Goal: Task Accomplishment & Management: Complete application form

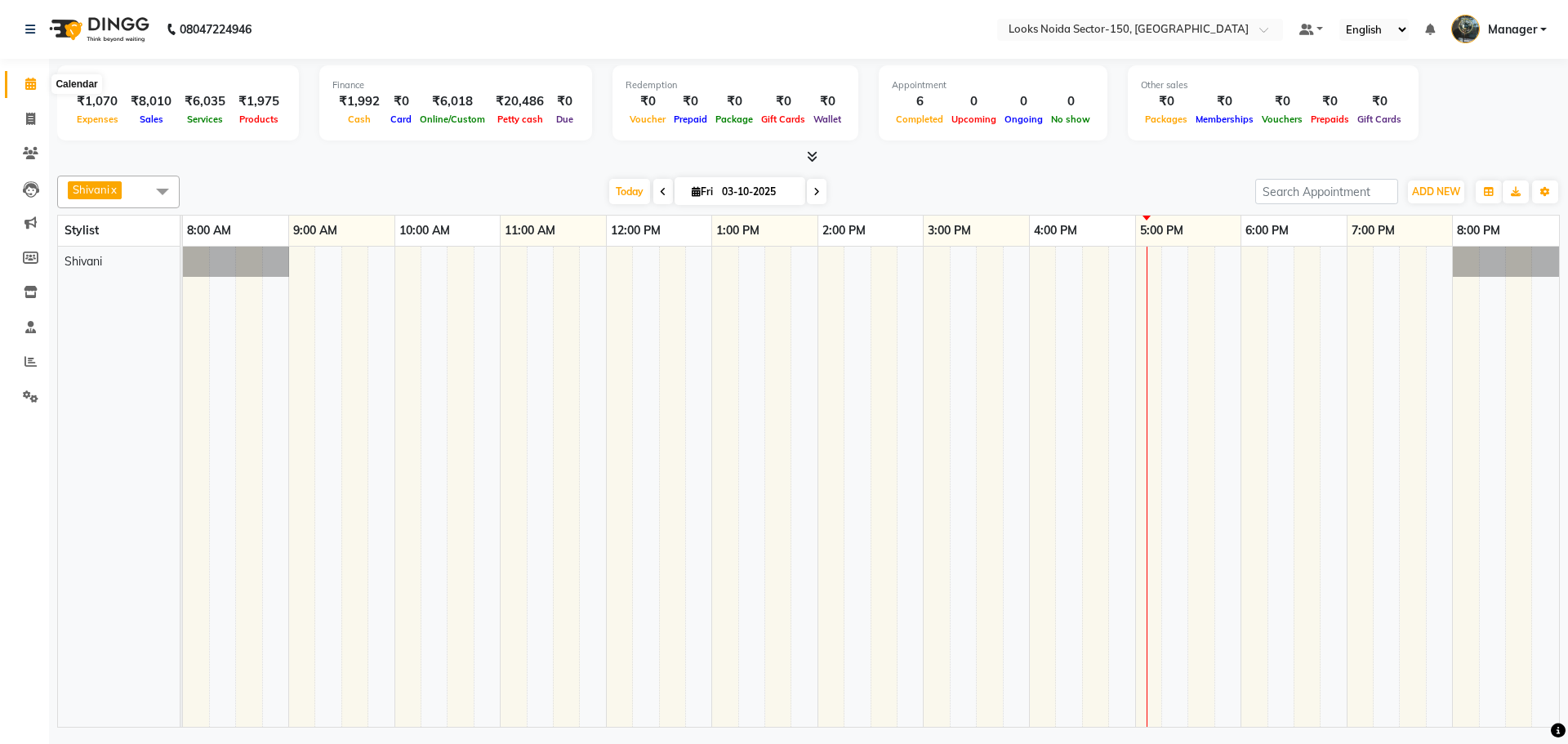
click at [33, 83] on icon at bounding box center [30, 83] width 11 height 13
click at [28, 84] on icon at bounding box center [30, 83] width 11 height 13
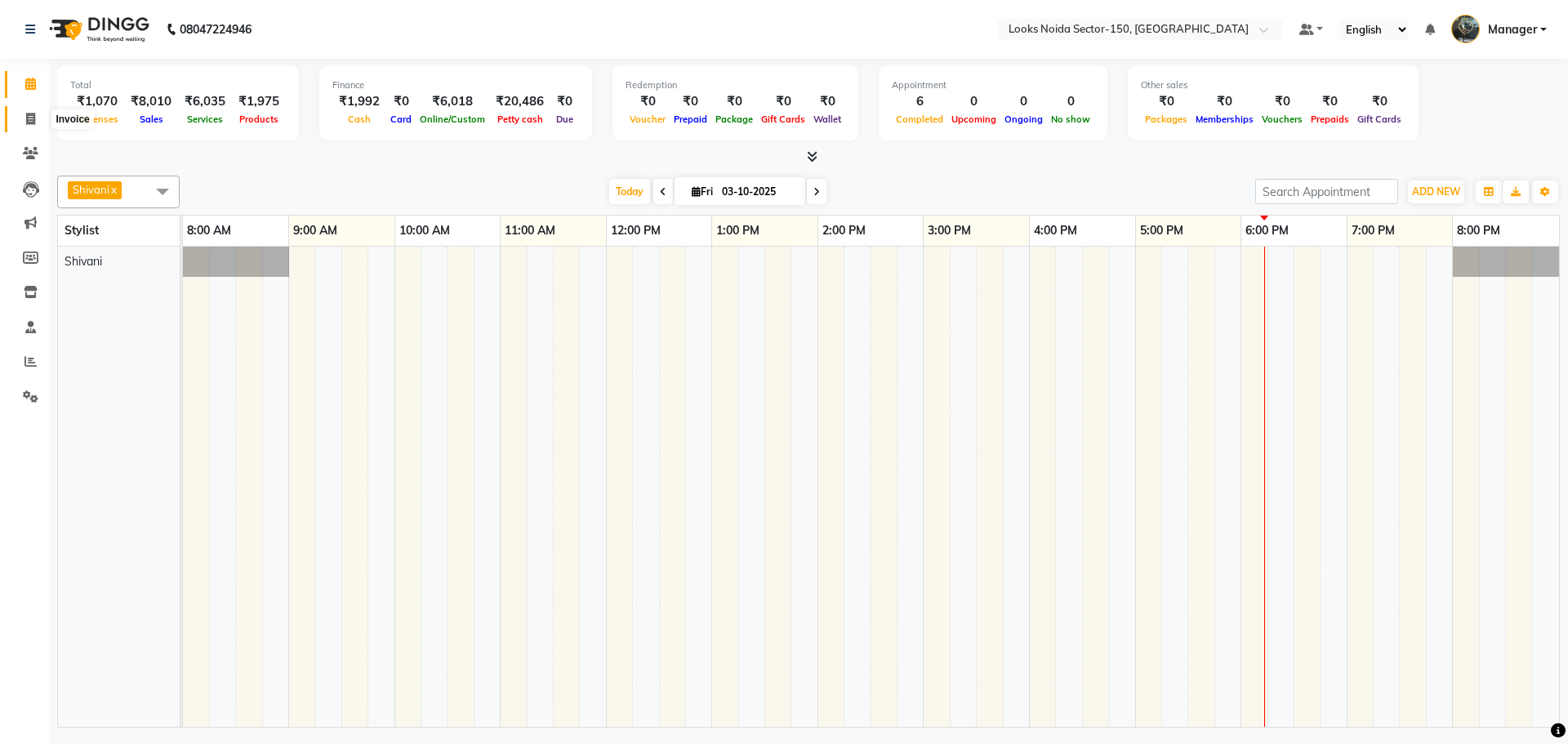
click at [23, 123] on span at bounding box center [31, 119] width 28 height 19
select select "service"
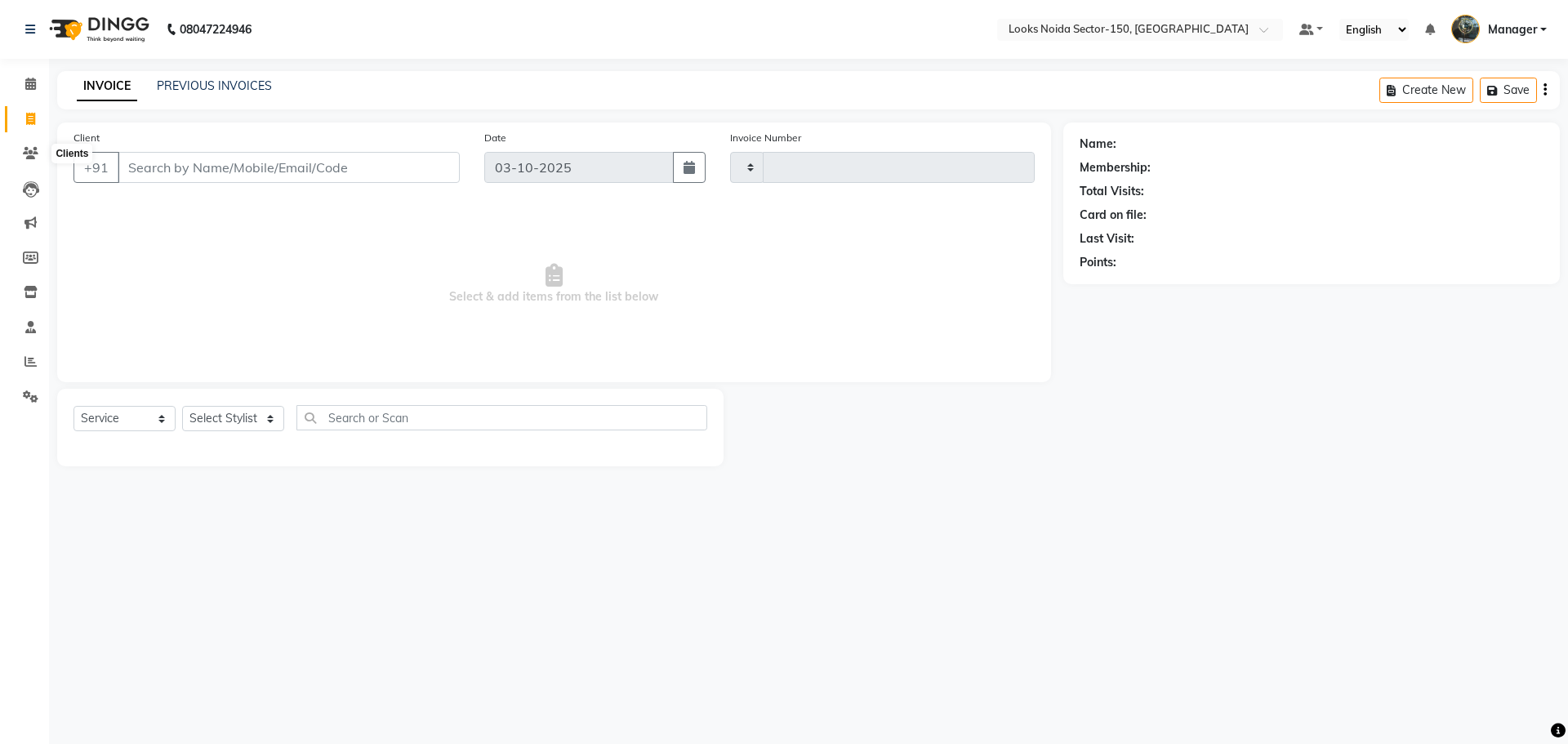
type input "1147"
select select "8587"
click at [261, 429] on select "Select Stylist" at bounding box center [233, 419] width 102 height 25
select select "85537"
click at [182, 406] on select "Select Stylist Amir_BRB Ankita_Pdct Arshad Counter_Sales Deepa Faizan_pdct Farm…" at bounding box center [233, 419] width 102 height 25
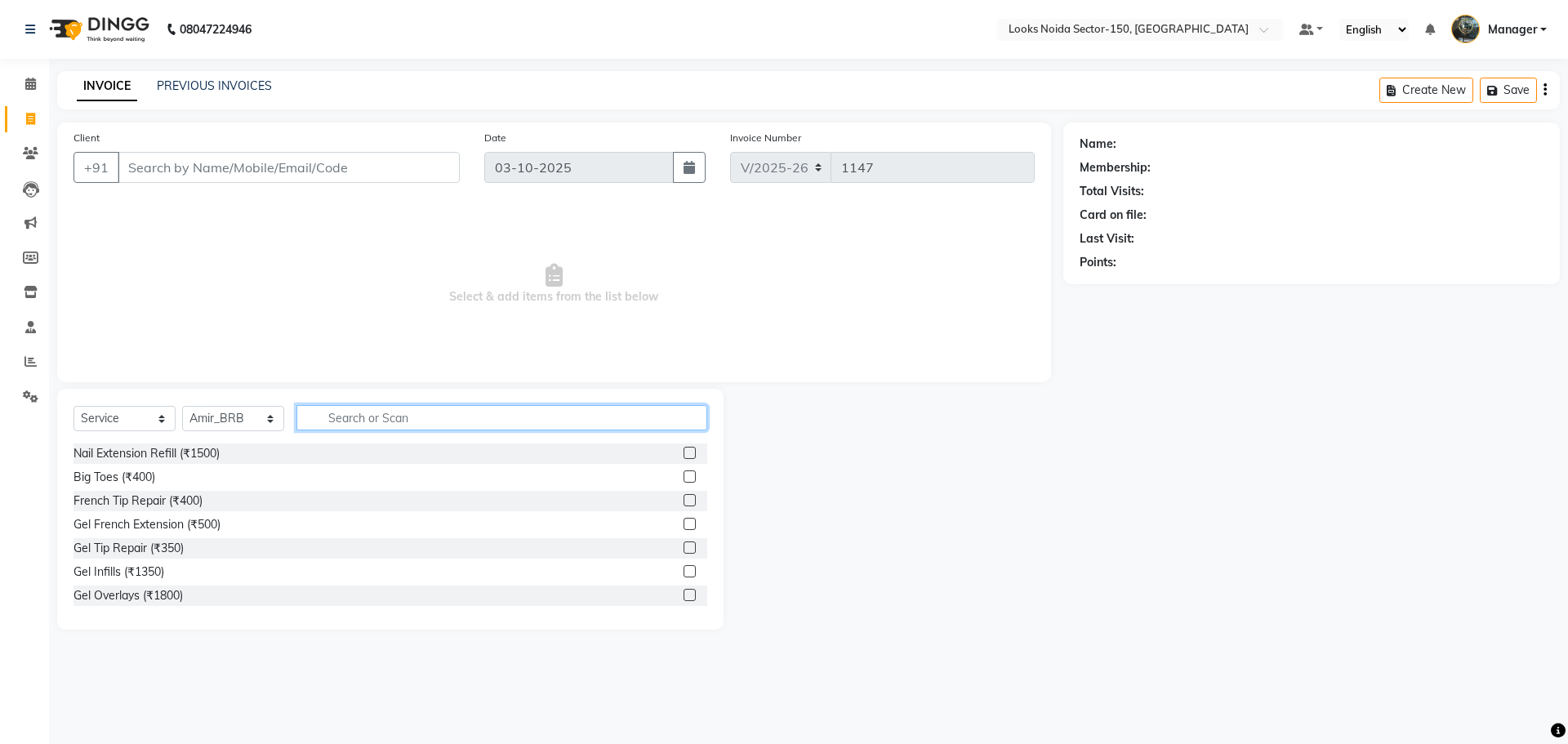
click at [415, 416] on input "text" at bounding box center [502, 418] width 411 height 25
type input "CUT"
click at [684, 476] on label at bounding box center [690, 476] width 13 height 13
click at [684, 476] on input "checkbox" at bounding box center [689, 477] width 11 height 11
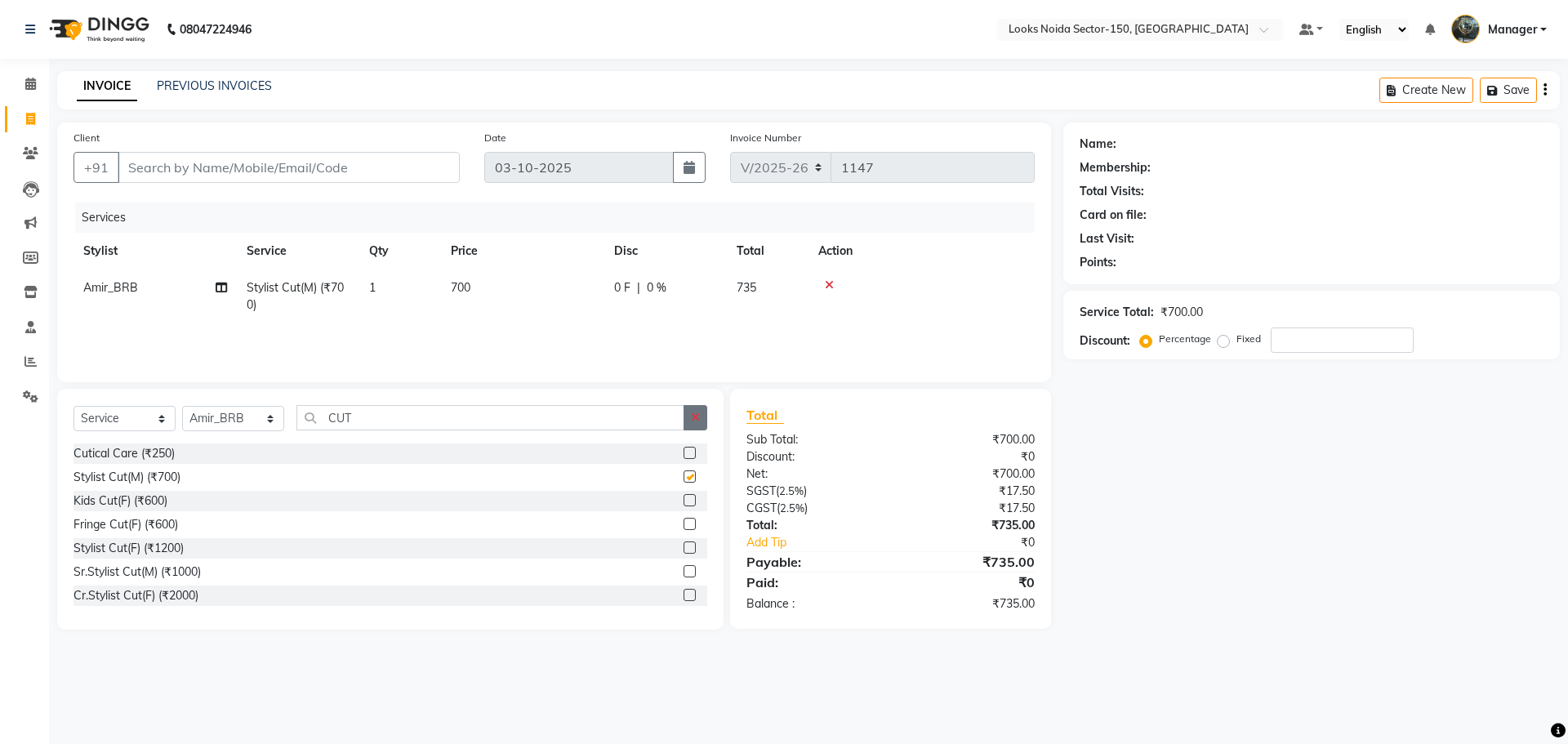
checkbox input "false"
click at [688, 416] on button "button" at bounding box center [696, 418] width 23 height 25
click at [577, 412] on input "text" at bounding box center [502, 418] width 411 height 25
click at [457, 415] on input "text" at bounding box center [502, 418] width 411 height 25
type input "V"
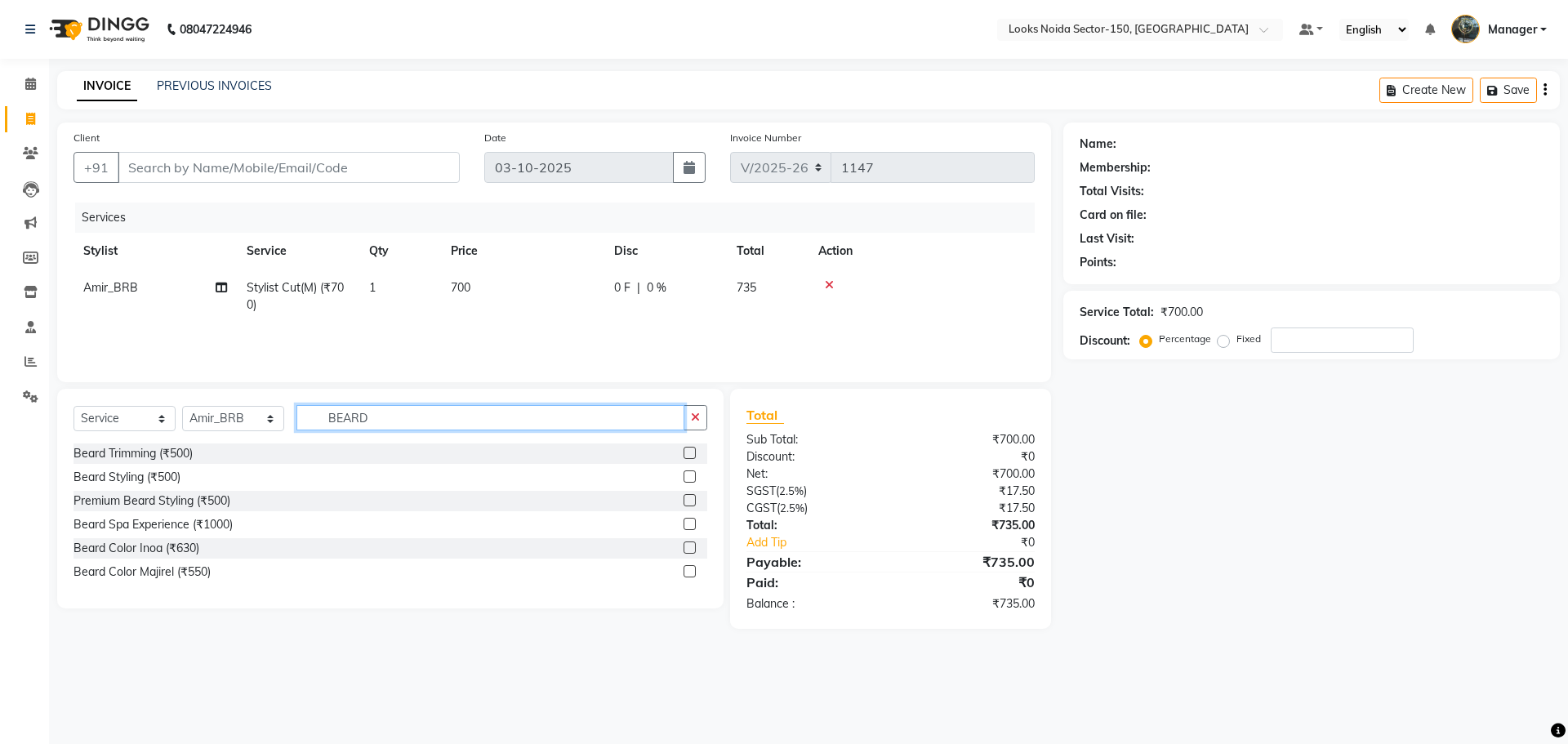
type input "BEARD"
click at [691, 453] on label at bounding box center [690, 453] width 13 height 13
click at [691, 453] on input "checkbox" at bounding box center [689, 454] width 11 height 11
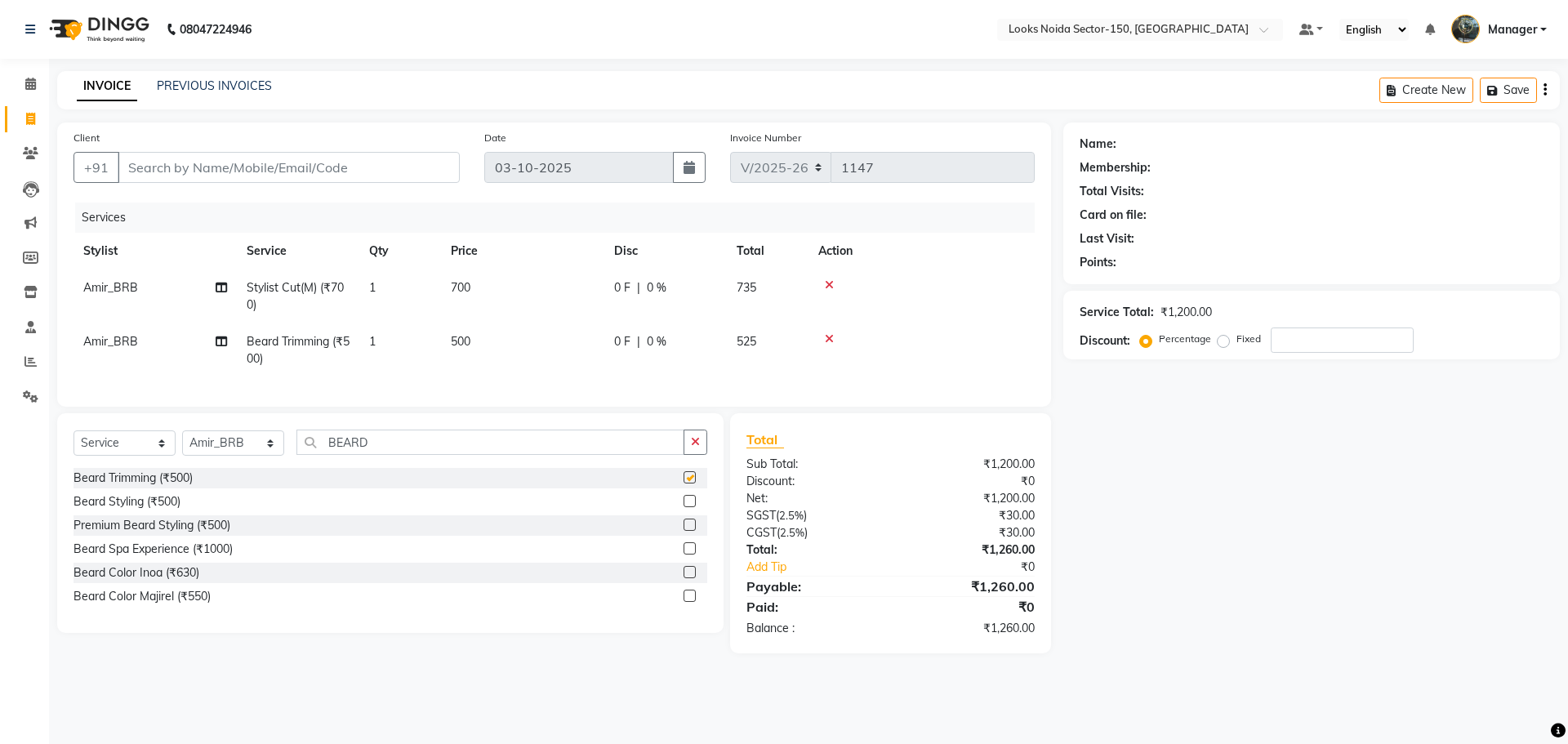
checkbox input "false"
click at [457, 289] on span "700" at bounding box center [461, 288] width 20 height 15
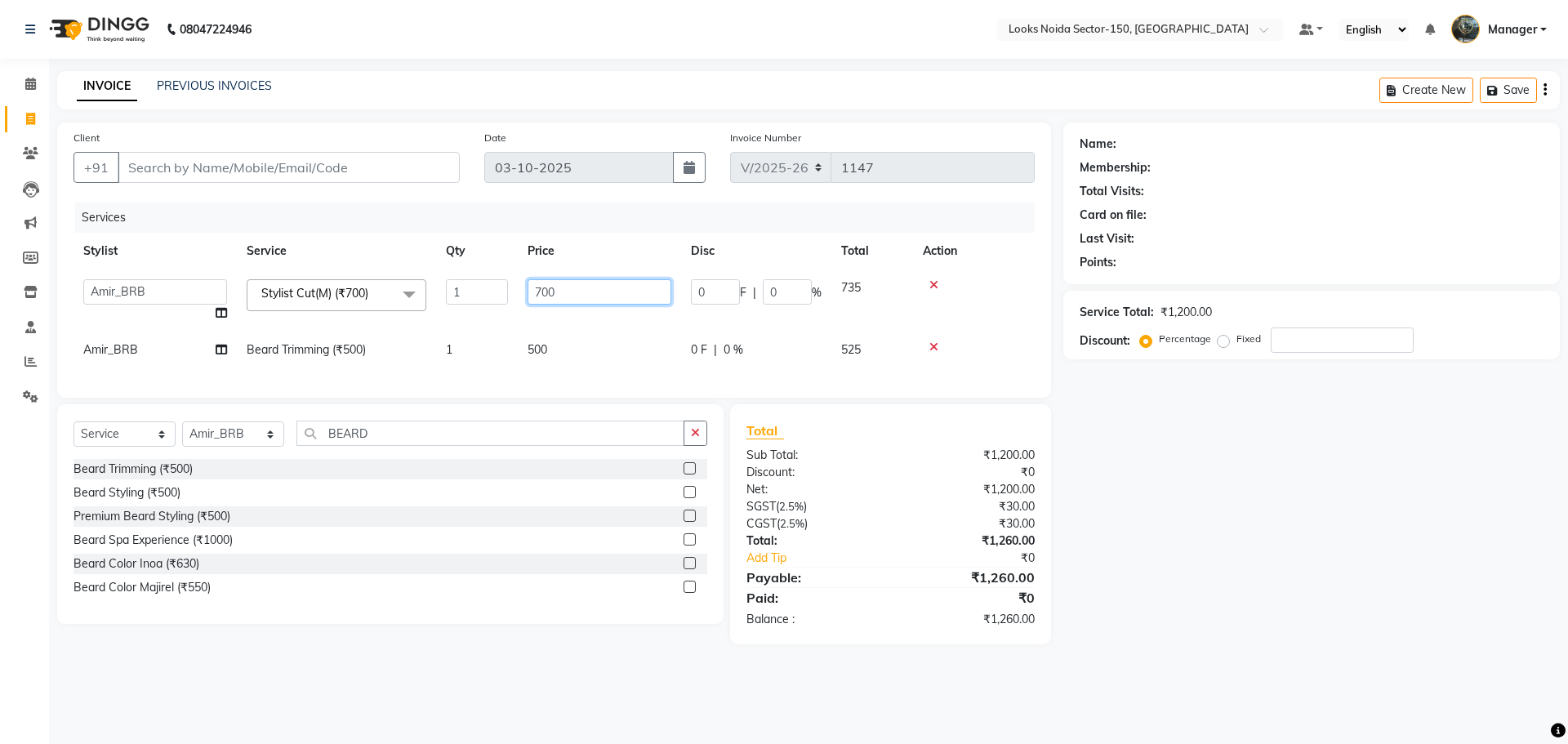
click at [560, 289] on input "700" at bounding box center [600, 292] width 143 height 25
type input "7"
type input "500"
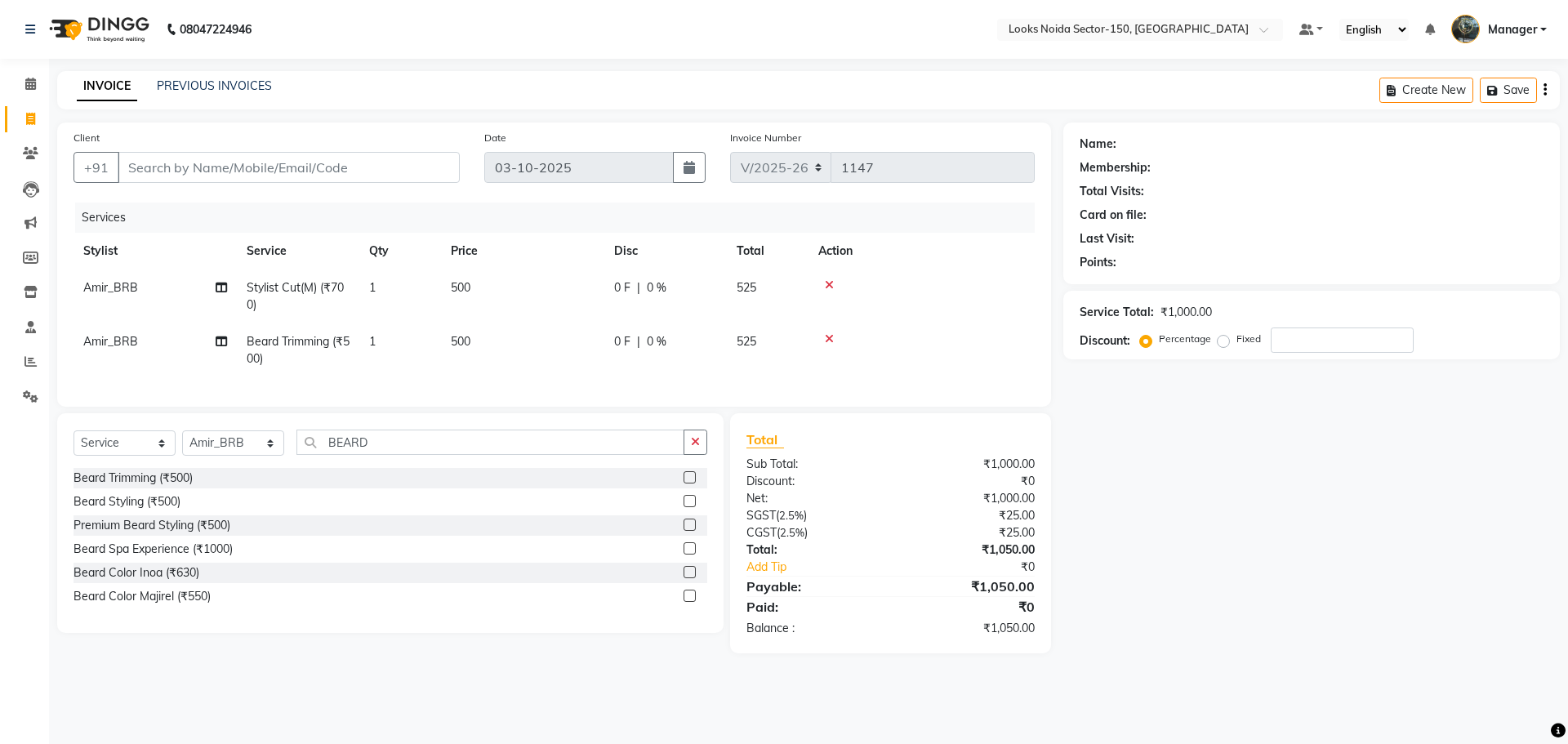
click at [580, 335] on td "500" at bounding box center [523, 350] width 163 height 54
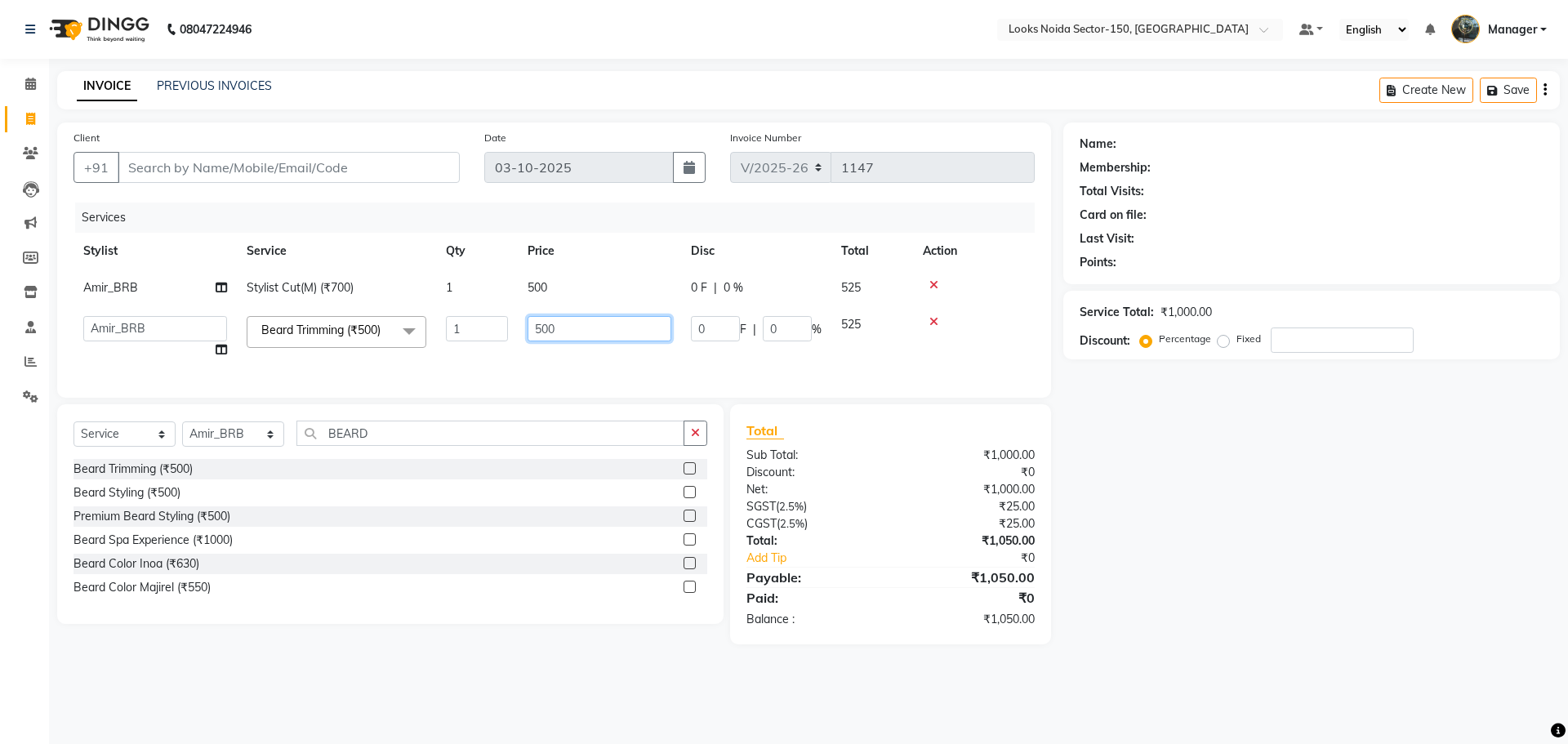
drag, startPoint x: 534, startPoint y: 318, endPoint x: 606, endPoint y: 324, distance: 72.2
click at [590, 324] on input "500" at bounding box center [600, 329] width 143 height 25
type input "350"
drag, startPoint x: 301, startPoint y: 450, endPoint x: 268, endPoint y: 446, distance: 33.2
click at [299, 446] on input "BEARD" at bounding box center [490, 433] width 388 height 25
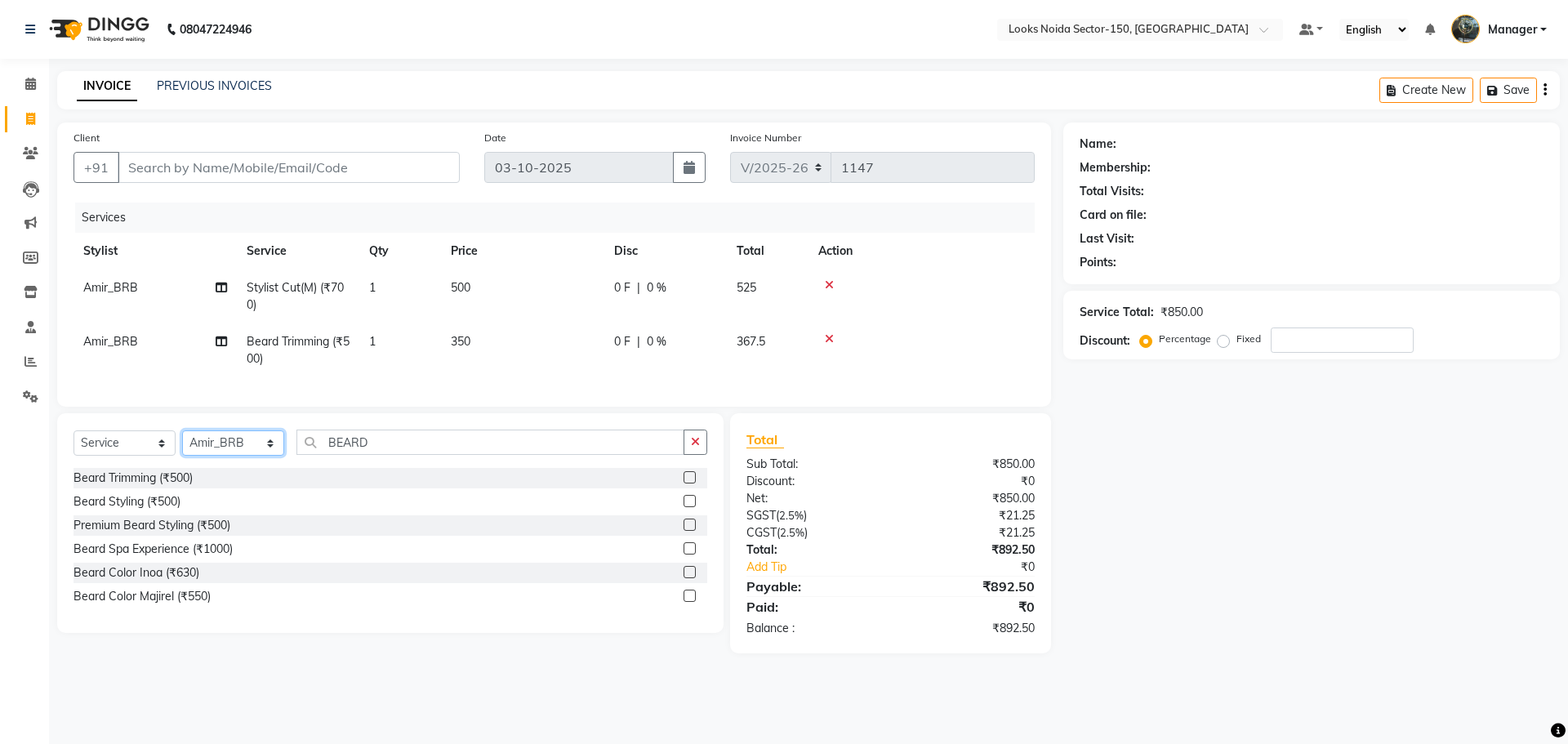
click at [264, 455] on select "Select Stylist Amir_BRB Ankita_Pdct Arshad Counter_Sales Deepa Faizan_pdct Farm…" at bounding box center [233, 443] width 102 height 25
select select "85536"
click at [182, 443] on select "Select Stylist Amir_BRB Ankita_Pdct Arshad Counter_Sales Deepa Faizan_pdct Farm…" at bounding box center [233, 443] width 102 height 25
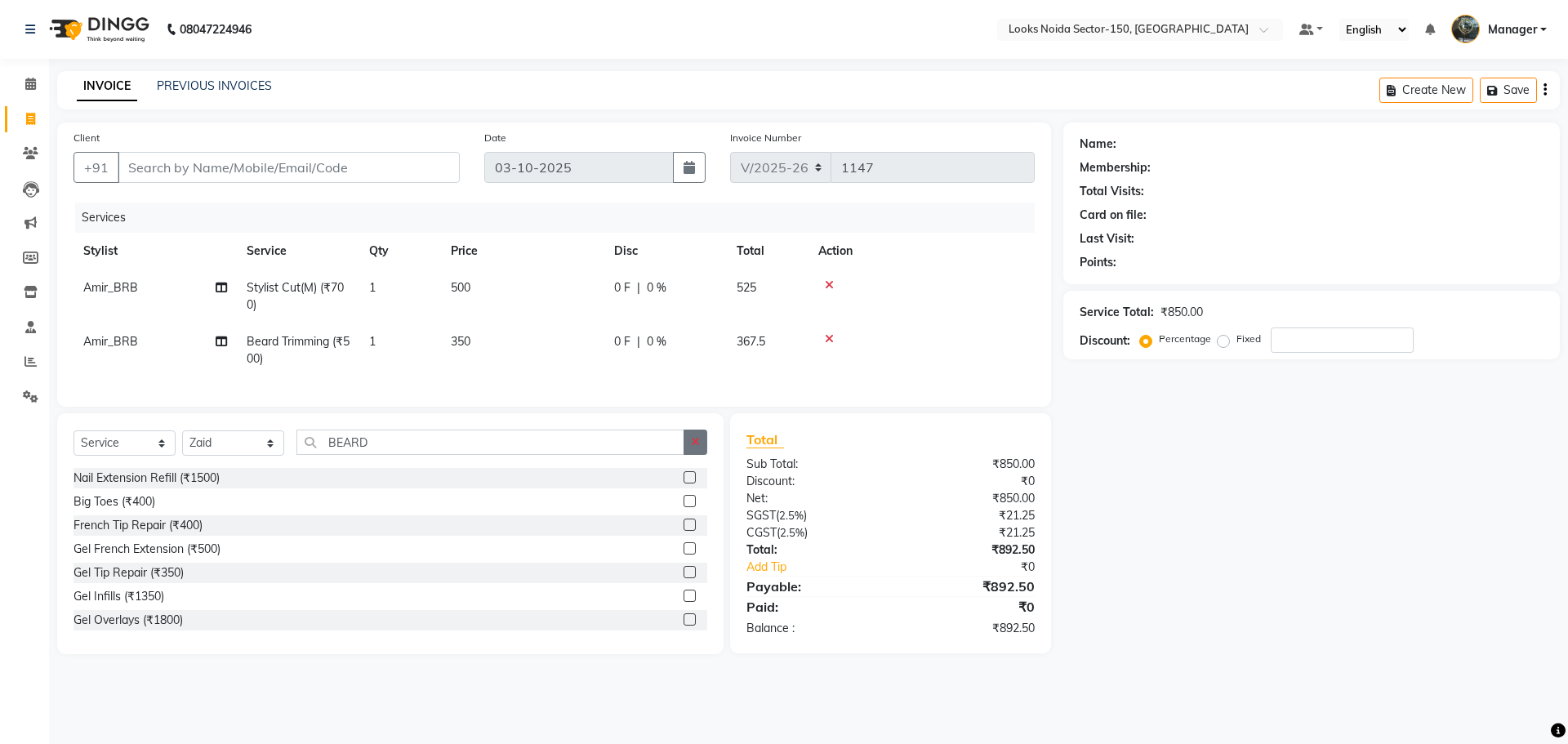
click at [697, 448] on icon "button" at bounding box center [696, 442] width 9 height 12
click at [621, 455] on input "text" at bounding box center [502, 442] width 411 height 25
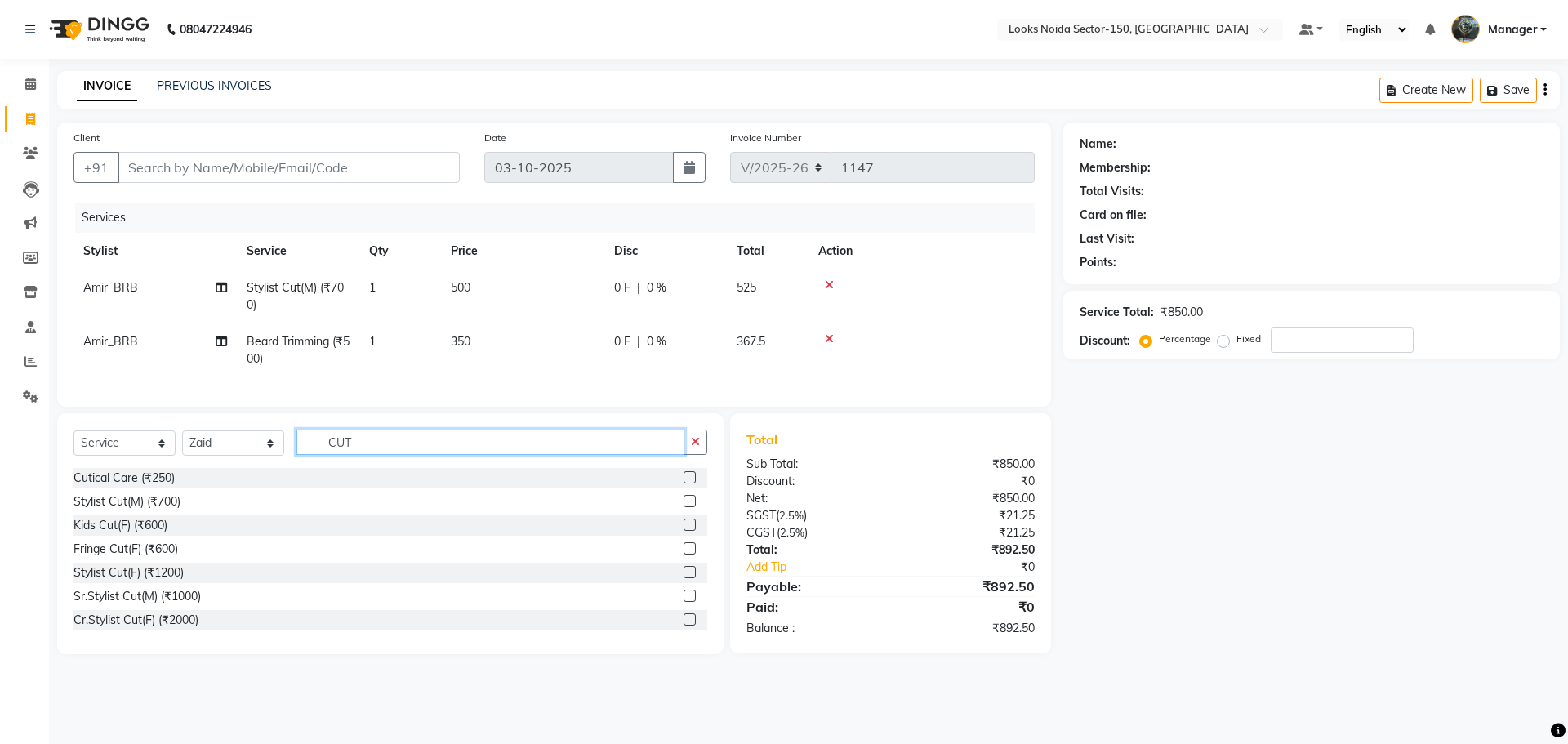
type input "CUT"
click at [684, 507] on label at bounding box center [690, 501] width 13 height 13
click at [684, 507] on input "checkbox" at bounding box center [689, 501] width 11 height 11
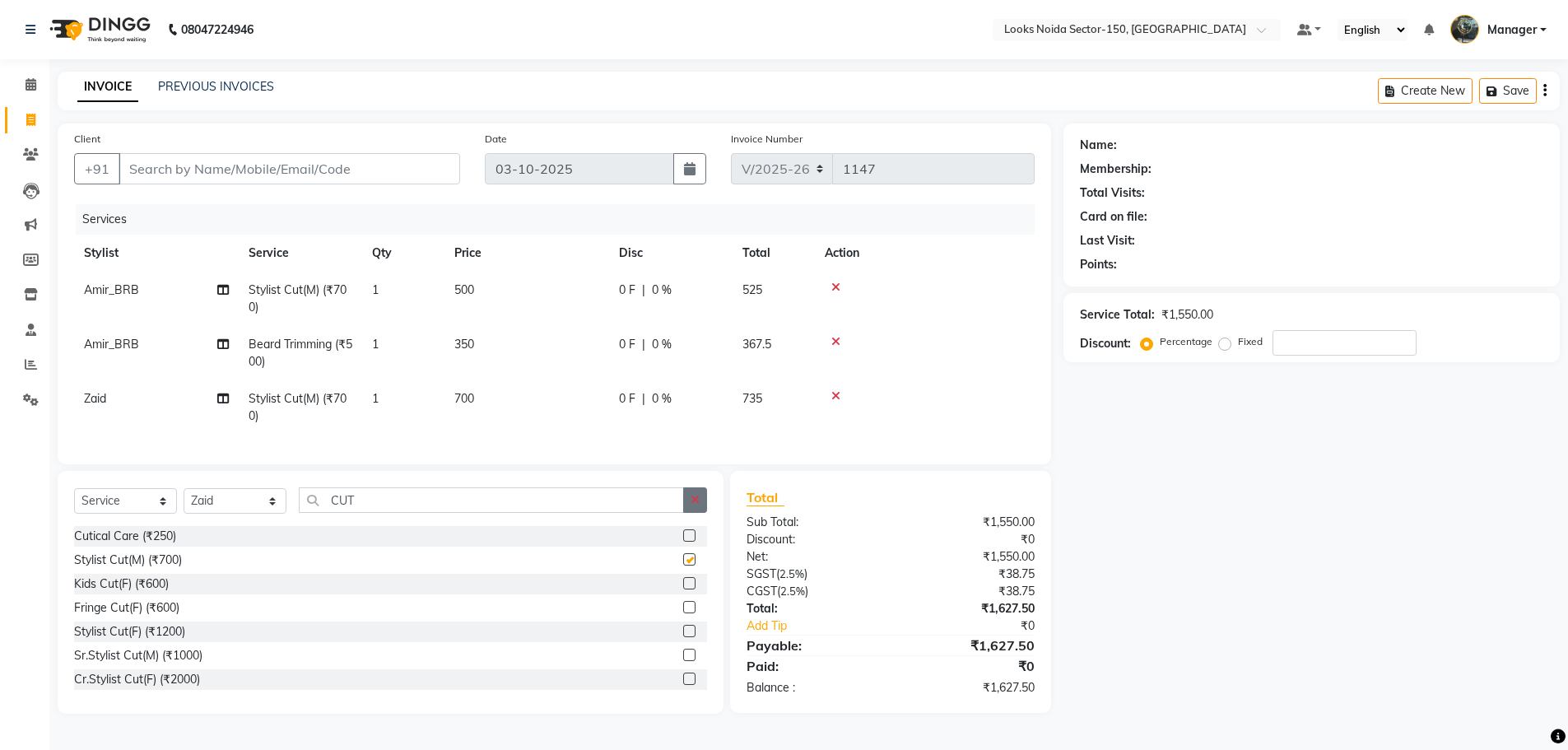
checkbox input "false"
drag, startPoint x: 700, startPoint y: 502, endPoint x: 645, endPoint y: 502, distance: 55.0
click at [692, 502] on button "button" at bounding box center [695, 500] width 24 height 25
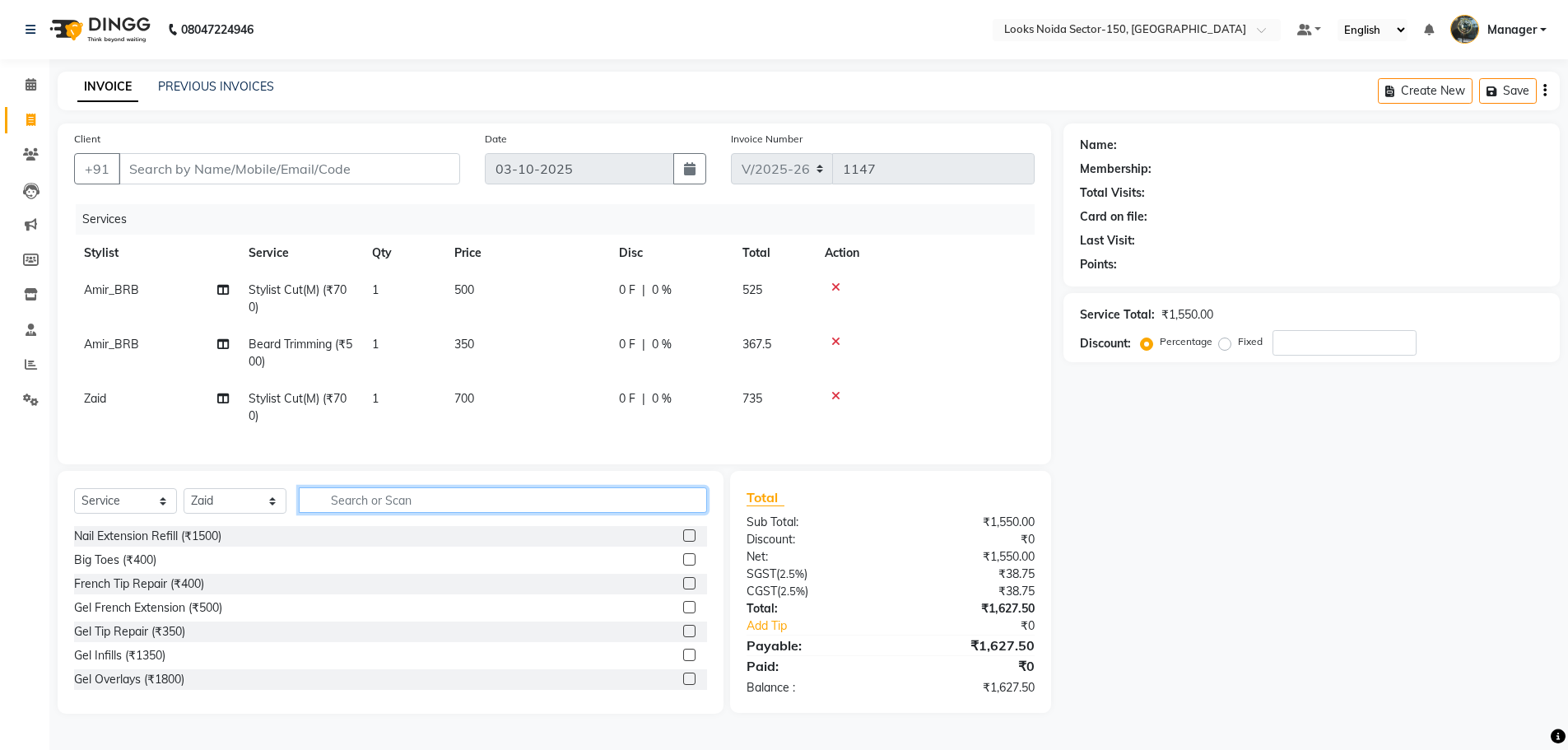
click at [645, 502] on input "text" at bounding box center [503, 500] width 408 height 25
type input "BEARD"
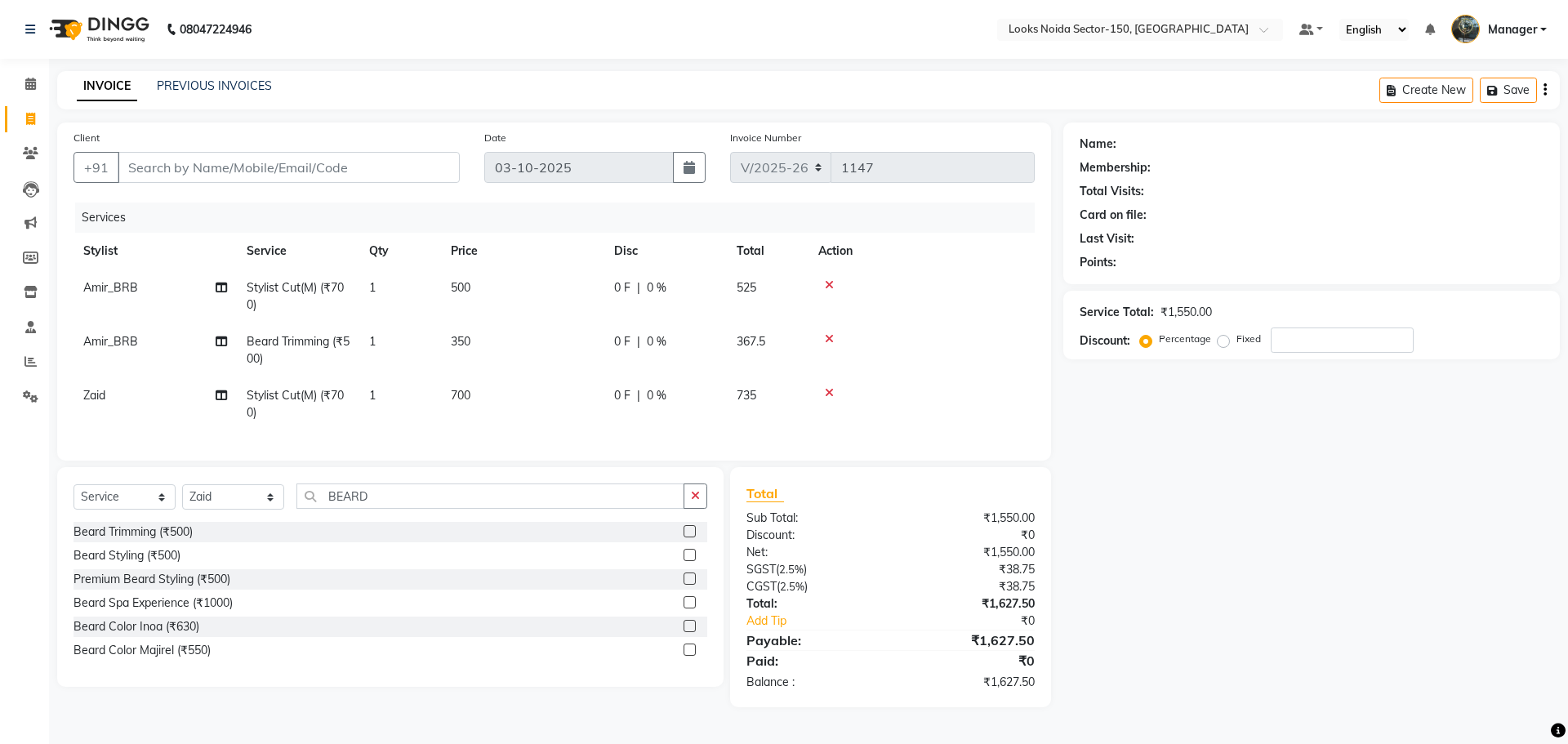
click at [688, 537] on label at bounding box center [690, 531] width 13 height 13
click at [688, 537] on input "checkbox" at bounding box center [689, 532] width 11 height 11
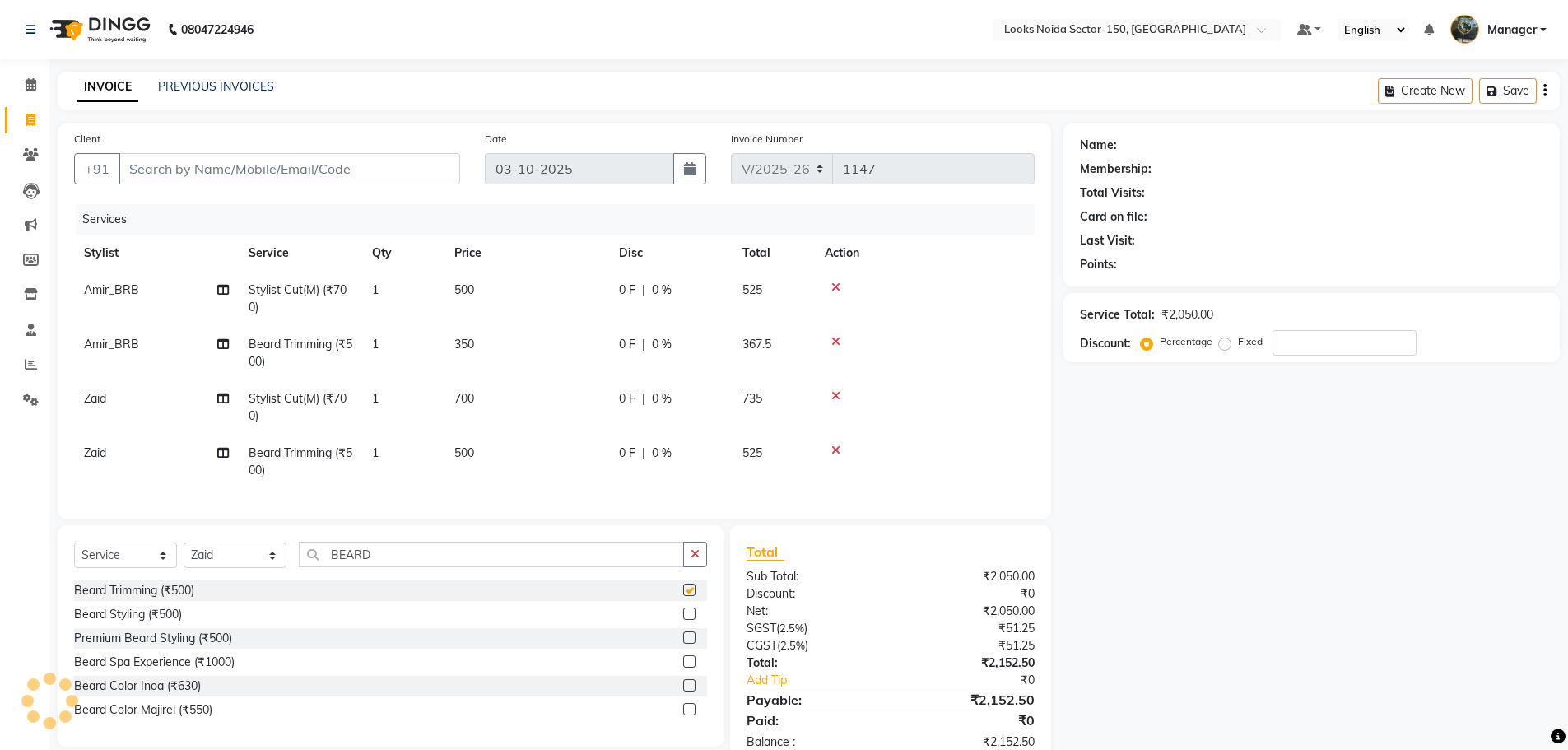
checkbox input "false"
drag, startPoint x: 463, startPoint y: 454, endPoint x: 476, endPoint y: 452, distance: 13.2
click at [464, 454] on span "500" at bounding box center [465, 453] width 20 height 15
select select "85536"
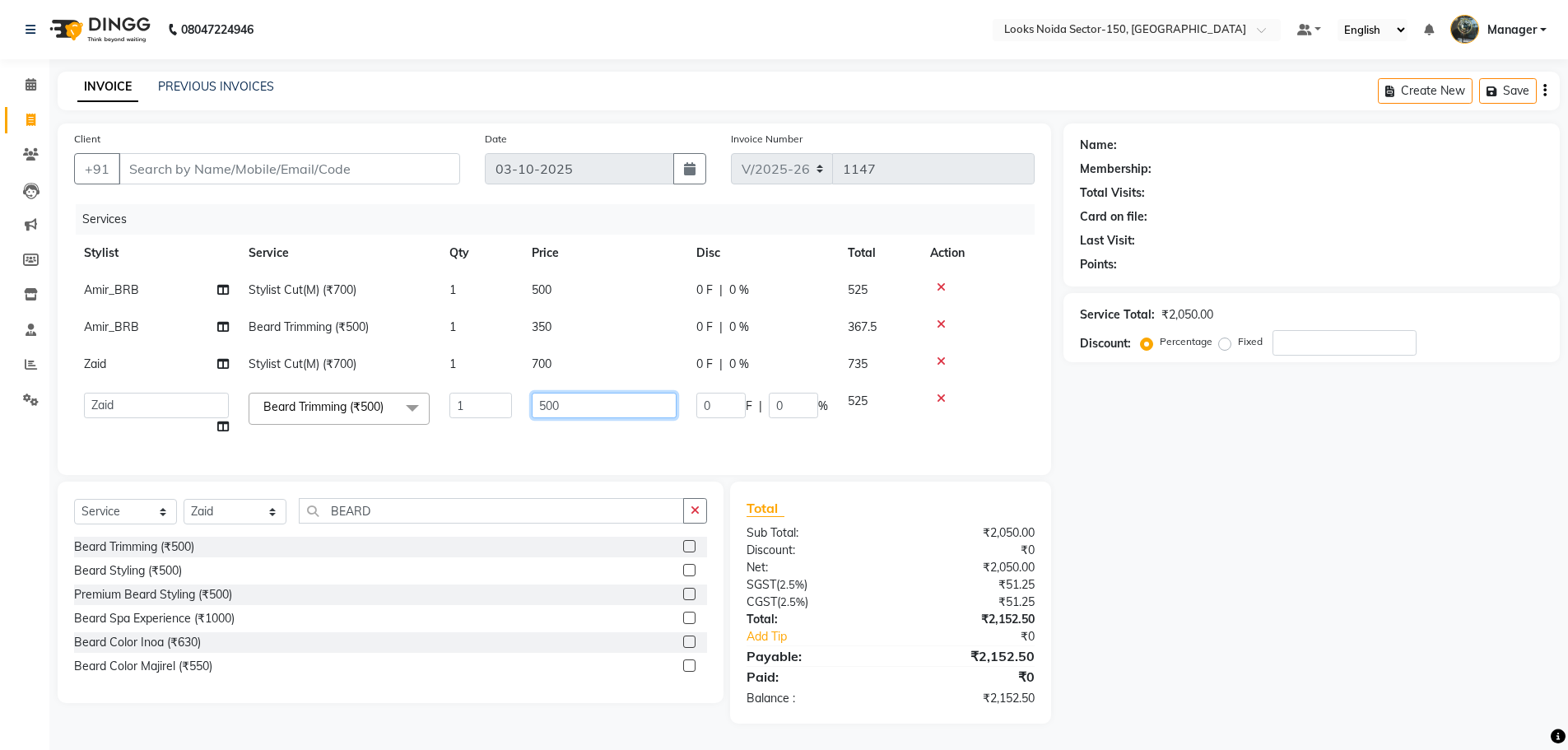
drag, startPoint x: 535, startPoint y: 407, endPoint x: 608, endPoint y: 415, distance: 73.4
click at [608, 415] on input "500" at bounding box center [604, 405] width 145 height 25
type input "350"
click at [559, 373] on tbody "Amir_BRB Stylist Cut(M) (₹700) 1 500 0 F | 0 % 525 Amir_BRB Beard Trimming (₹50…" at bounding box center [554, 358] width 960 height 174
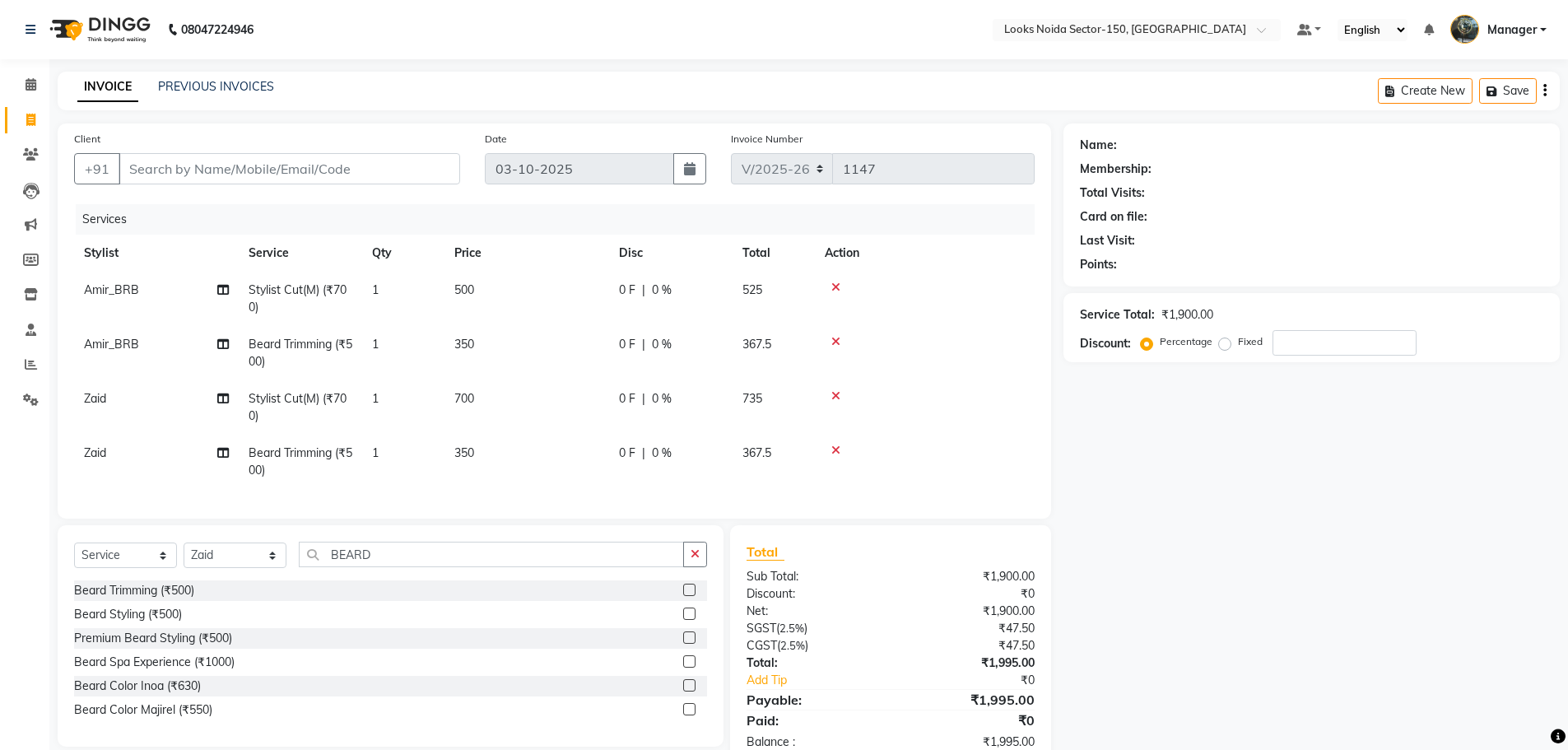
click at [476, 409] on td "700" at bounding box center [527, 407] width 165 height 55
select select "85536"
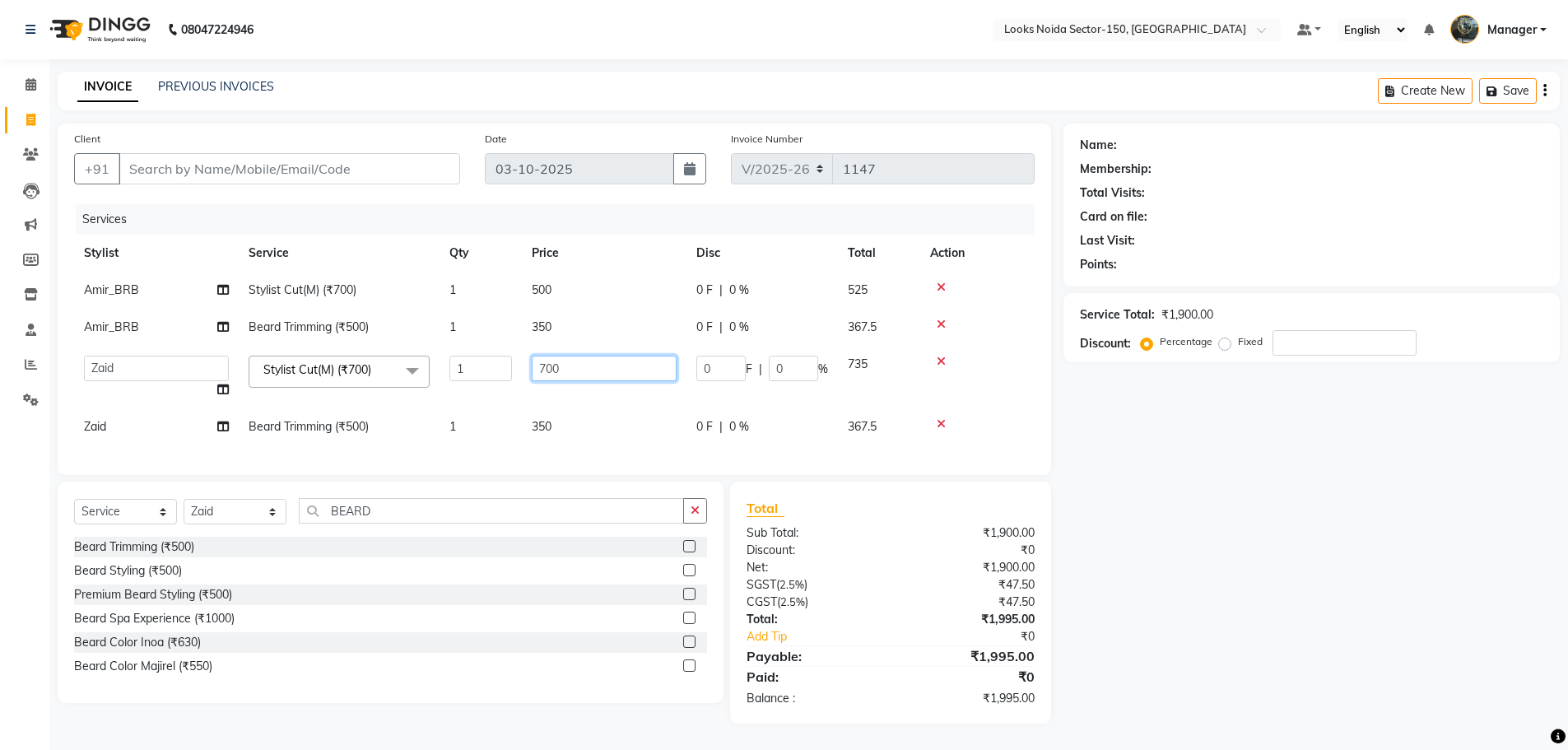
drag, startPoint x: 538, startPoint y: 370, endPoint x: 606, endPoint y: 374, distance: 68.1
click at [603, 372] on input "700" at bounding box center [604, 368] width 145 height 25
type input "500"
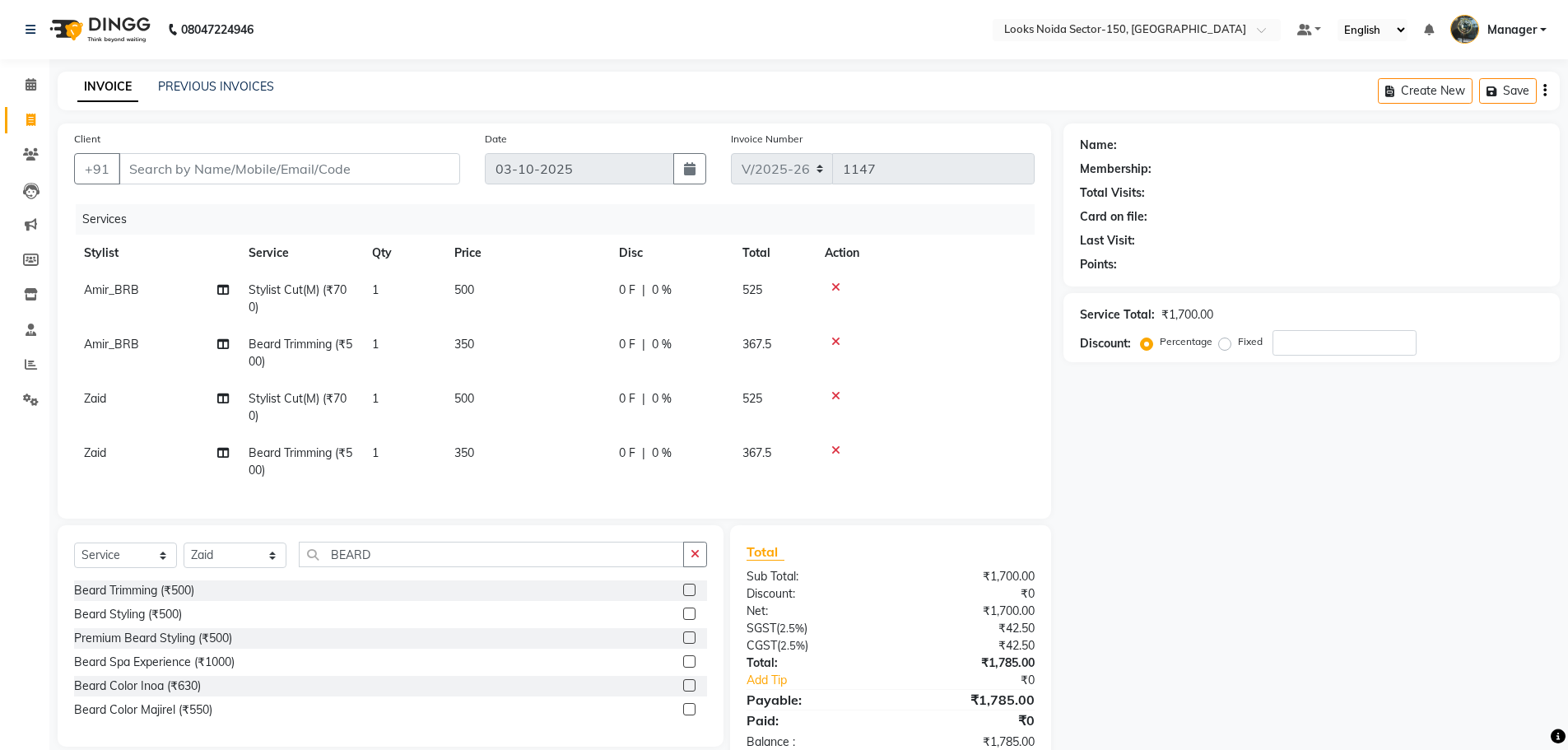
click at [977, 422] on tbody "Amir_BRB Stylist Cut(M) (₹700) 1 500 0 F | 0 % 525 Amir_BRB Beard Trimming (₹50…" at bounding box center [554, 380] width 960 height 218
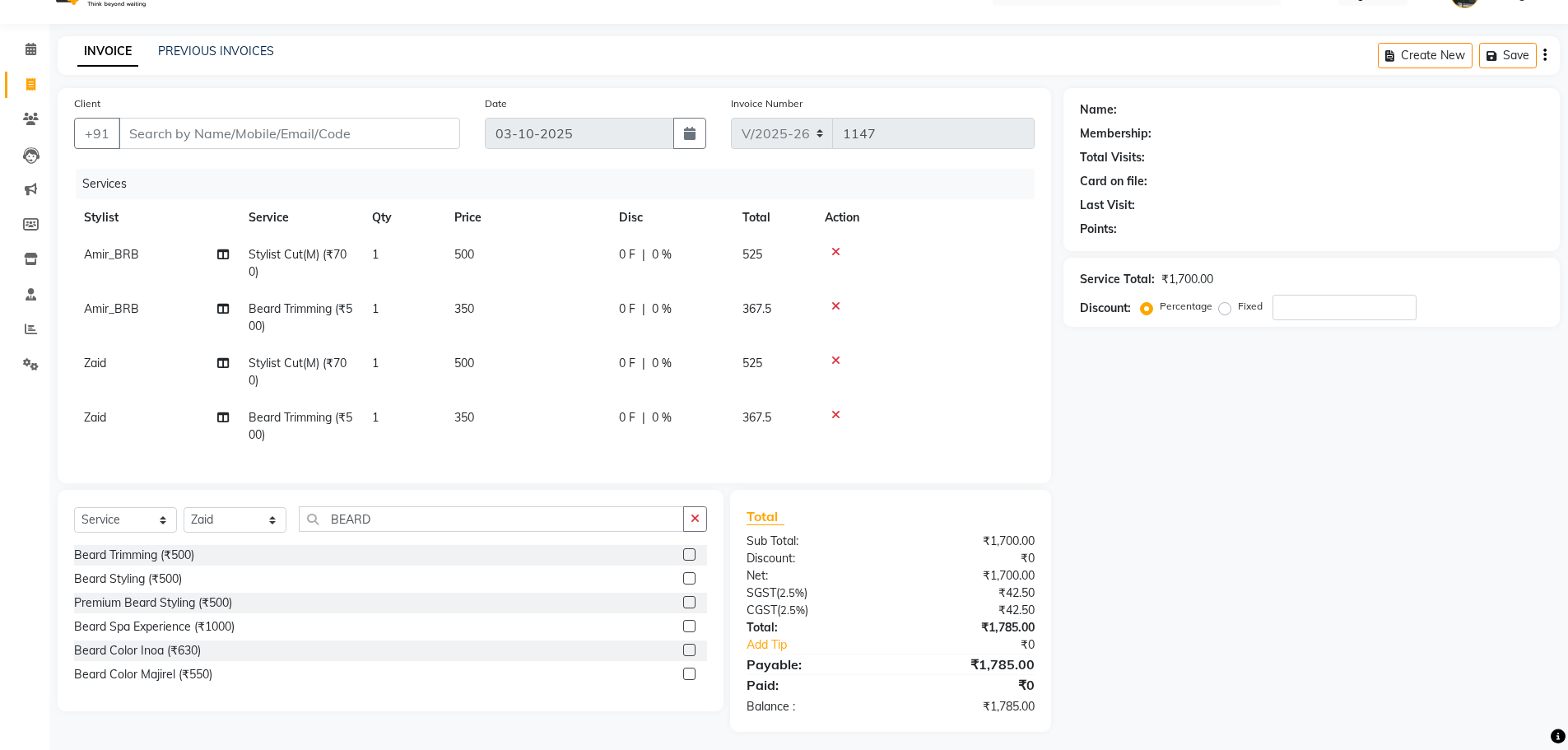
scroll to position [55, 0]
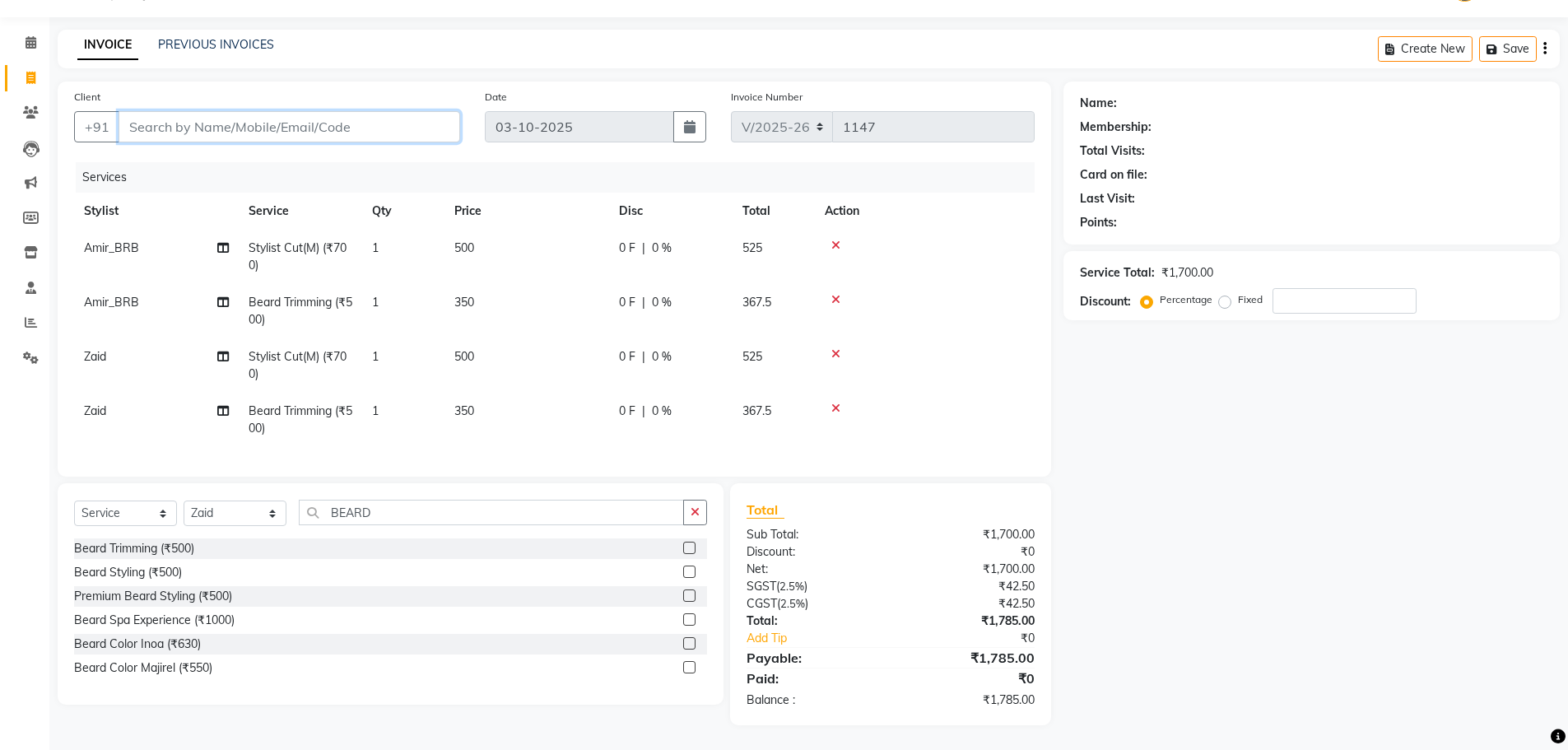
click at [405, 119] on input "Client" at bounding box center [289, 126] width 341 height 31
type input "9"
type input "0"
type input "9"
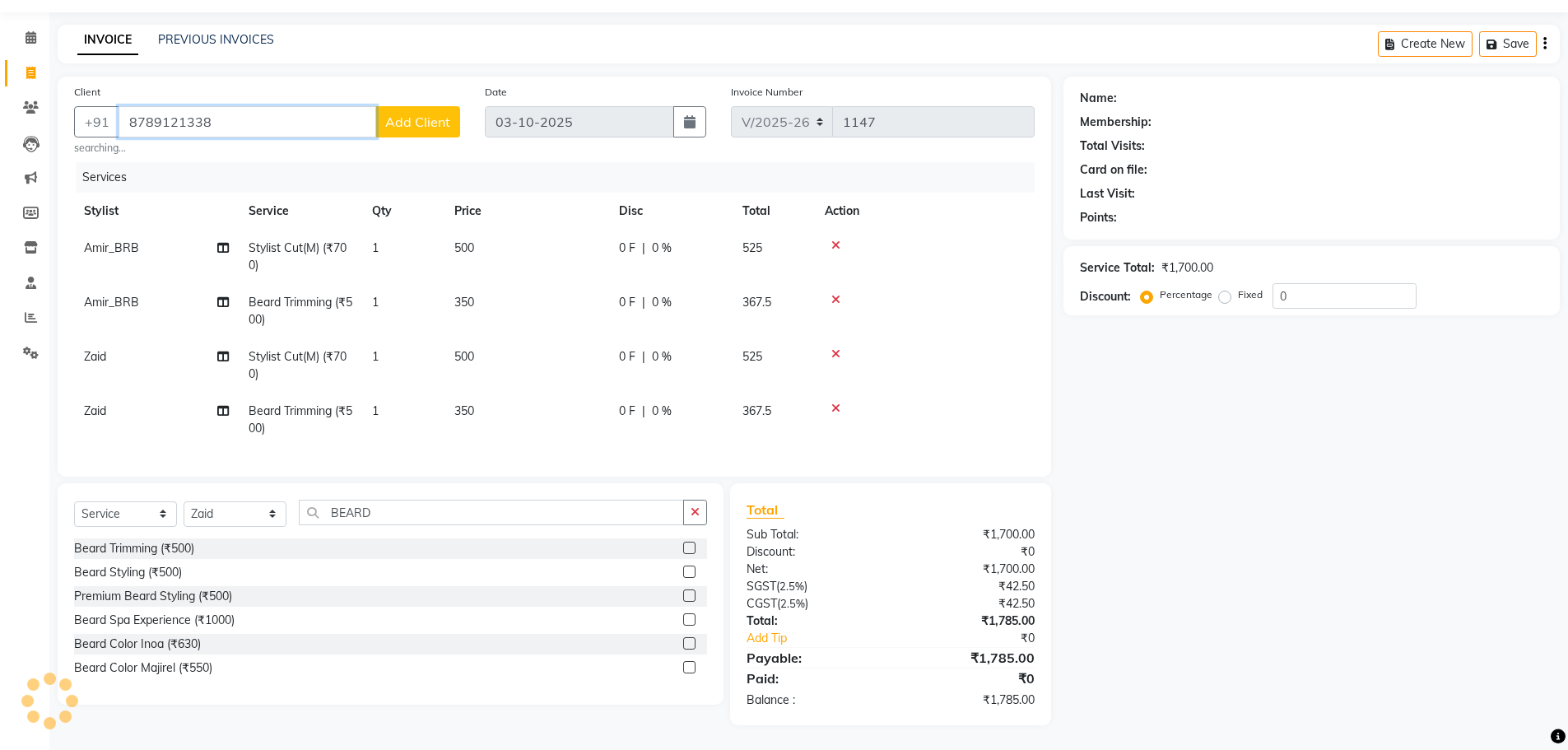
type input "8789121338"
click at [395, 119] on span "Add Client" at bounding box center [417, 122] width 65 height 17
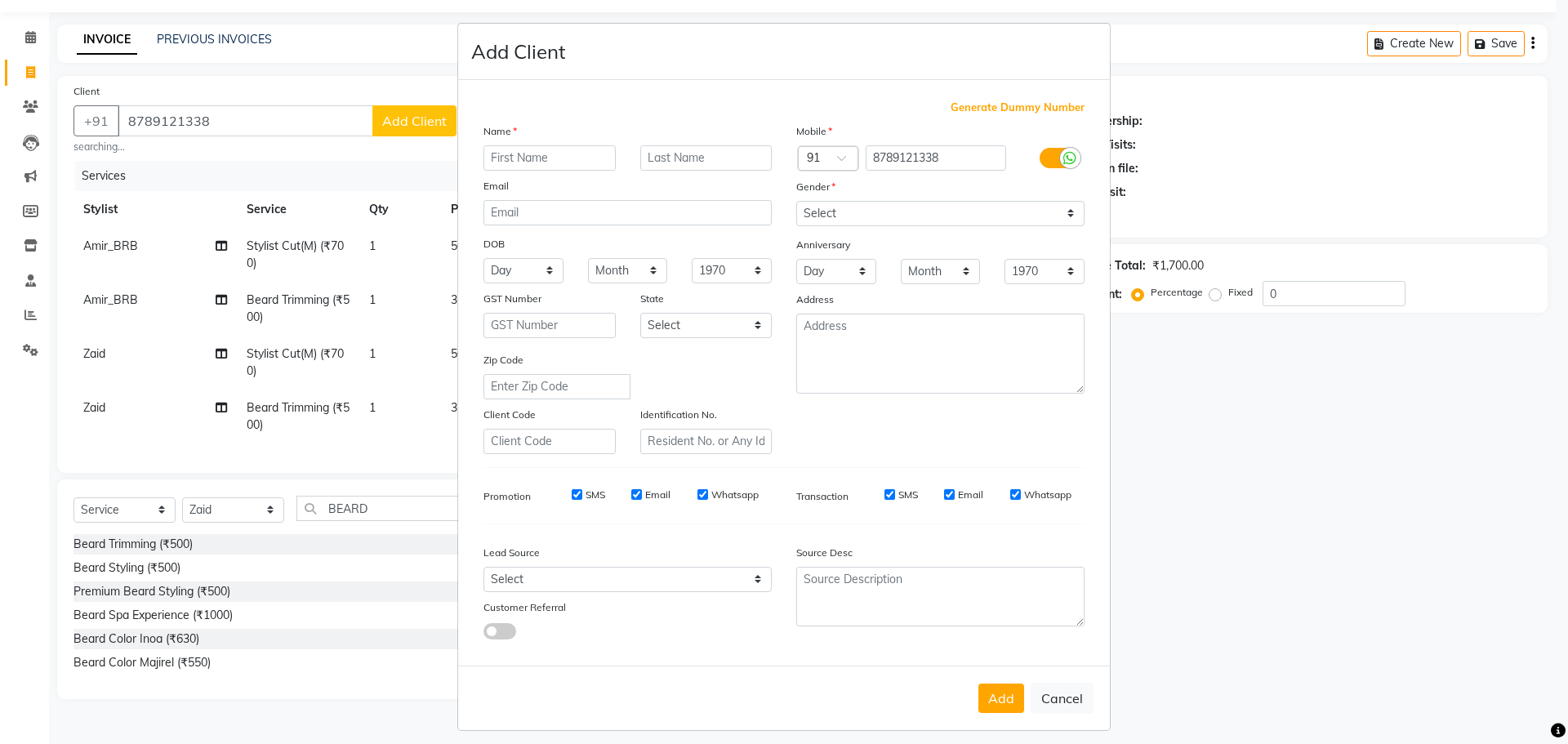
click at [530, 157] on input "text" at bounding box center [550, 158] width 133 height 25
type input "p"
type input "Prajjwal"
click at [685, 159] on input "text" at bounding box center [706, 158] width 133 height 25
type input "singh"
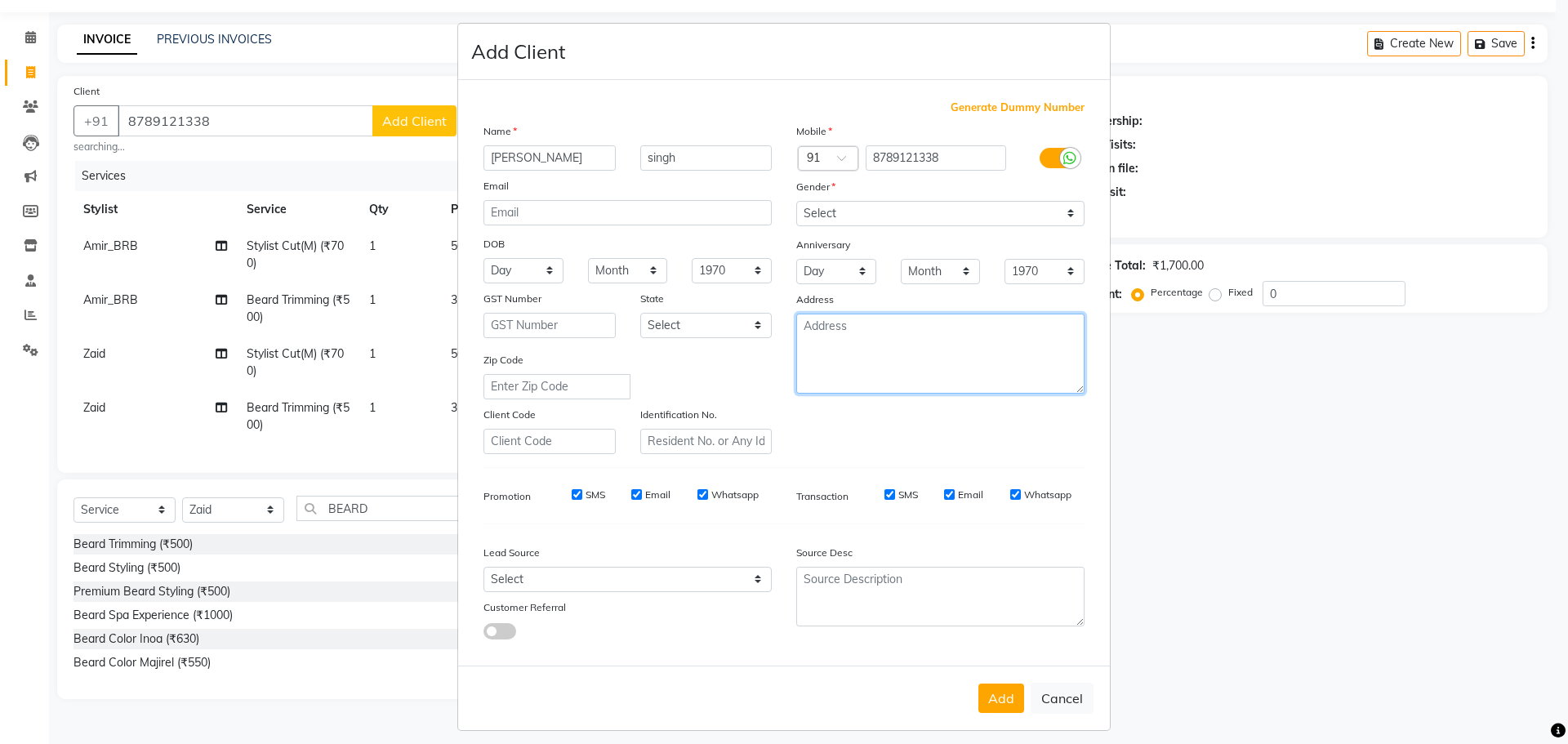
click at [867, 342] on textarea at bounding box center [941, 354] width 289 height 80
type textarea "149"
click at [988, 701] on button "Add" at bounding box center [1001, 698] width 46 height 29
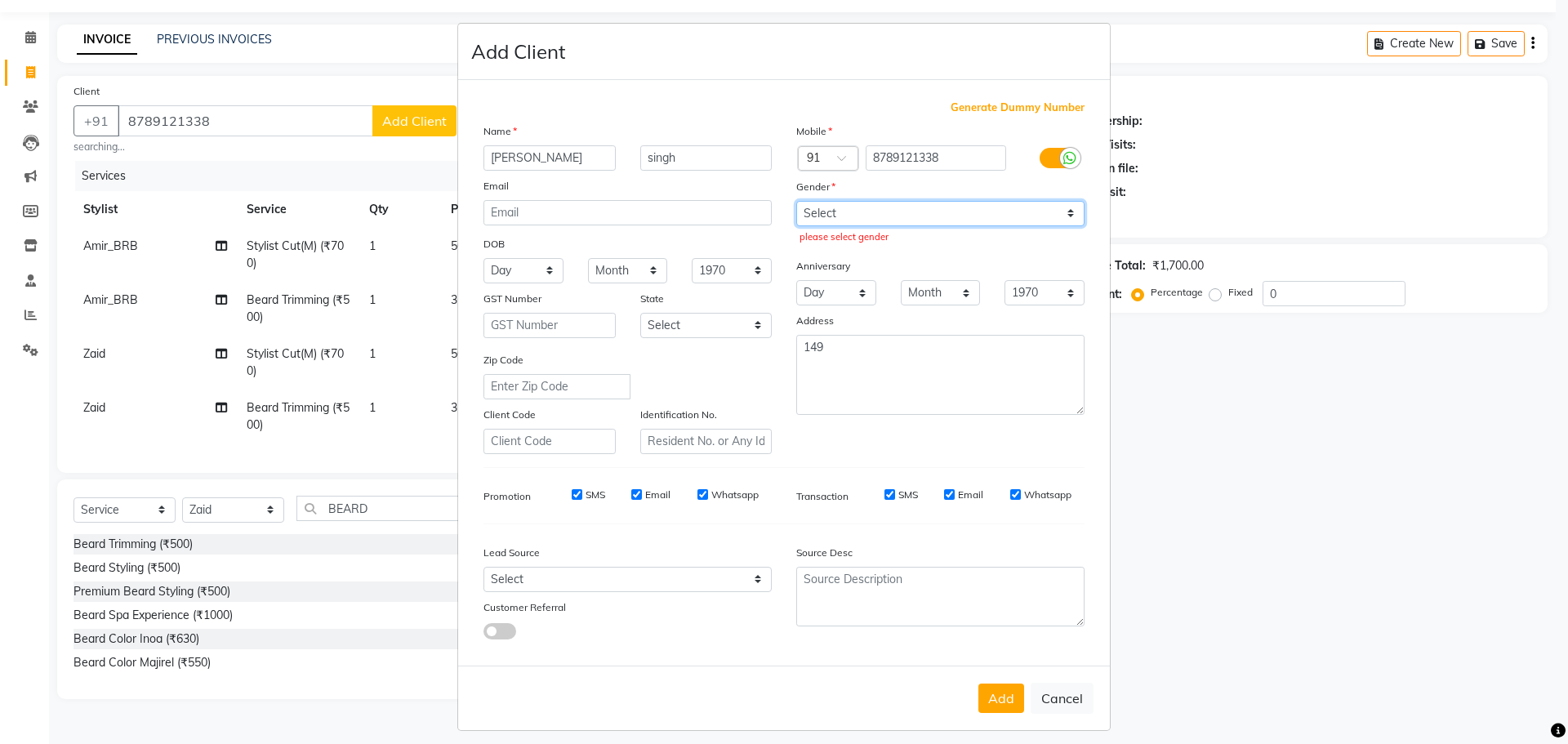
click at [958, 223] on select "Select Male Female Other Prefer Not To Say" at bounding box center [941, 214] width 289 height 25
select select "male"
click at [797, 201] on select "Select Male Female Other Prefer Not To Say" at bounding box center [941, 214] width 289 height 25
click at [993, 691] on button "Add" at bounding box center [1001, 698] width 46 height 29
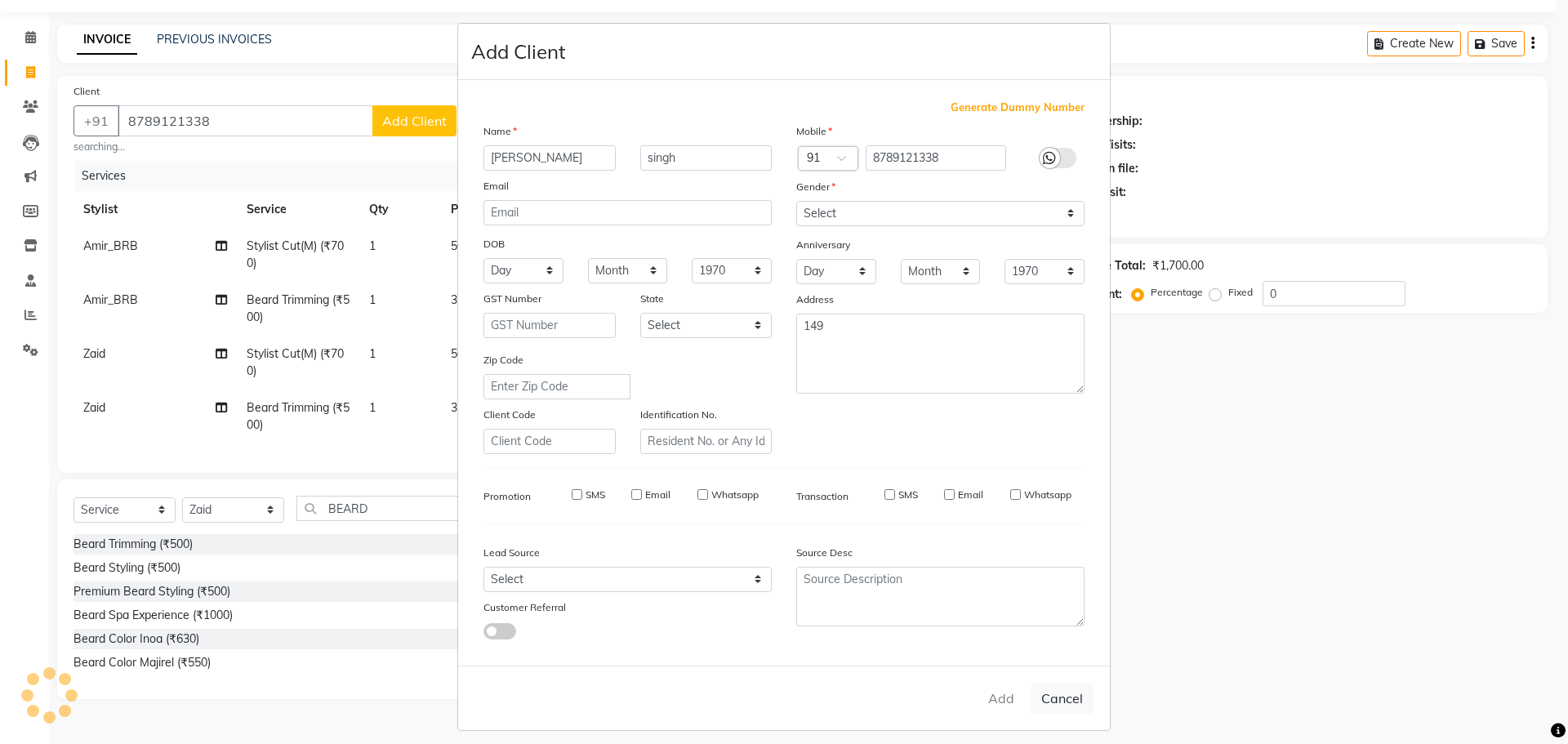
select select
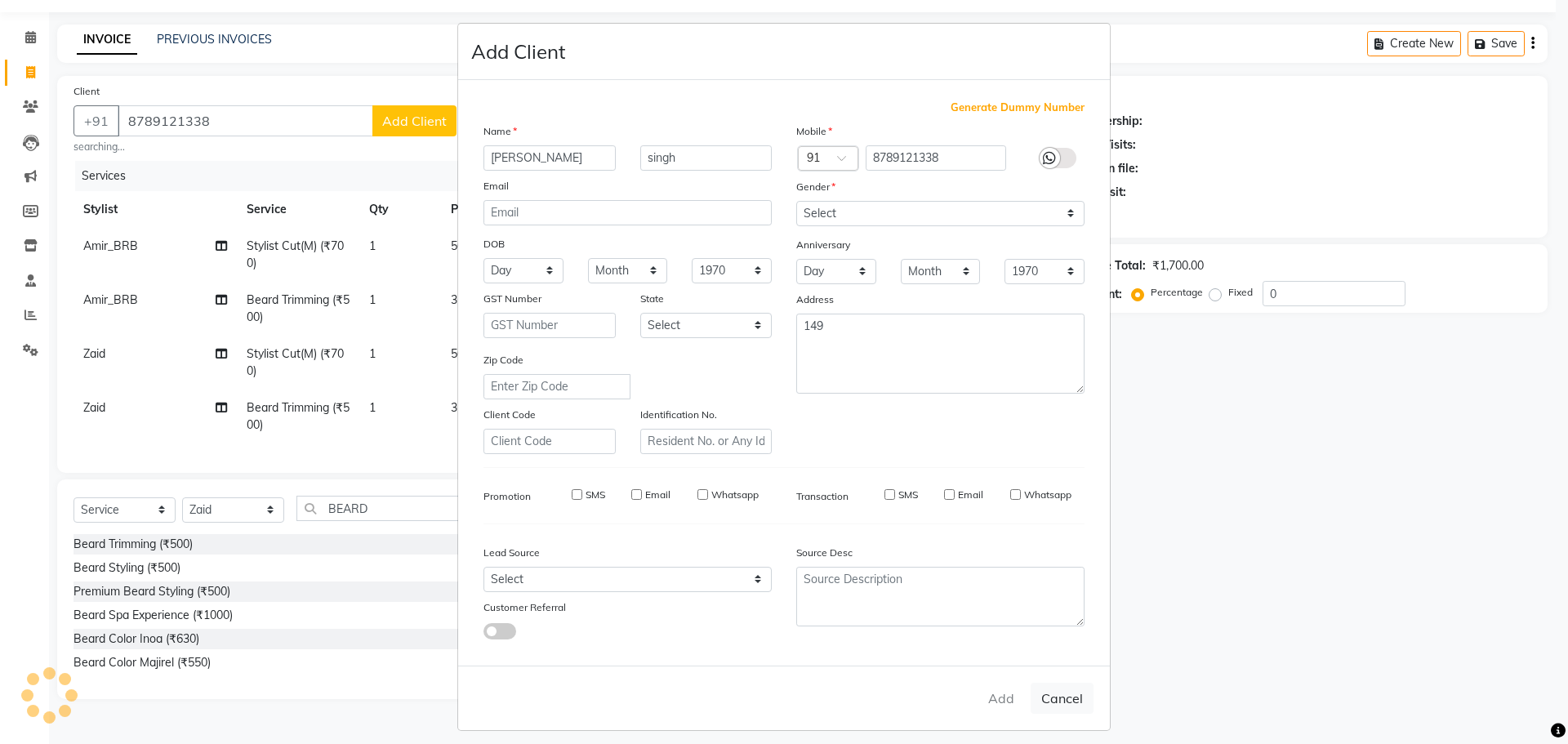
select select
checkbox input "false"
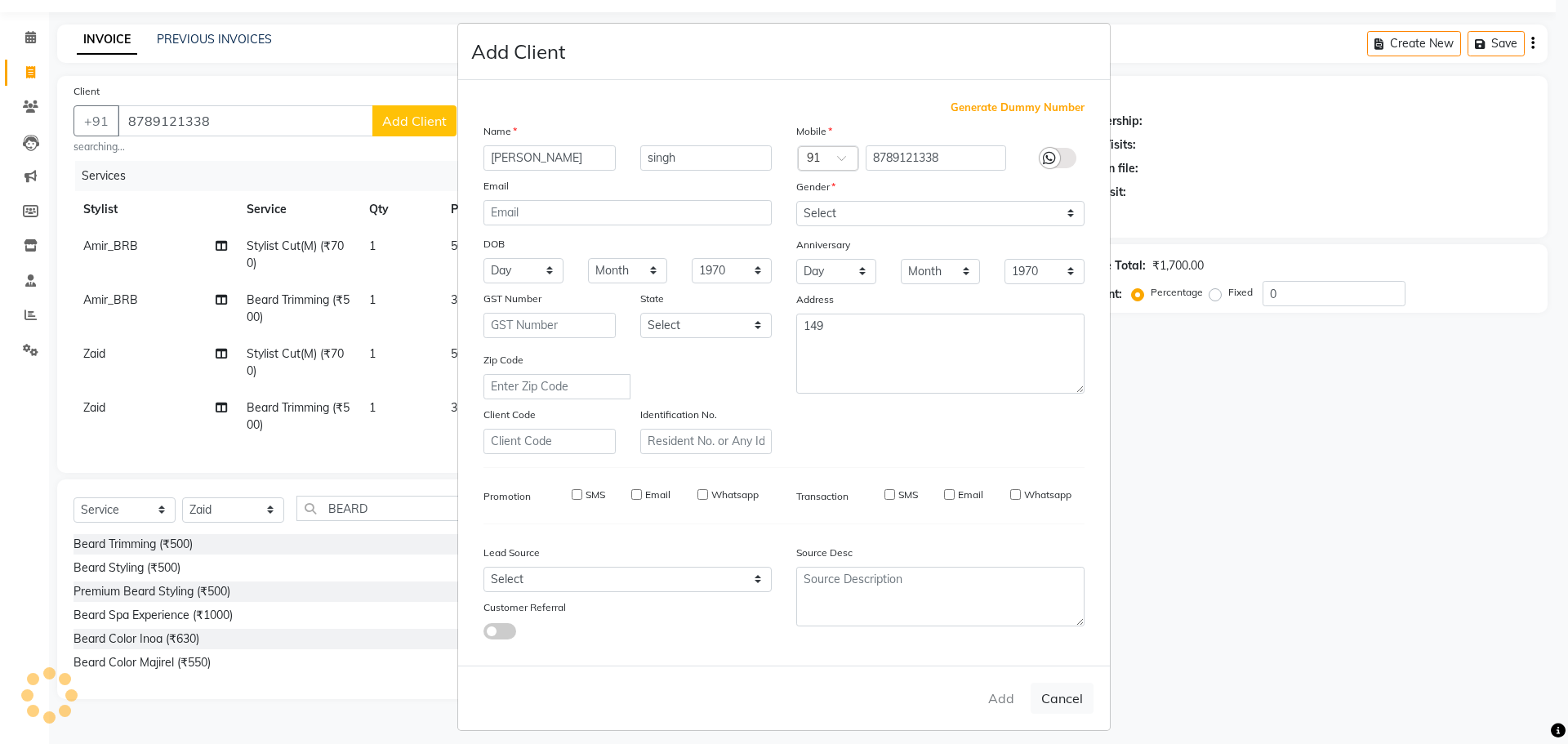
checkbox input "false"
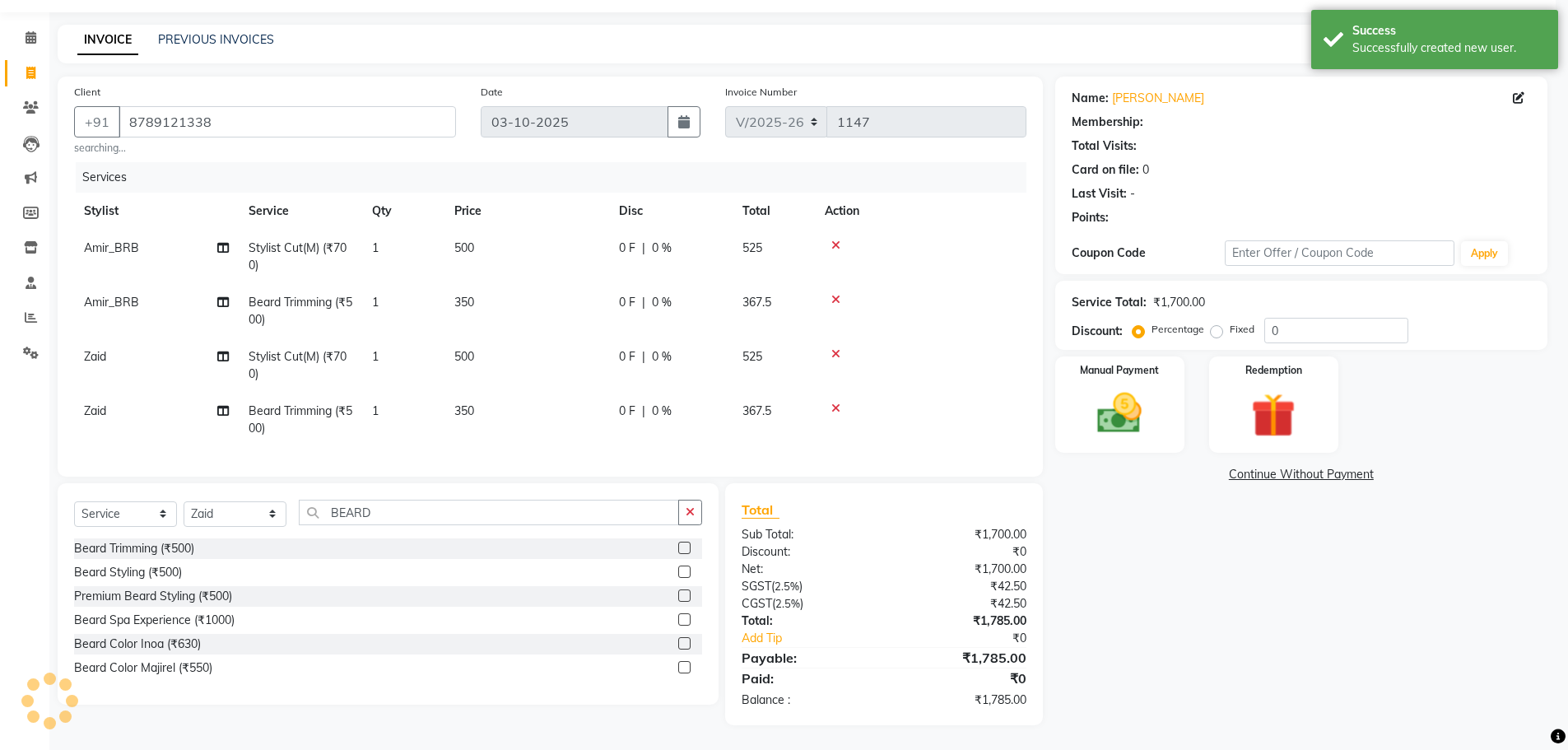
select select "1: Object"
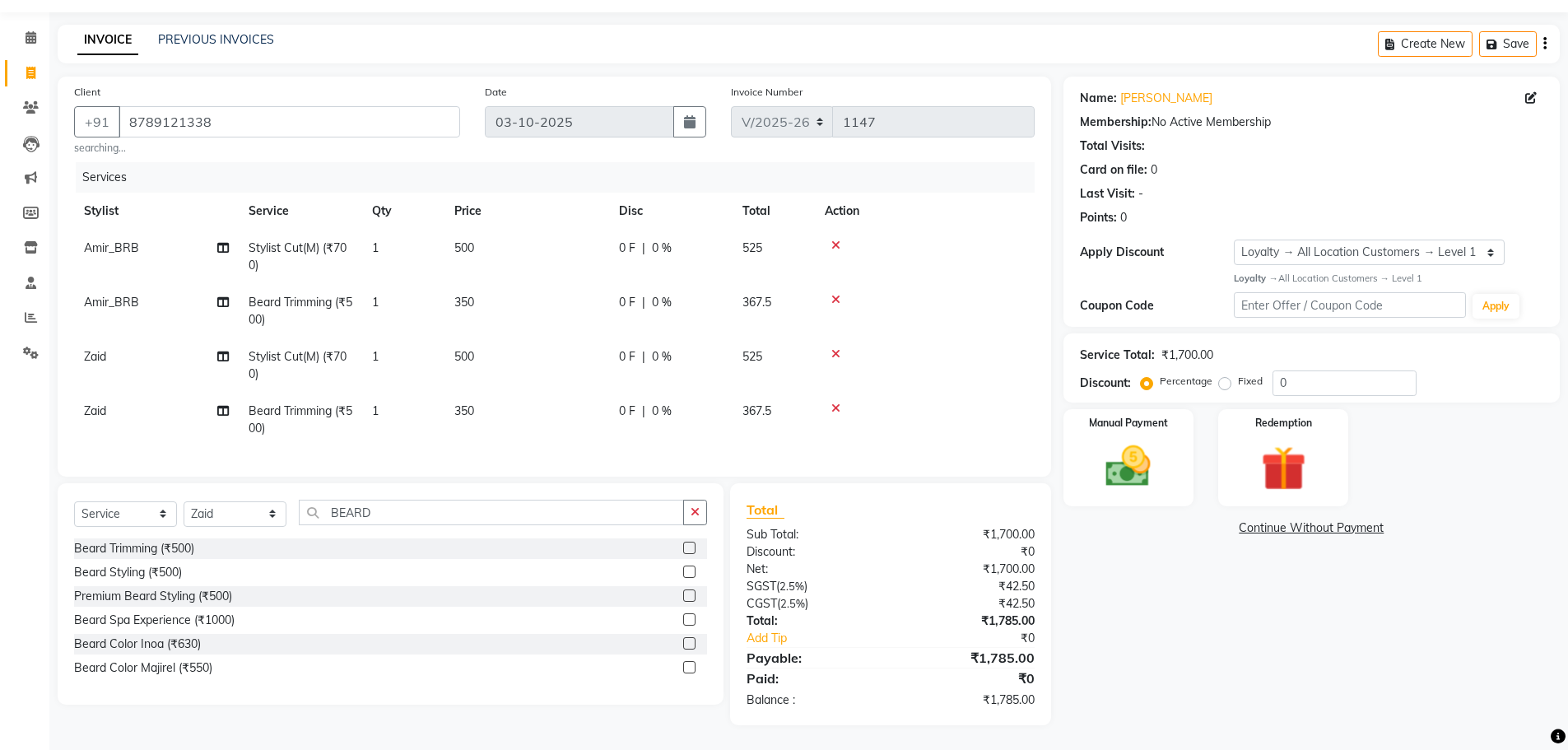
click at [487, 401] on td "350" at bounding box center [527, 420] width 165 height 55
select select "85536"
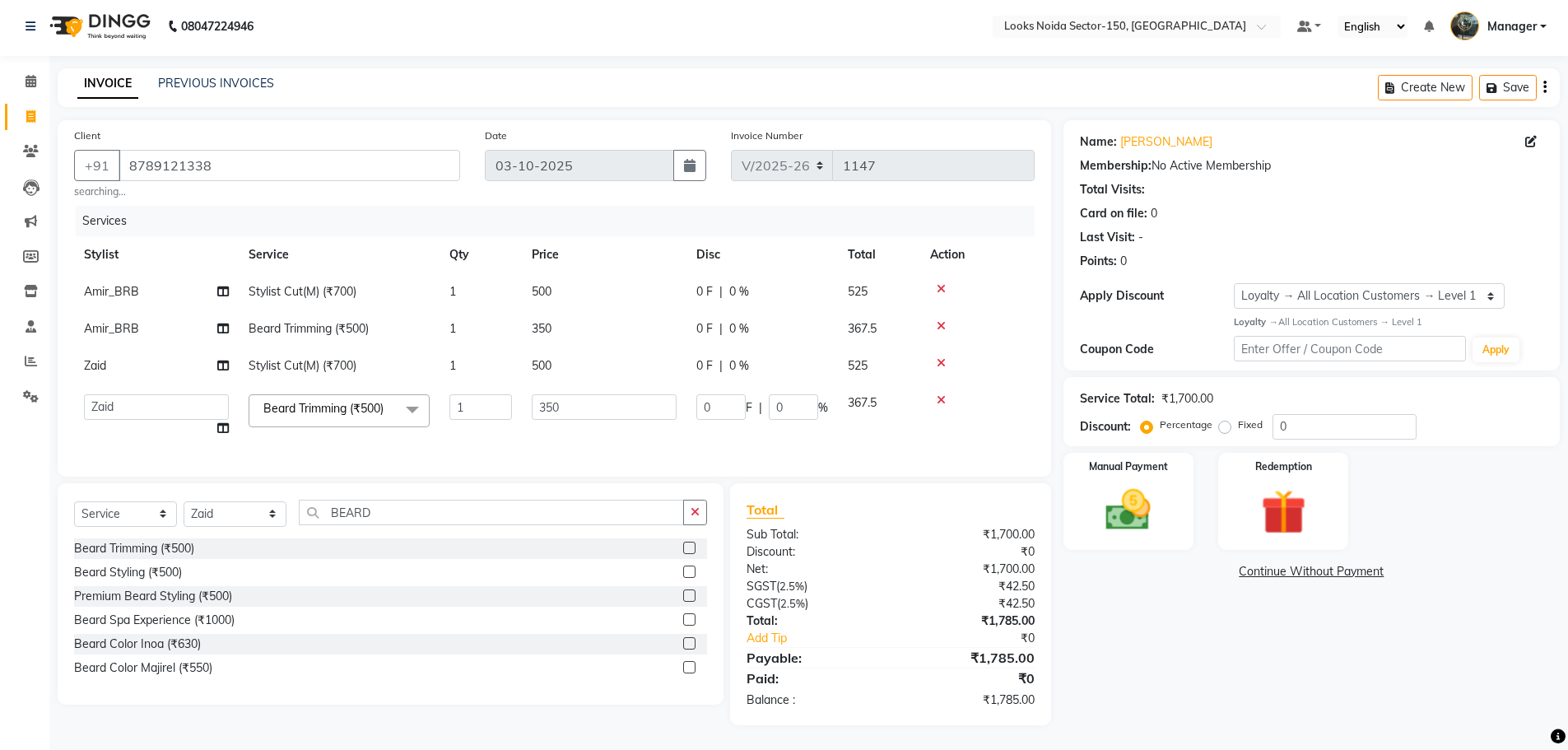
scroll to position [16, 0]
click at [943, 394] on icon at bounding box center [941, 400] width 9 height 12
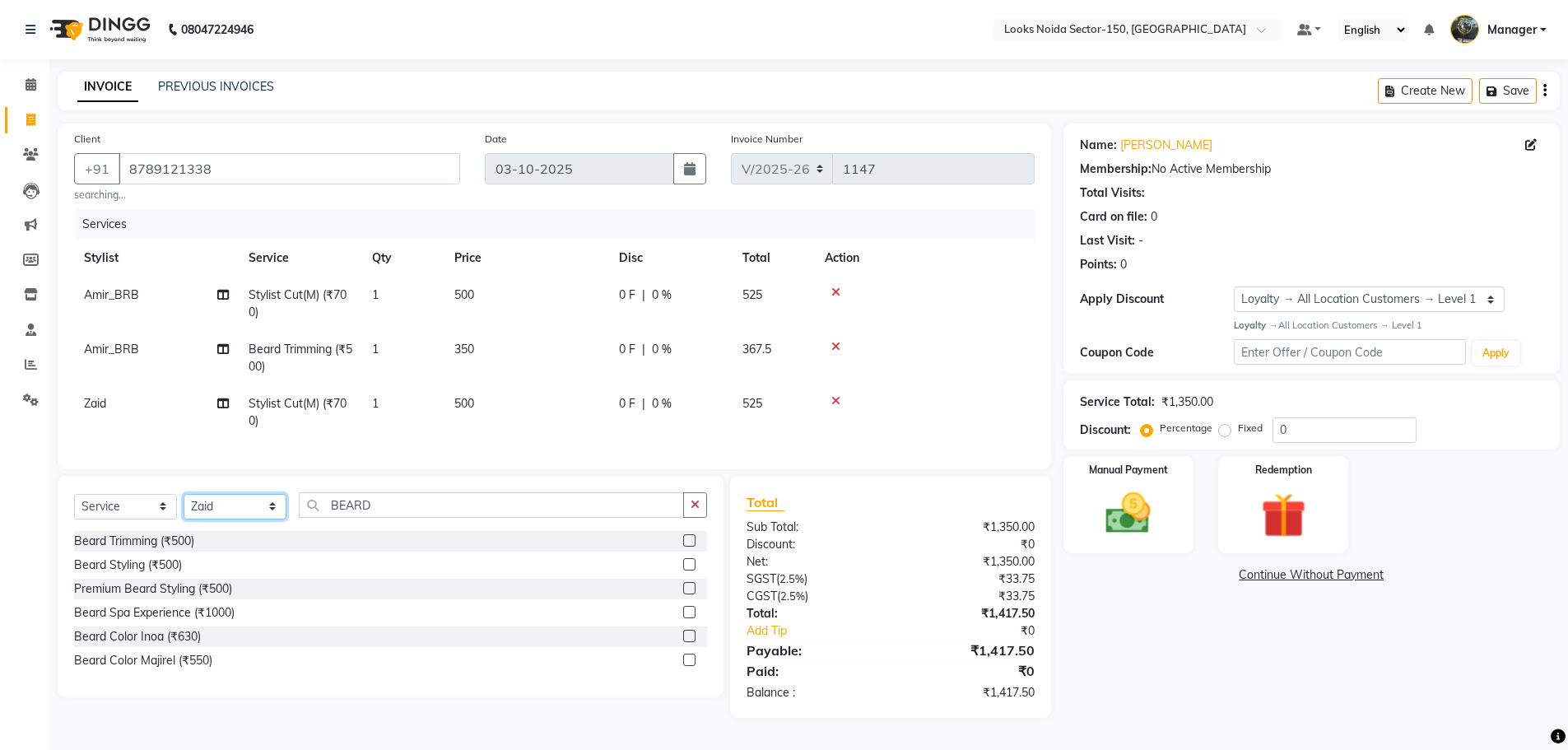
click at [244, 506] on select "Select Stylist Amir_BRB Ankita_Pdct Arshad Counter_Sales Deepa Faizan_pdct Farm…" at bounding box center [234, 507] width 103 height 25
select select "85912"
click at [183, 500] on select "Select Stylist Amir_BRB Ankita_Pdct Arshad Counter_Sales Deepa Faizan_pdct Farm…" at bounding box center [234, 507] width 103 height 25
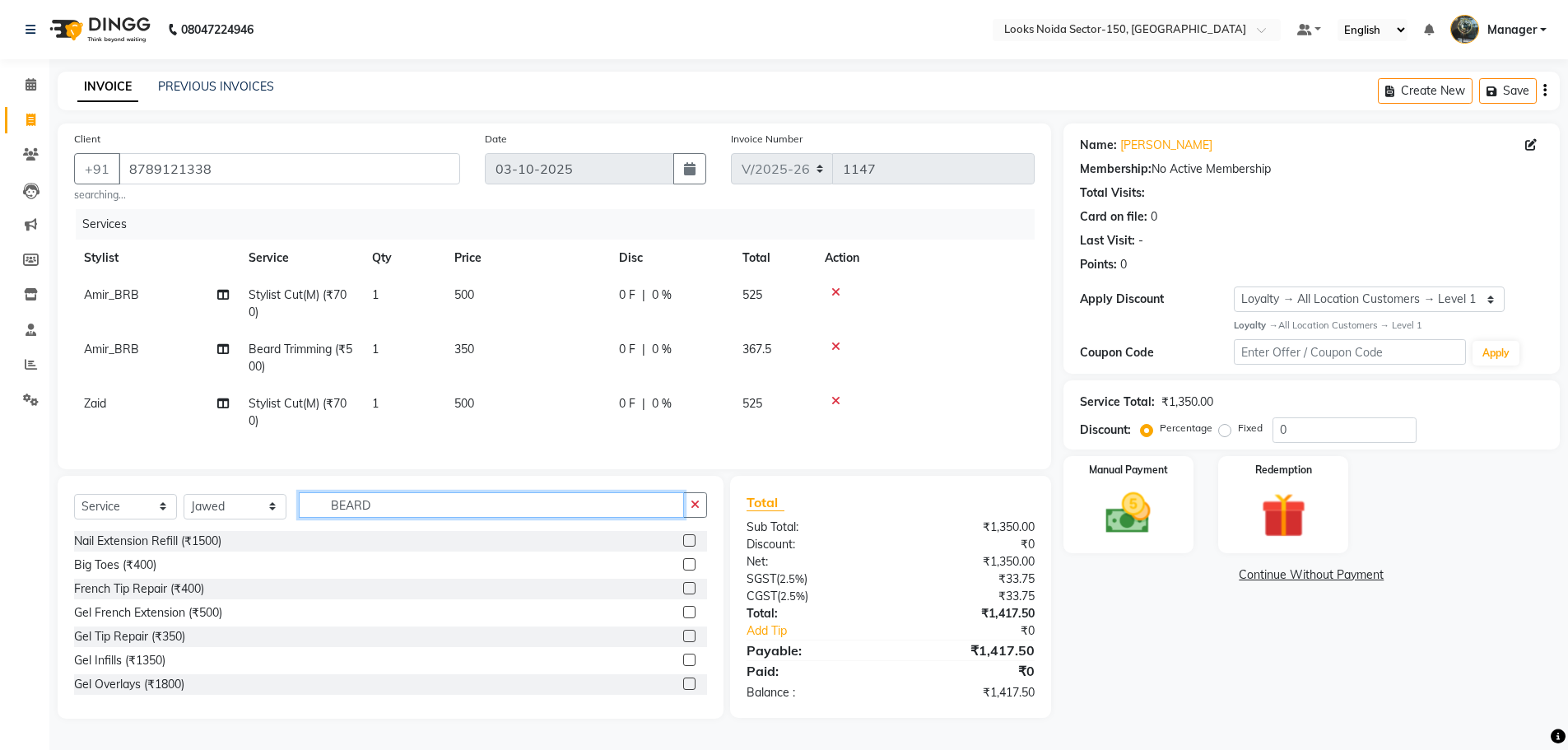
click at [513, 501] on input "BEARD" at bounding box center [492, 505] width 385 height 25
type input "BEARD"
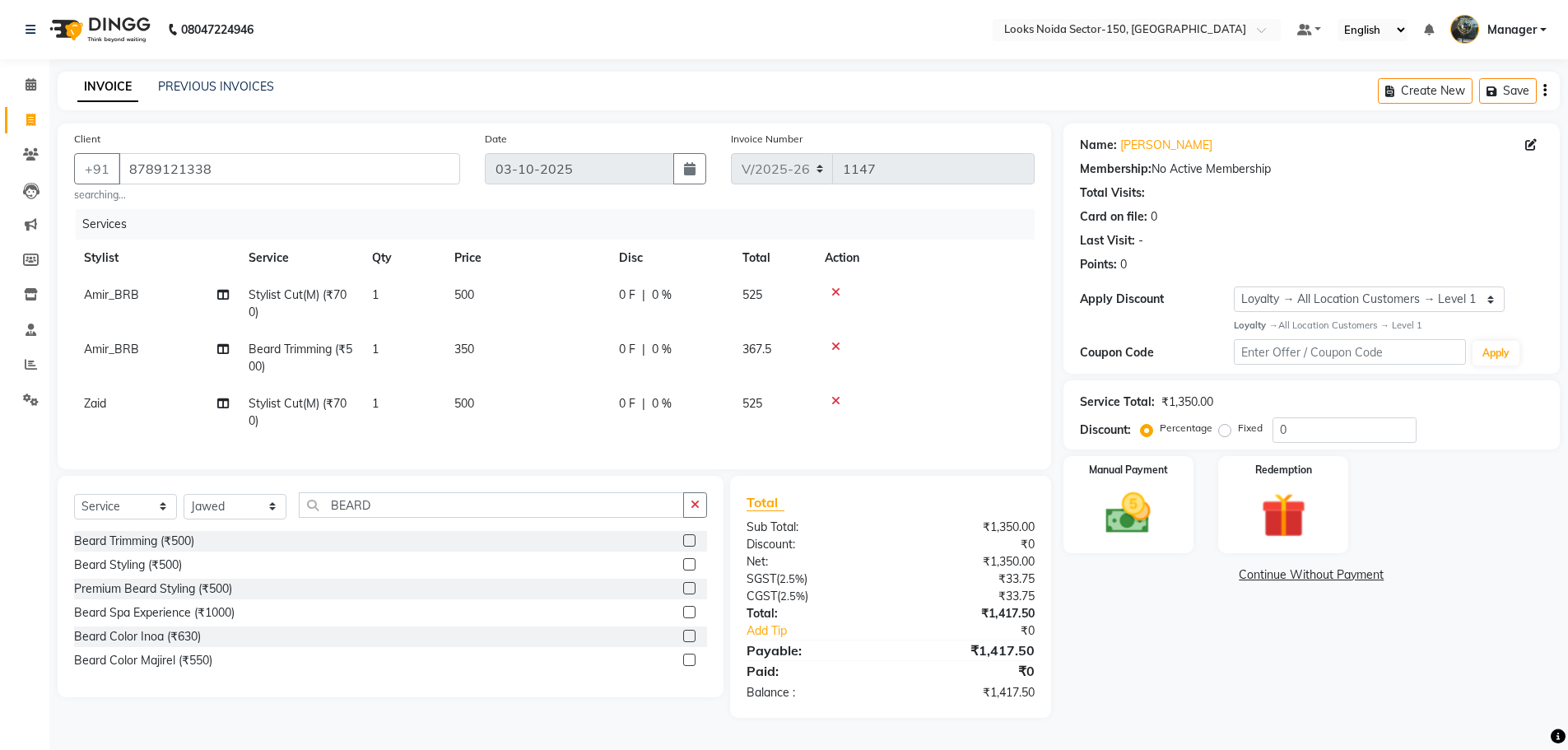
click at [685, 547] on label at bounding box center [689, 541] width 13 height 13
click at [685, 547] on input "checkbox" at bounding box center [688, 541] width 11 height 11
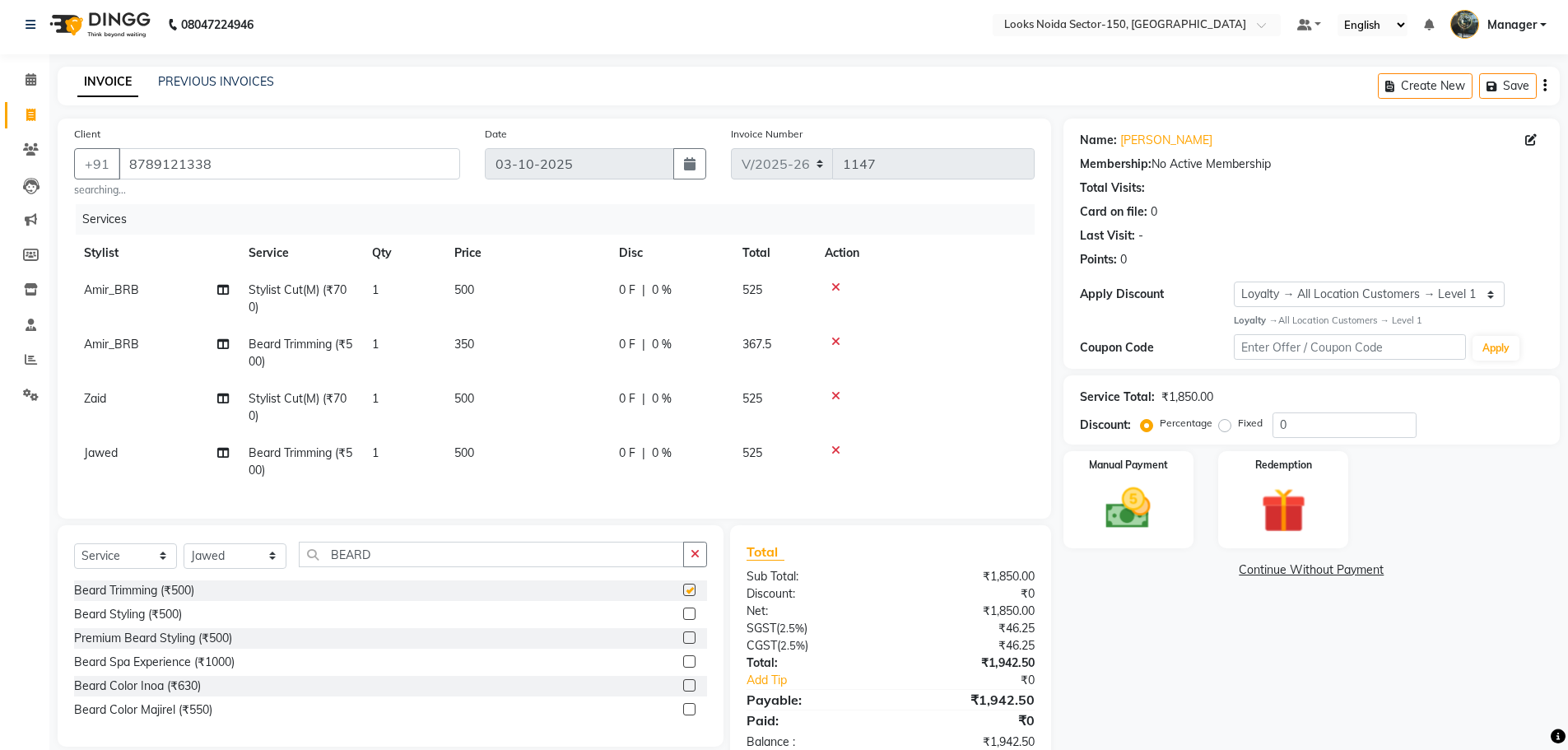
checkbox input "false"
click at [483, 457] on td "500" at bounding box center [527, 462] width 165 height 55
select select "85912"
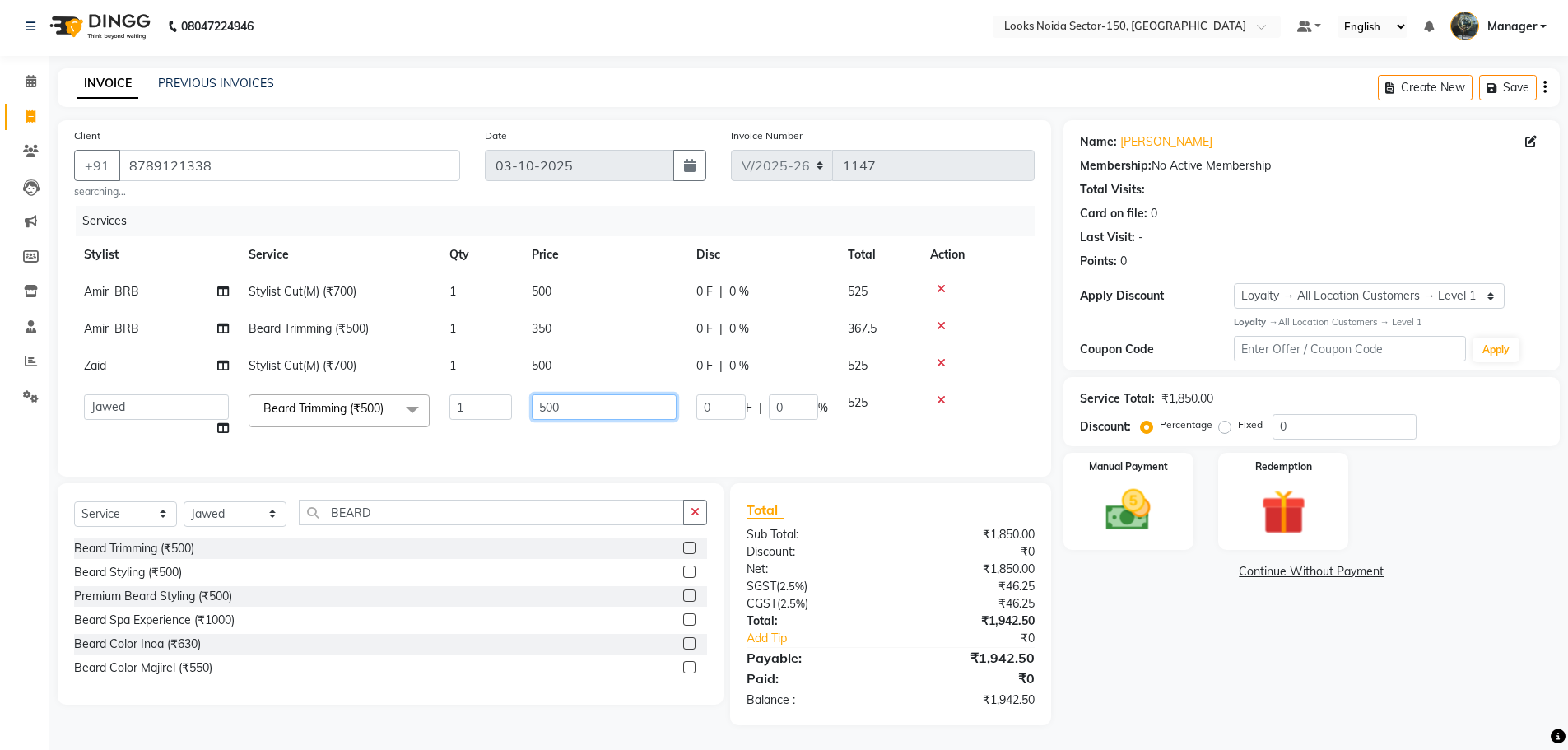
drag, startPoint x: 534, startPoint y: 406, endPoint x: 689, endPoint y: 396, distance: 155.3
click at [689, 396] on tr "Amir_BRB Ankita_Pdct Arshad Counter_Sales Deepa Faizan_pdct Farman_BRB Jawed Ka…" at bounding box center [554, 415] width 960 height 62
type input "350"
click at [1137, 513] on img at bounding box center [1129, 510] width 76 height 54
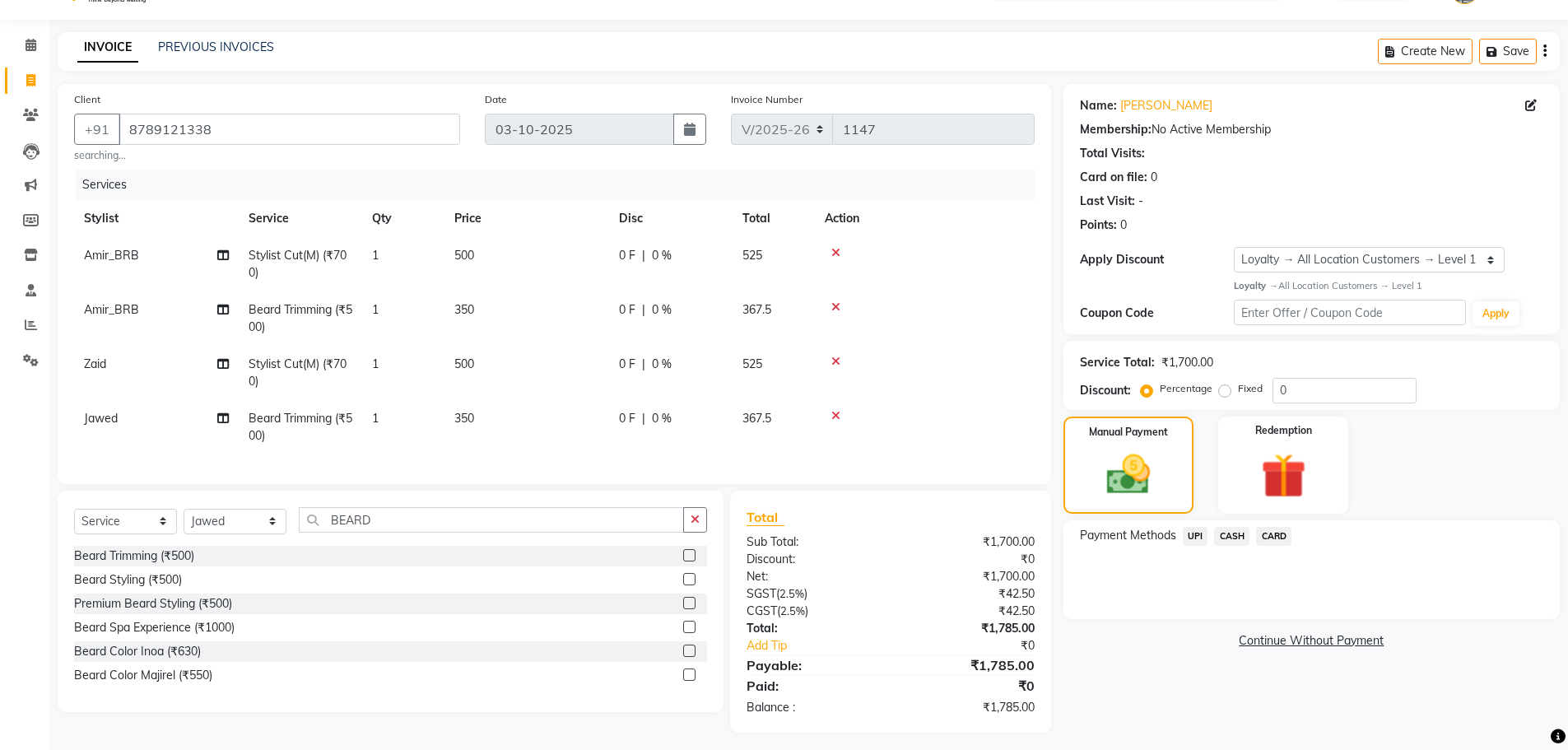
scroll to position [60, 0]
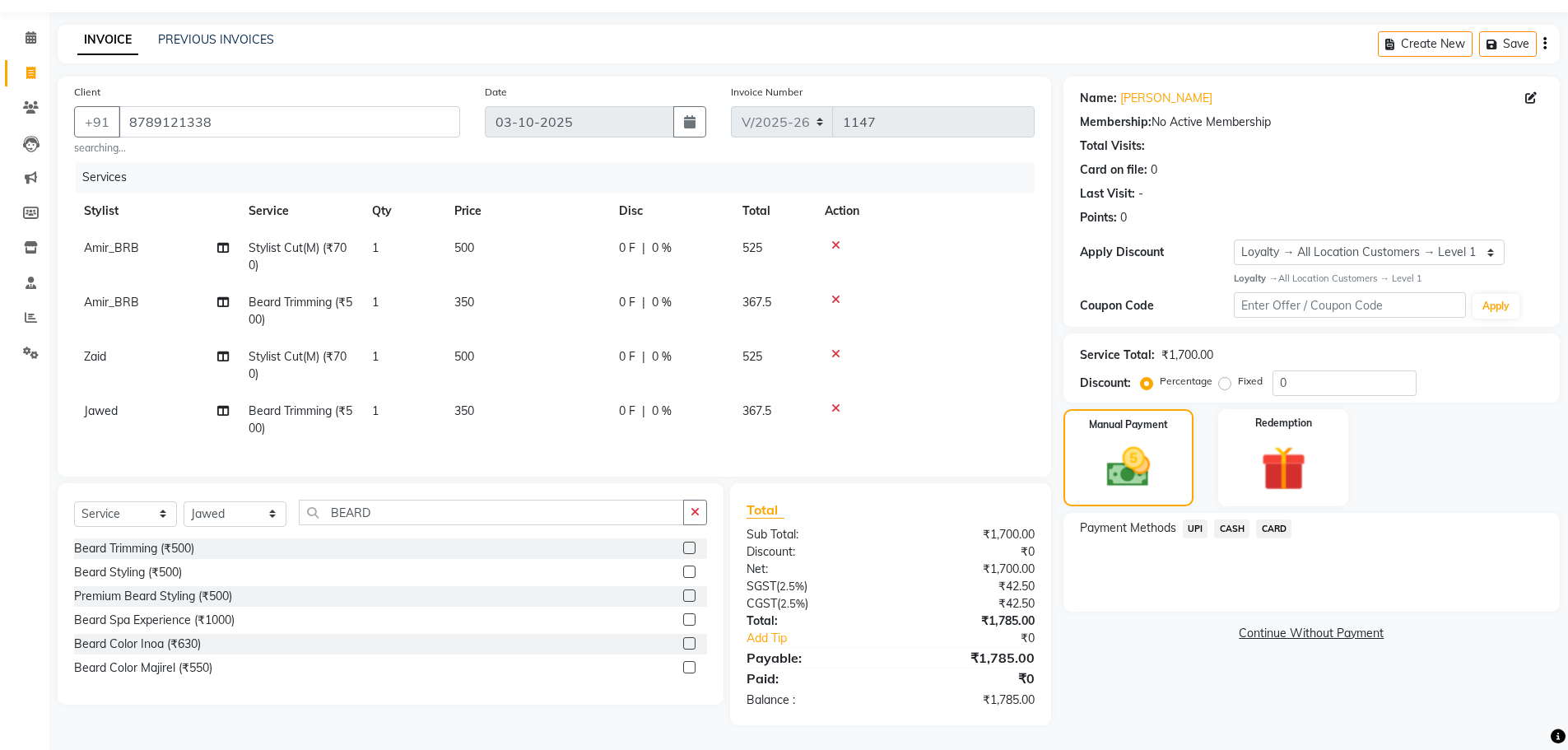
click at [1190, 520] on span "UPI" at bounding box center [1195, 529] width 25 height 19
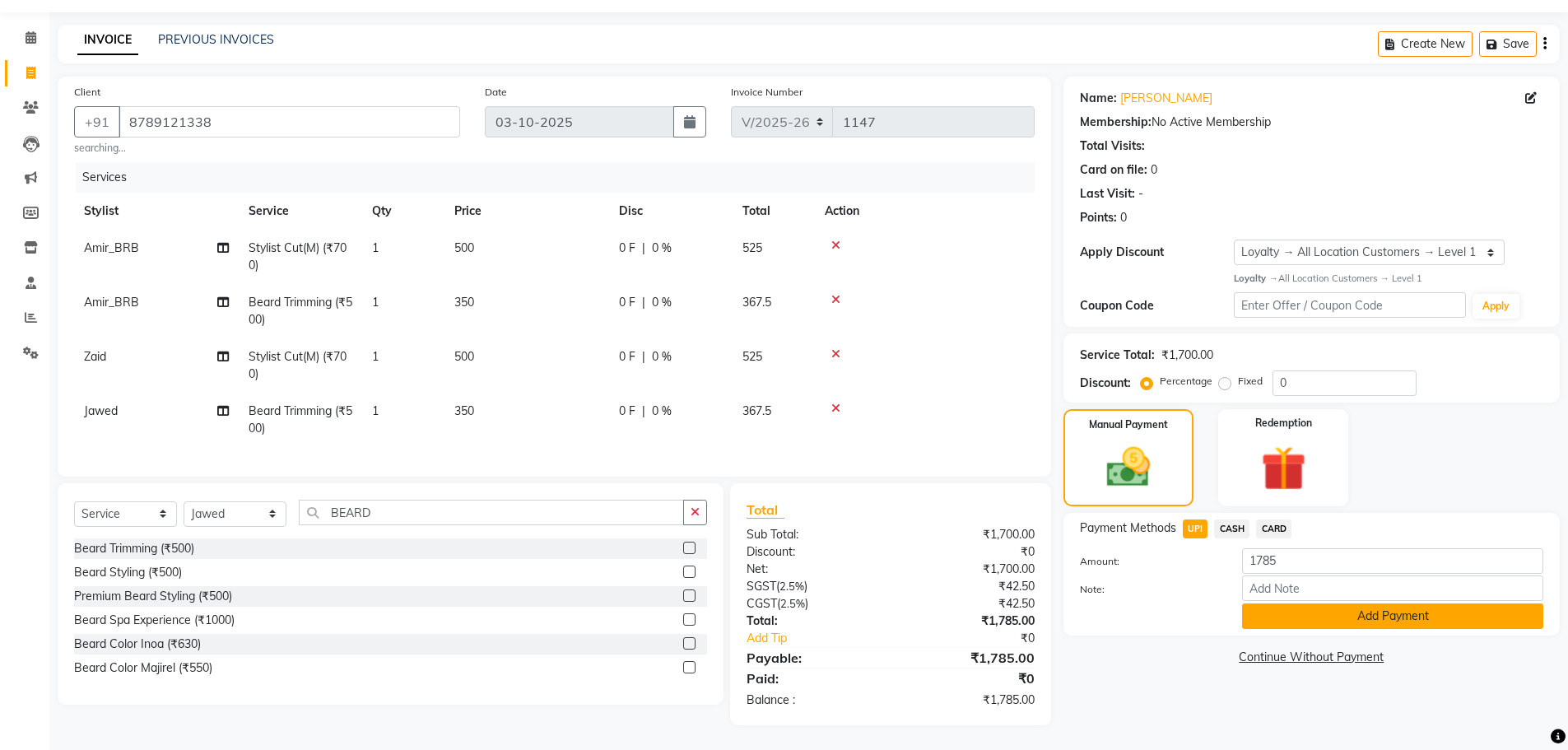
click at [1248, 604] on button "Add Payment" at bounding box center [1392, 616] width 301 height 25
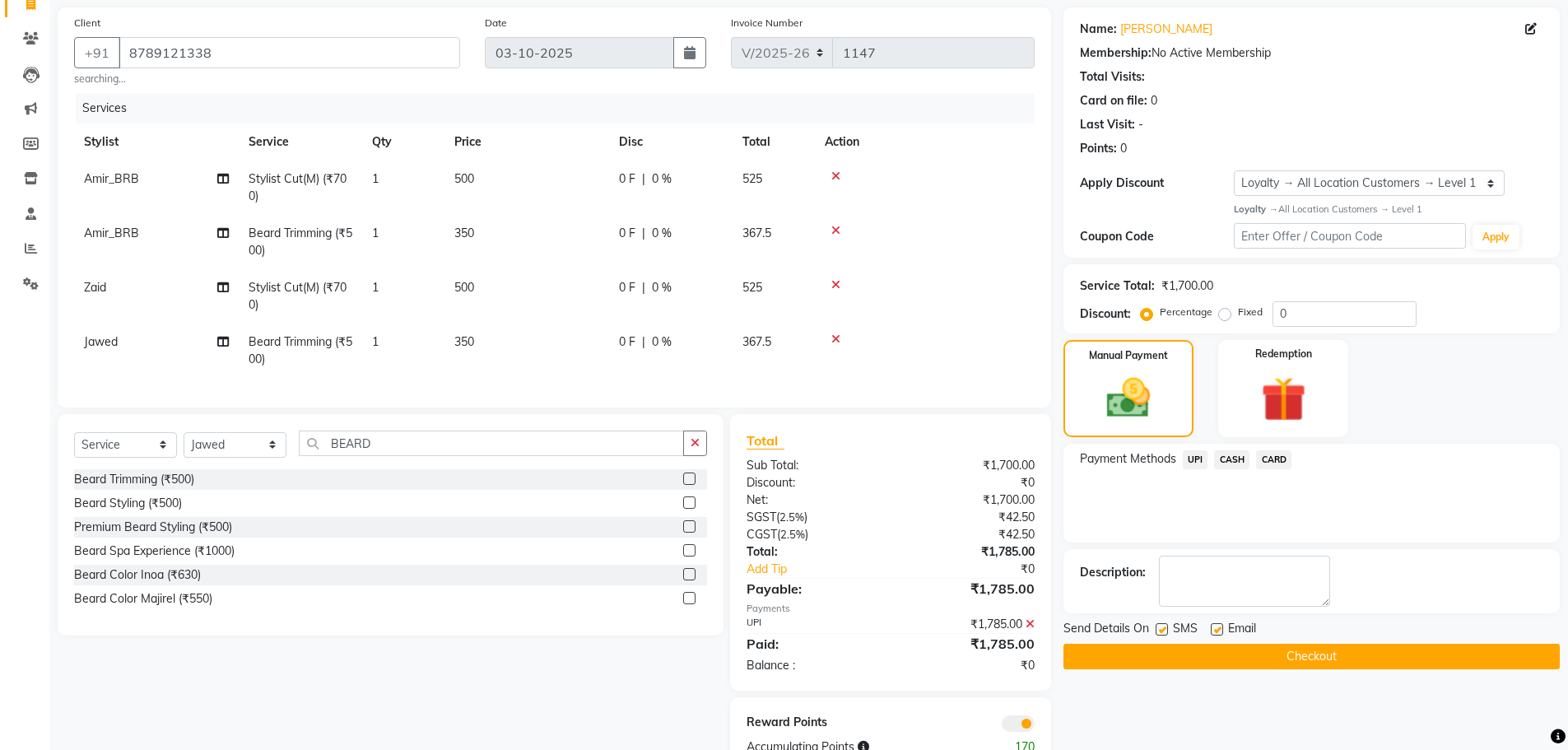
scroll to position [176, 0]
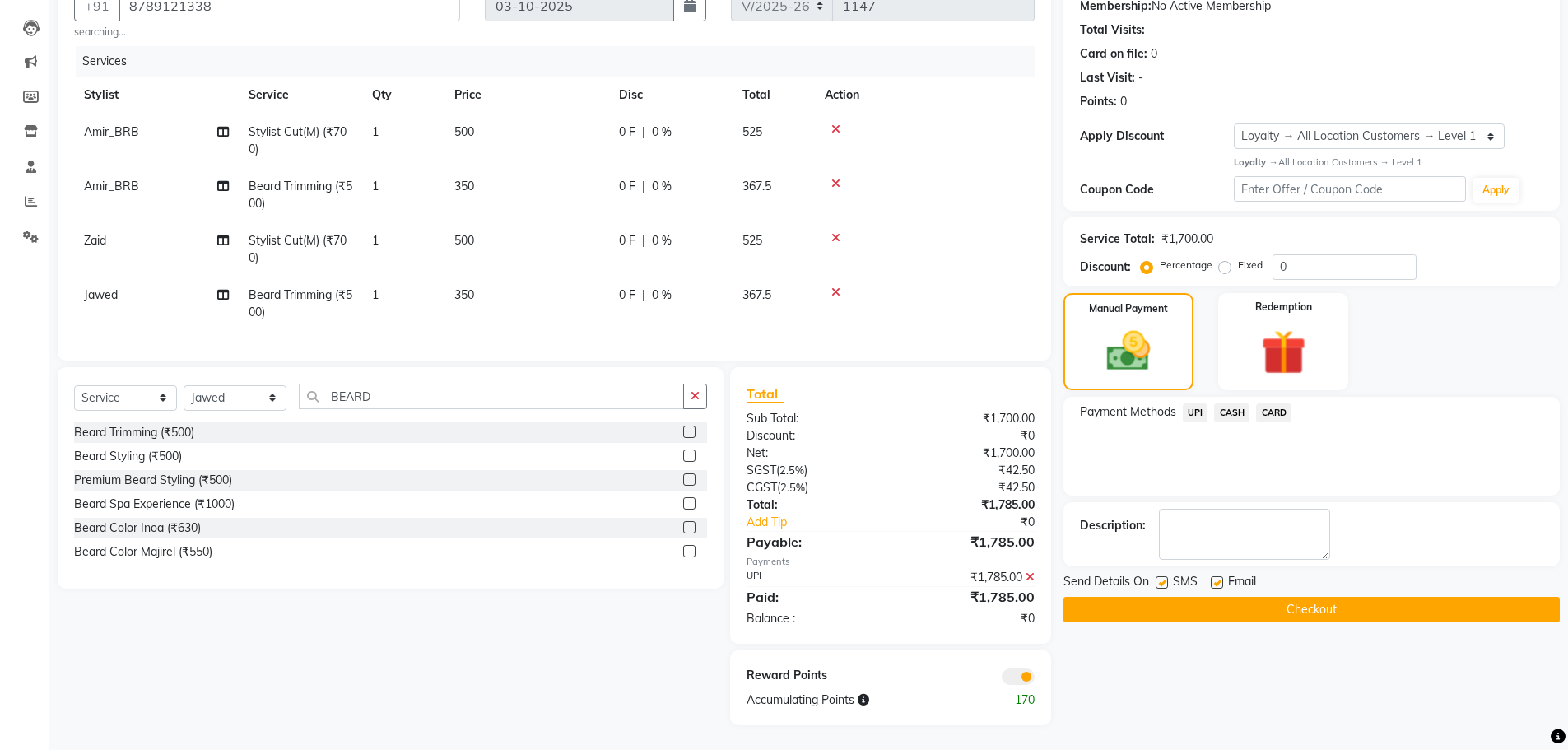
click at [1154, 597] on button "Checkout" at bounding box center [1311, 610] width 497 height 25
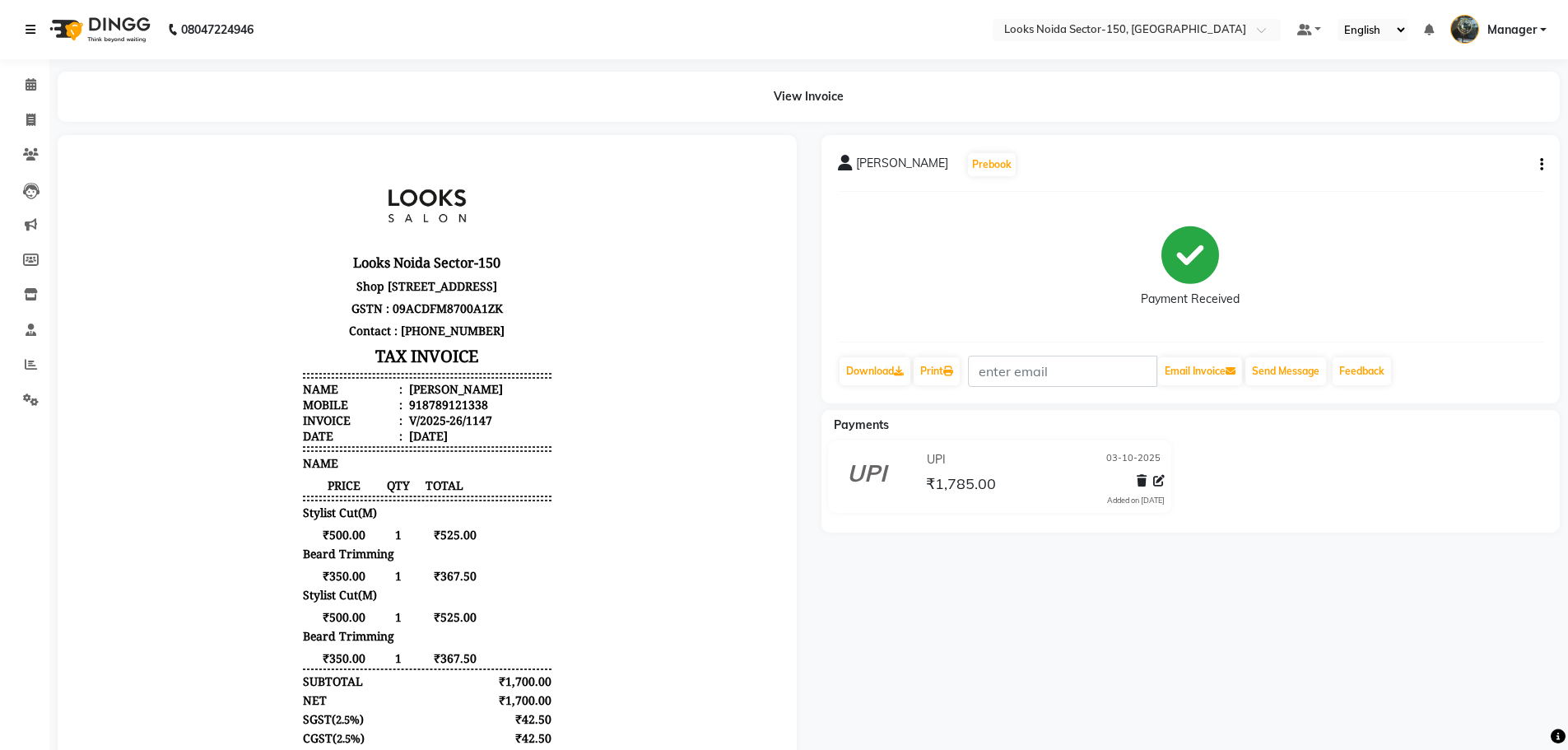
click at [33, 30] on icon at bounding box center [30, 29] width 10 height 12
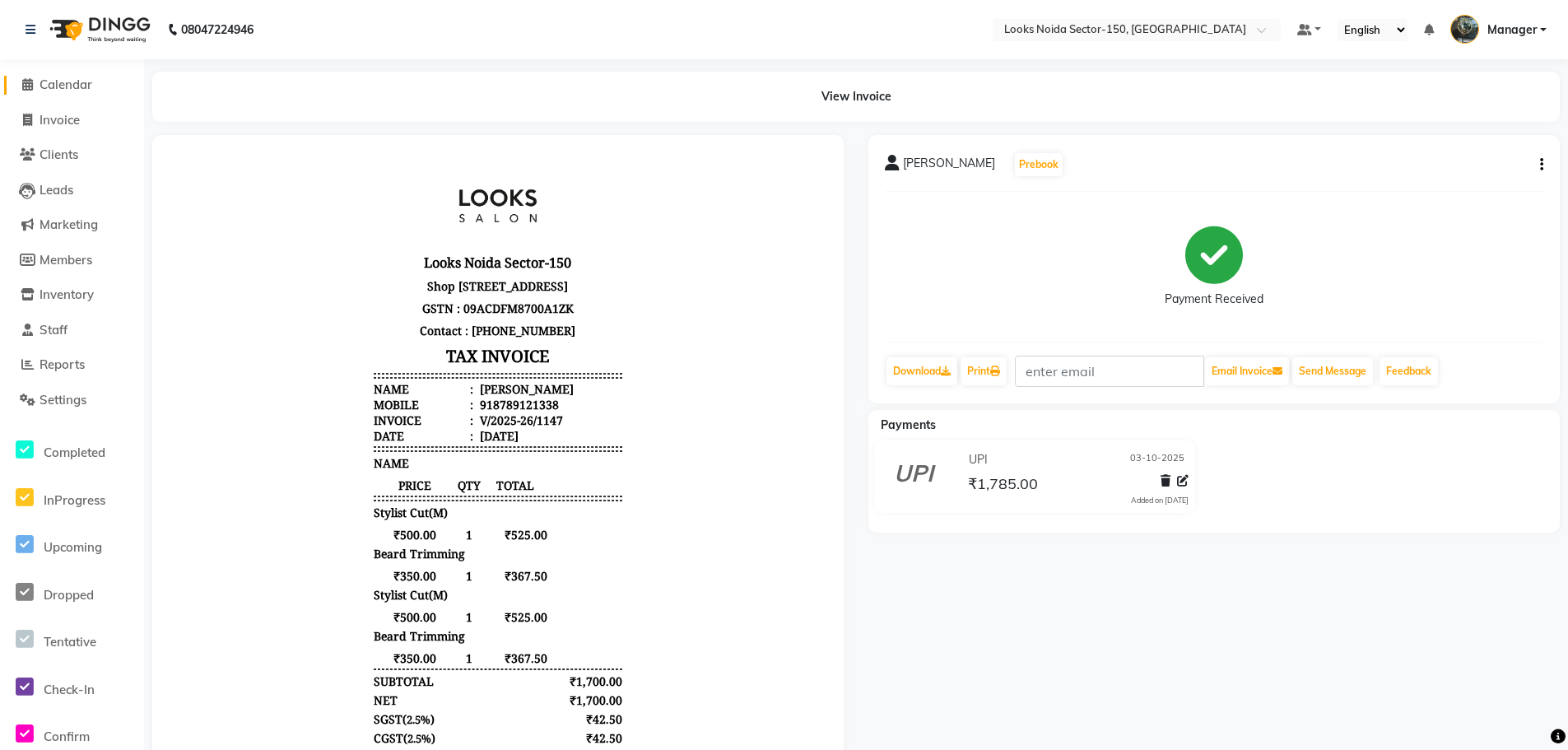
click at [78, 83] on span "Calendar" at bounding box center [66, 84] width 53 height 16
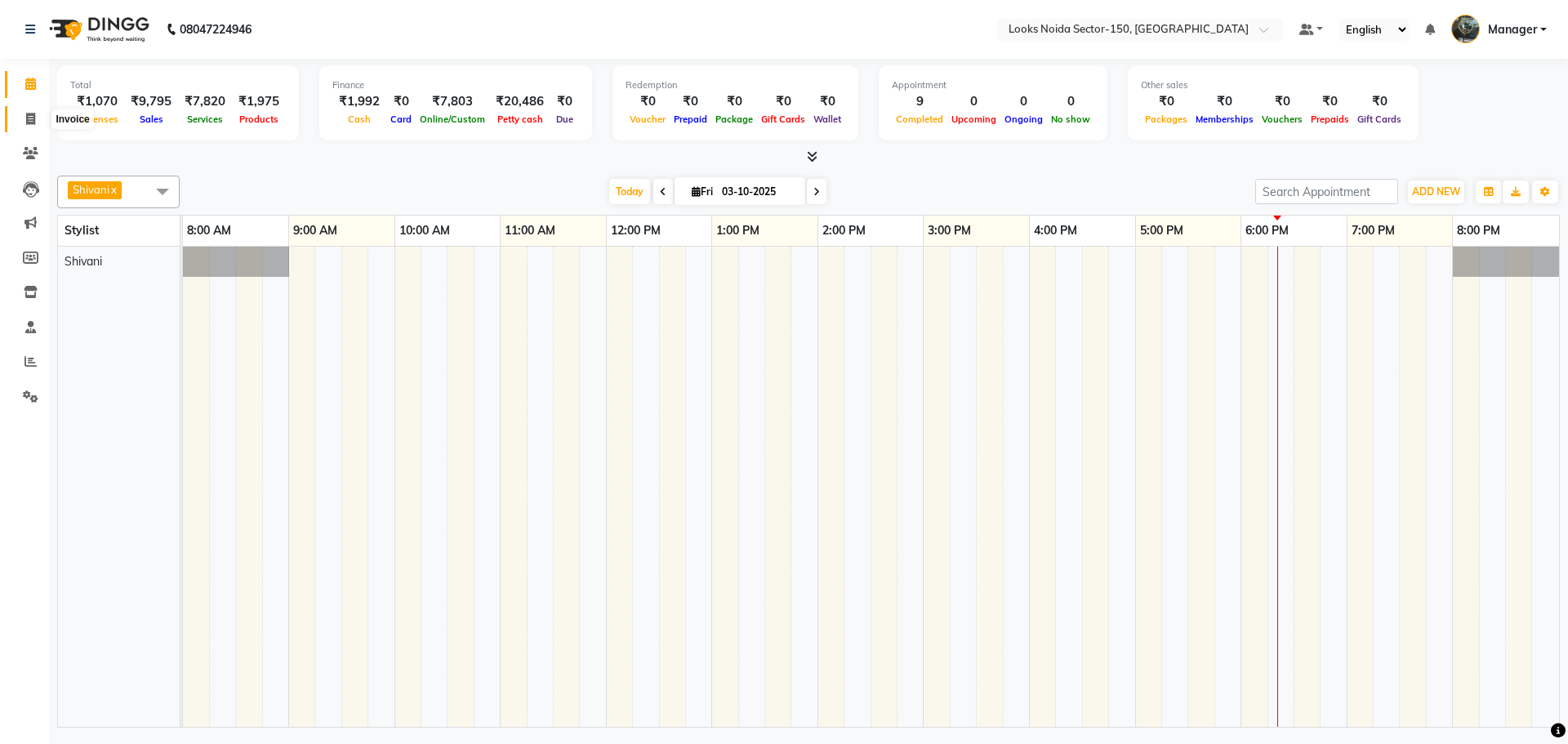
drag, startPoint x: 33, startPoint y: 120, endPoint x: 66, endPoint y: 116, distance: 33.2
click at [33, 120] on icon at bounding box center [30, 118] width 9 height 13
select select "service"
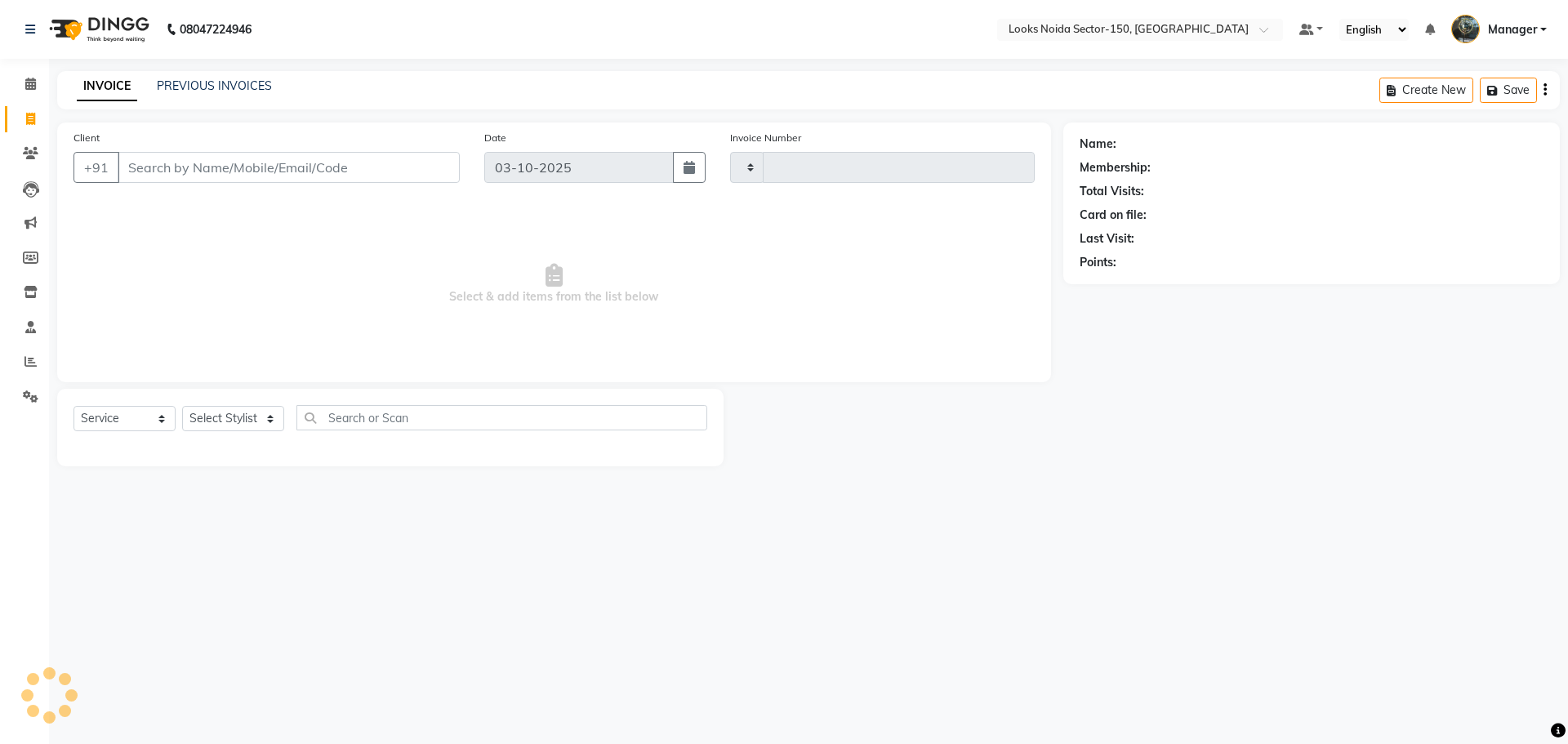
type input "1148"
select select "8587"
click at [260, 420] on select "Select Stylist" at bounding box center [233, 419] width 102 height 25
click at [279, 417] on select "Select Stylist Amir_BRB Ankita_Pdct Arshad Counter_Sales Deepa Faizan_pdct Farm…" at bounding box center [233, 419] width 102 height 25
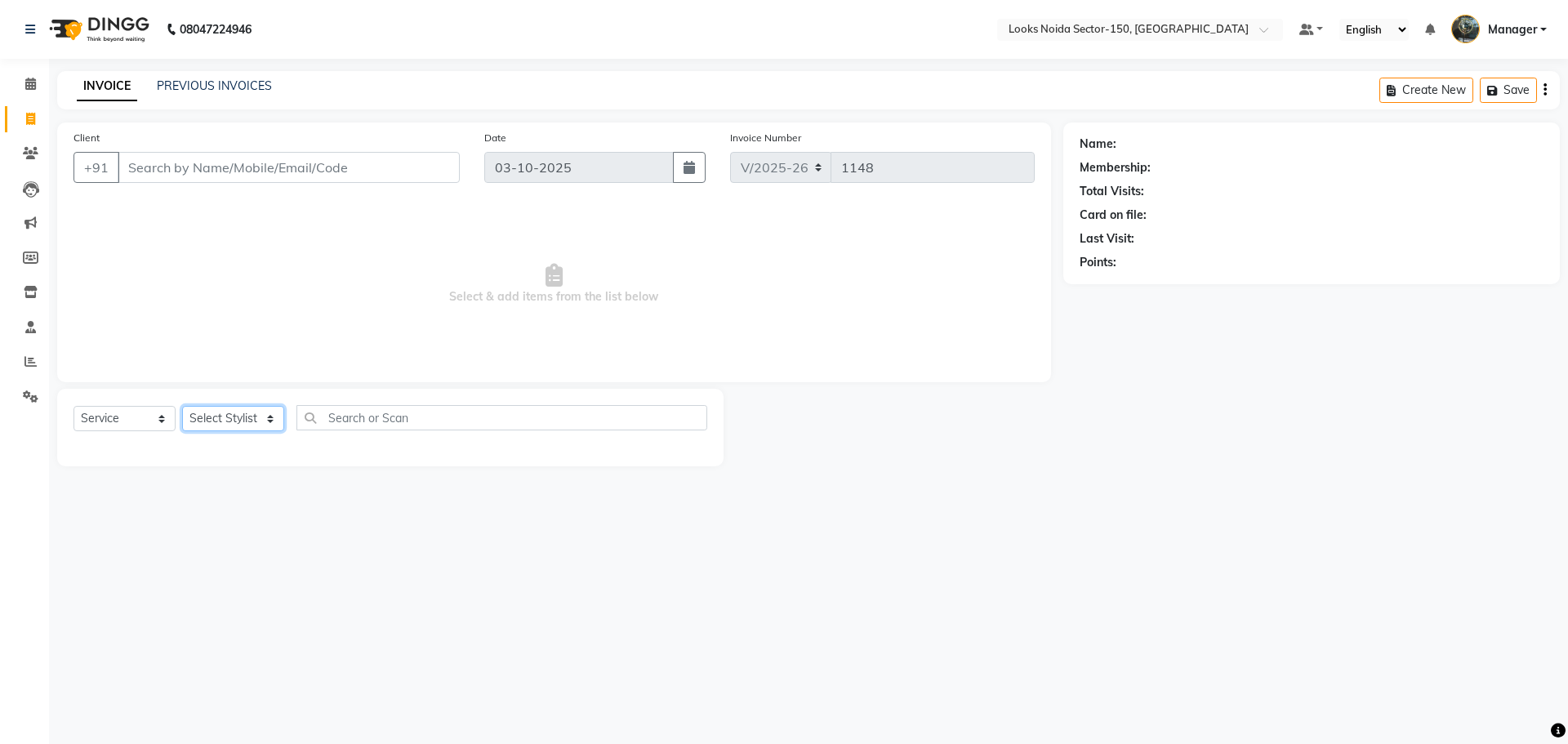
select select "85534"
click at [182, 406] on select "Select Stylist Amir_BRB Ankita_Pdct Arshad Counter_Sales Deepa Faizan_pdct Farm…" at bounding box center [233, 419] width 102 height 25
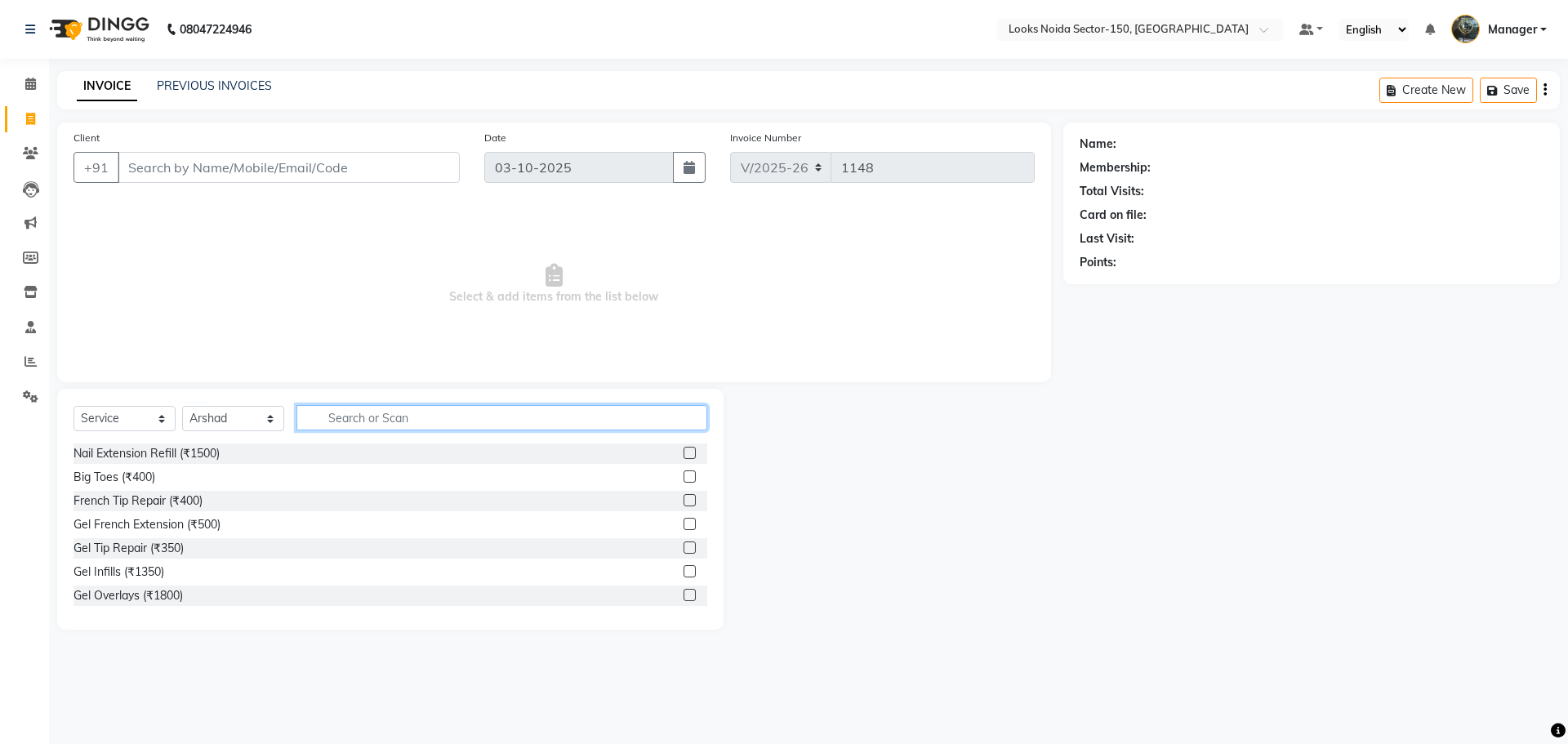
click at [485, 419] on input "text" at bounding box center [502, 418] width 411 height 25
type input "cut"
click at [684, 546] on label at bounding box center [690, 547] width 13 height 13
click at [684, 546] on input "checkbox" at bounding box center [689, 548] width 11 height 11
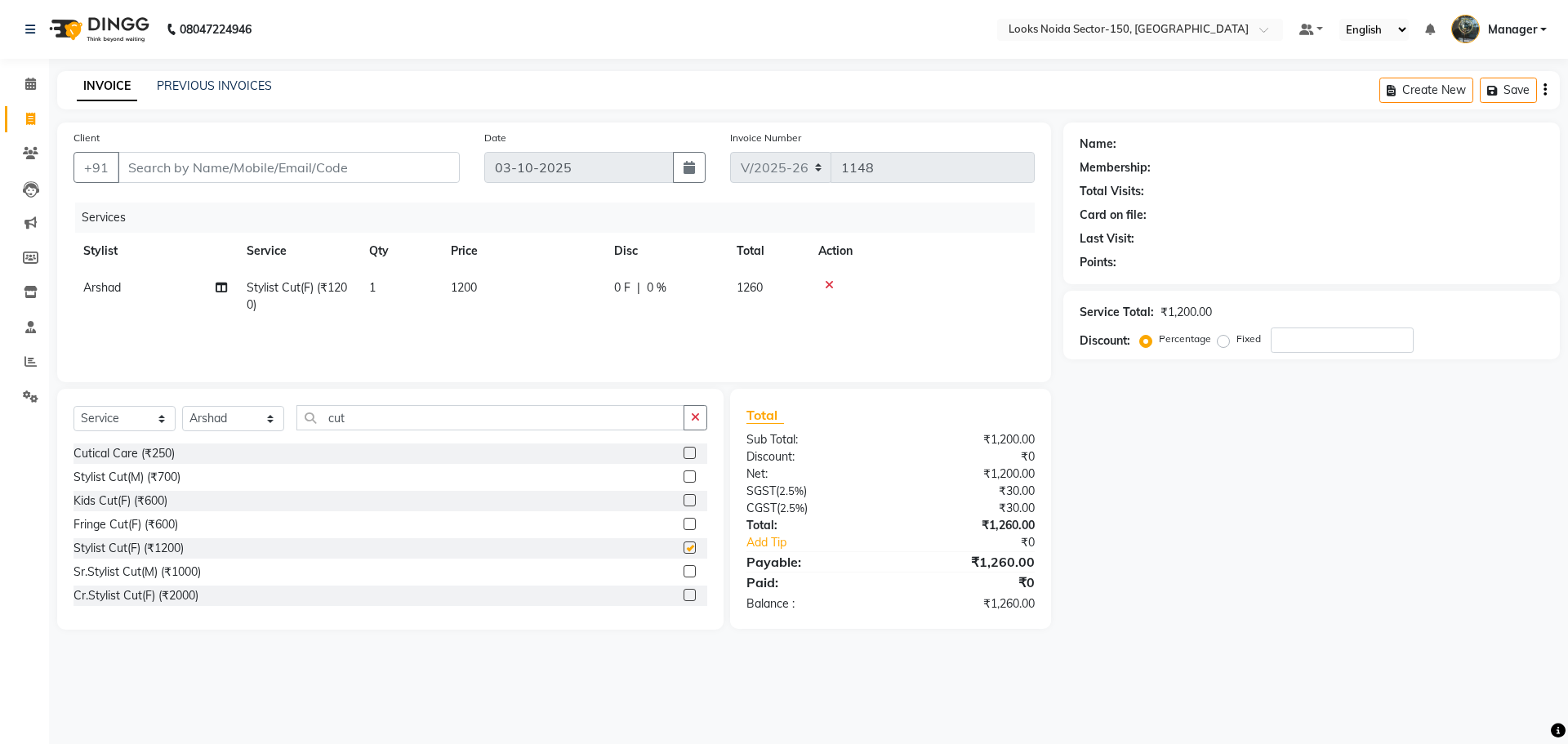
checkbox input "false"
click at [264, 422] on select "Select Stylist Amir_BRB Ankita_Pdct Arshad Counter_Sales Deepa Faizan_pdct Farm…" at bounding box center [233, 419] width 102 height 25
select select "91177"
click at [182, 406] on select "Select Stylist Amir_BRB Ankita_Pdct Arshad Counter_Sales Deepa Faizan_pdct Farm…" at bounding box center [233, 419] width 102 height 25
click at [456, 410] on input "cut" at bounding box center [490, 418] width 388 height 25
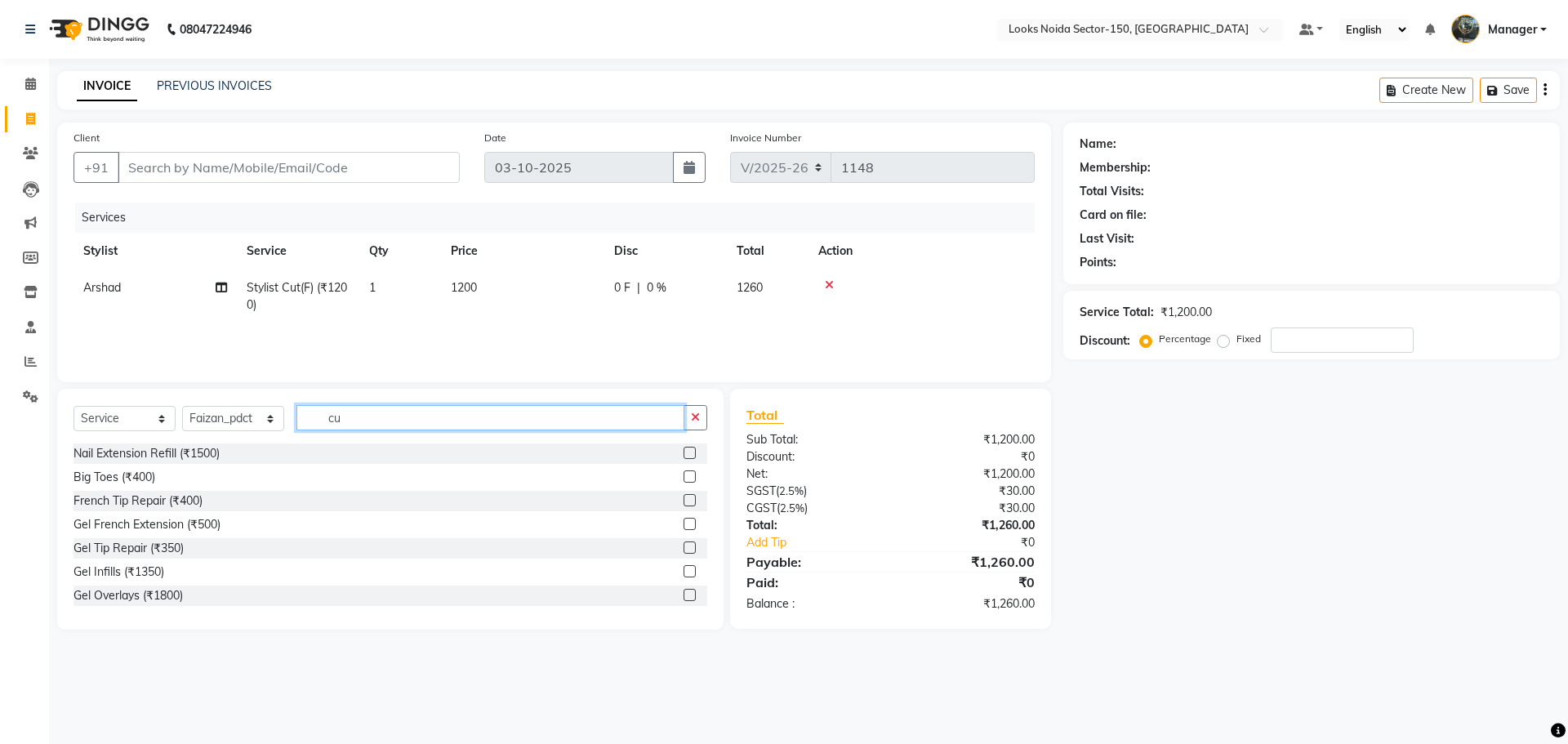
type input "c"
type input "wash"
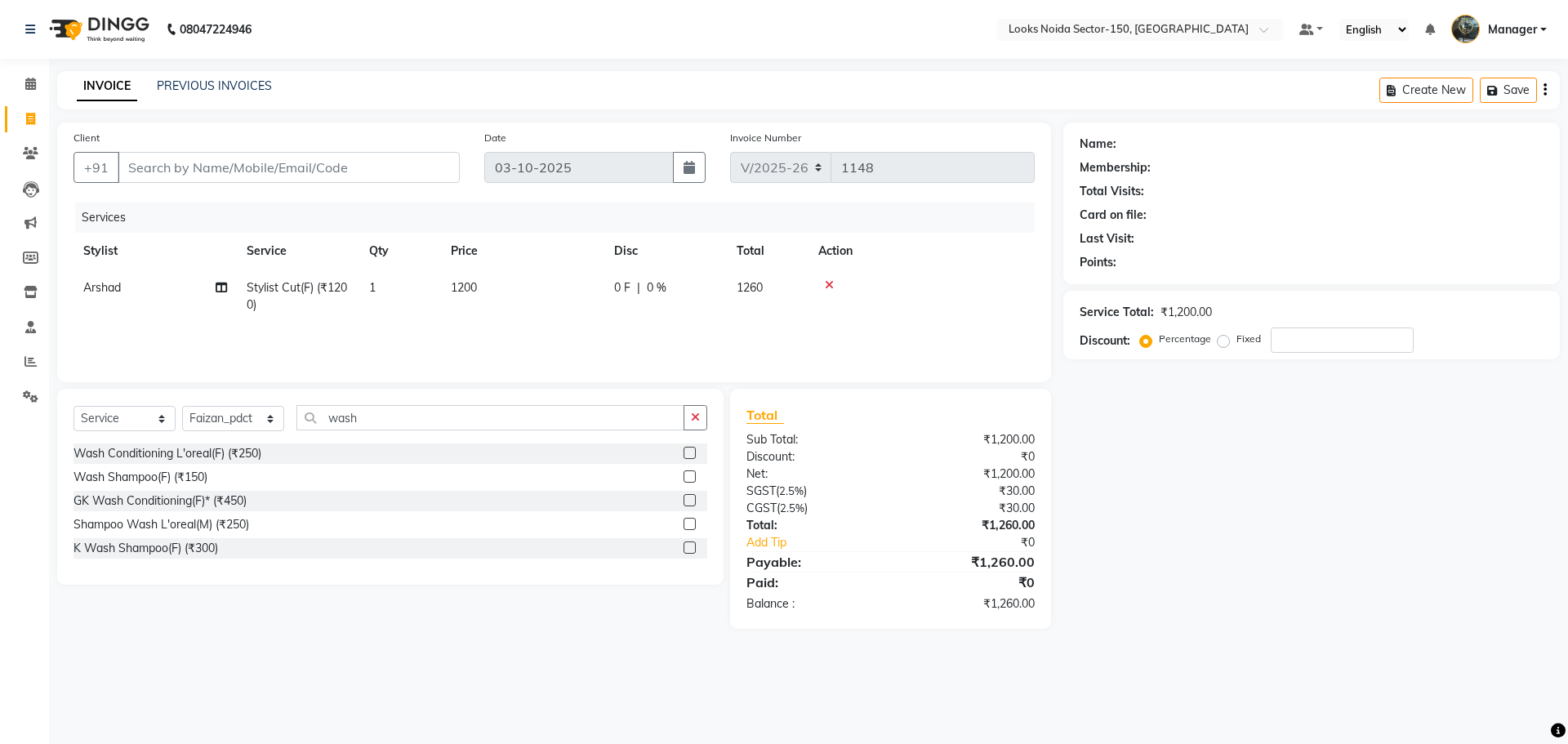
drag, startPoint x: 693, startPoint y: 453, endPoint x: 681, endPoint y: 423, distance: 32.3
click at [692, 453] on label at bounding box center [690, 453] width 13 height 13
click at [692, 453] on input "checkbox" at bounding box center [689, 454] width 11 height 11
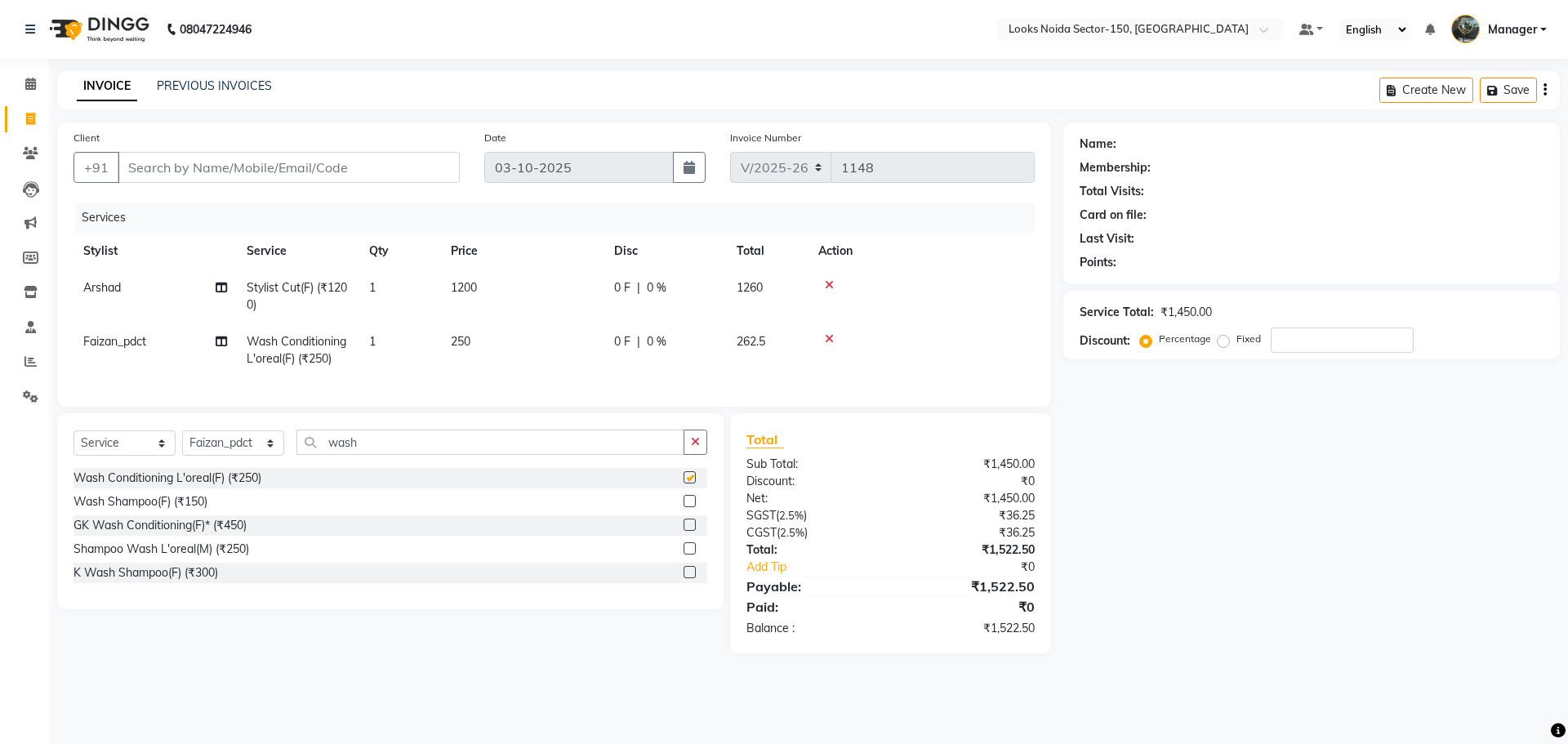
checkbox input "false"
click at [465, 338] on span "250" at bounding box center [461, 342] width 20 height 15
select select "91177"
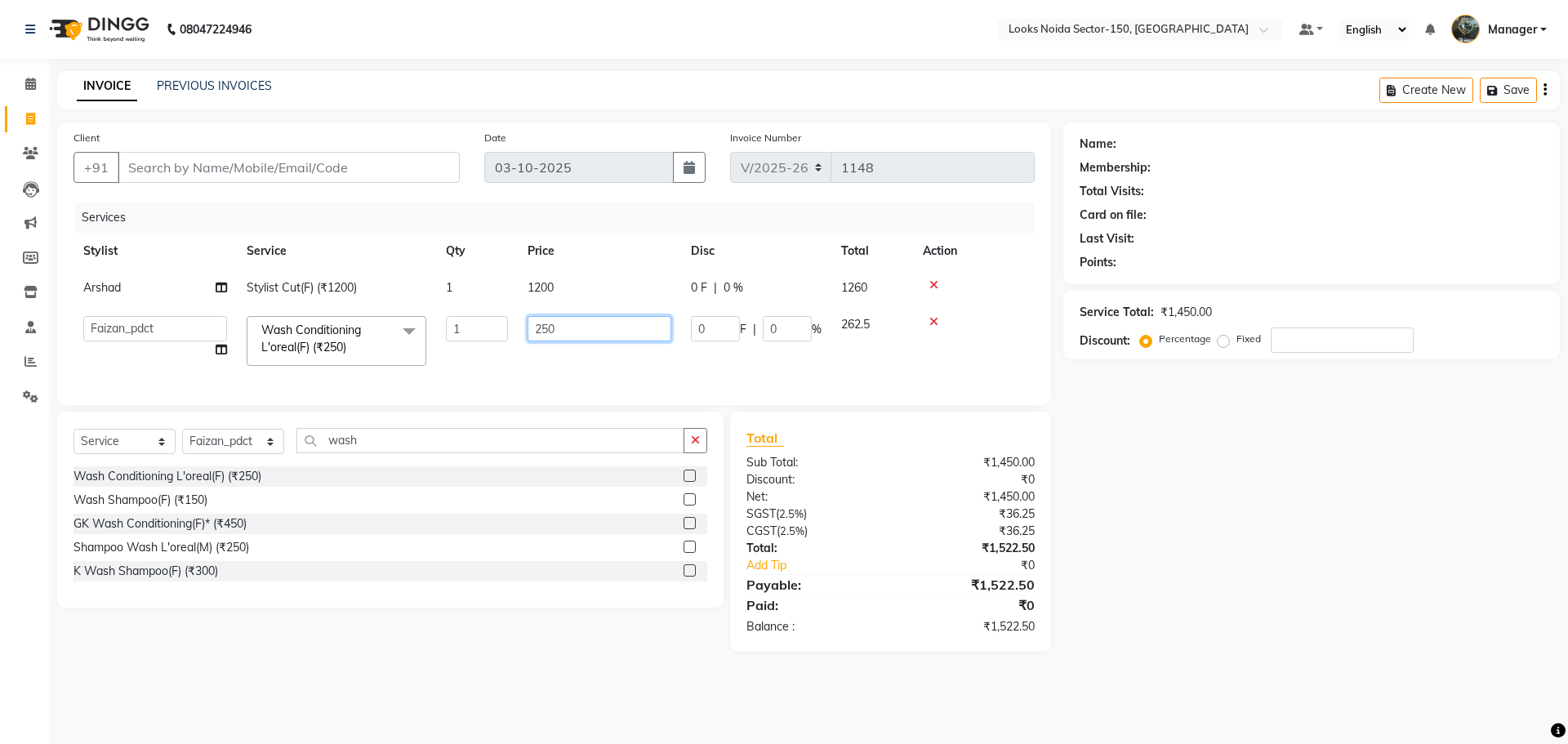
drag, startPoint x: 567, startPoint y: 326, endPoint x: 316, endPoint y: 358, distance: 253.0
click at [316, 358] on tr "Amir_BRB Ankita_Pdct Arshad Counter_Sales Deepa Faizan_pdct Farman_BRB Jawed Ka…" at bounding box center [554, 340] width 962 height 69
type input "3"
type input "450"
click at [450, 380] on div "Services Stylist Service Qty Price Disc Total Action Arshad Stylist Cut(F) (₹12…" at bounding box center [554, 295] width 962 height 186
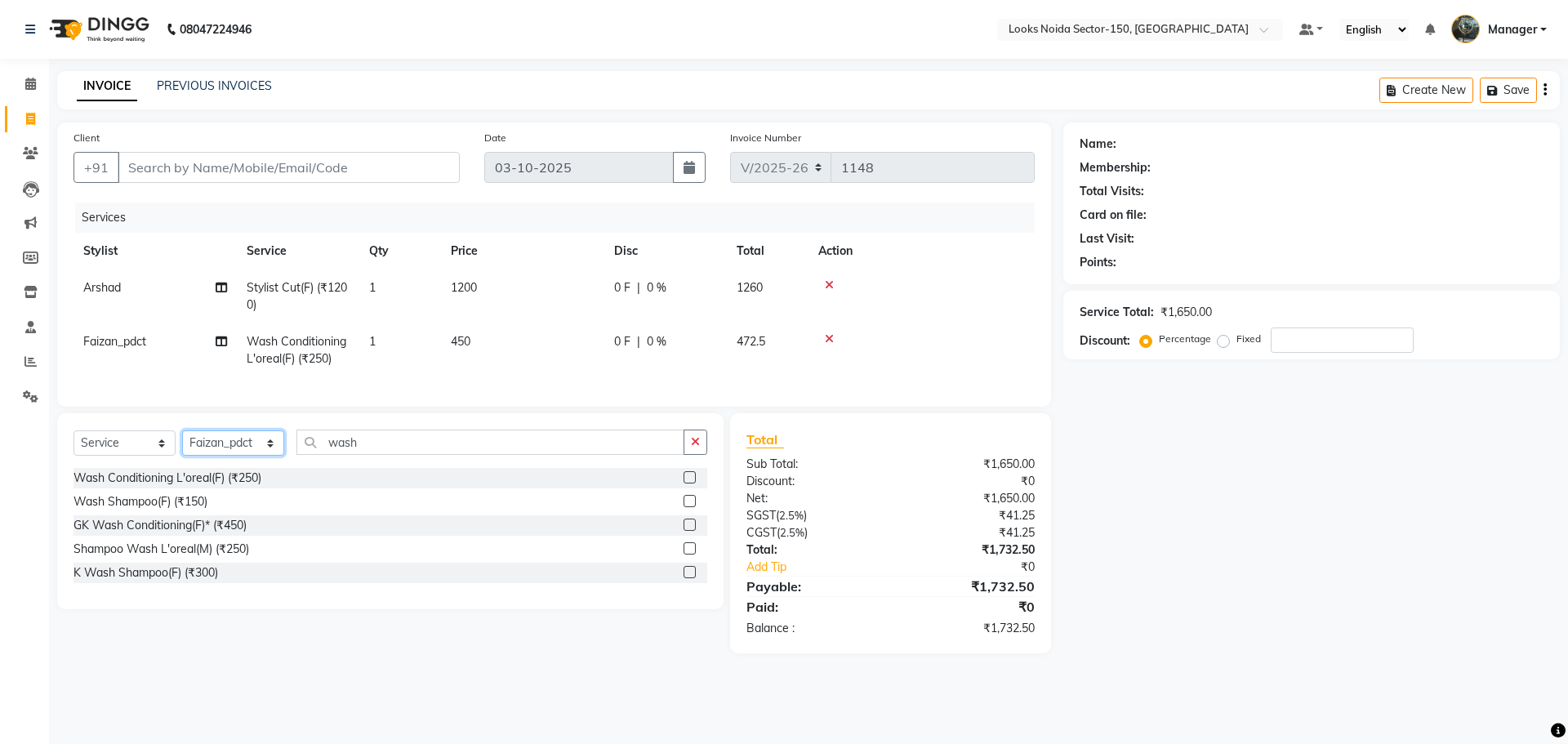
click at [269, 455] on select "Select Stylist Amir_BRB Ankita_Pdct Arshad Counter_Sales Deepa Faizan_pdct Farm…" at bounding box center [233, 443] width 102 height 25
select select "85482"
click at [182, 443] on select "Select Stylist Amir_BRB Ankita_Pdct Arshad Counter_Sales Deepa Faizan_pdct Farm…" at bounding box center [233, 443] width 102 height 25
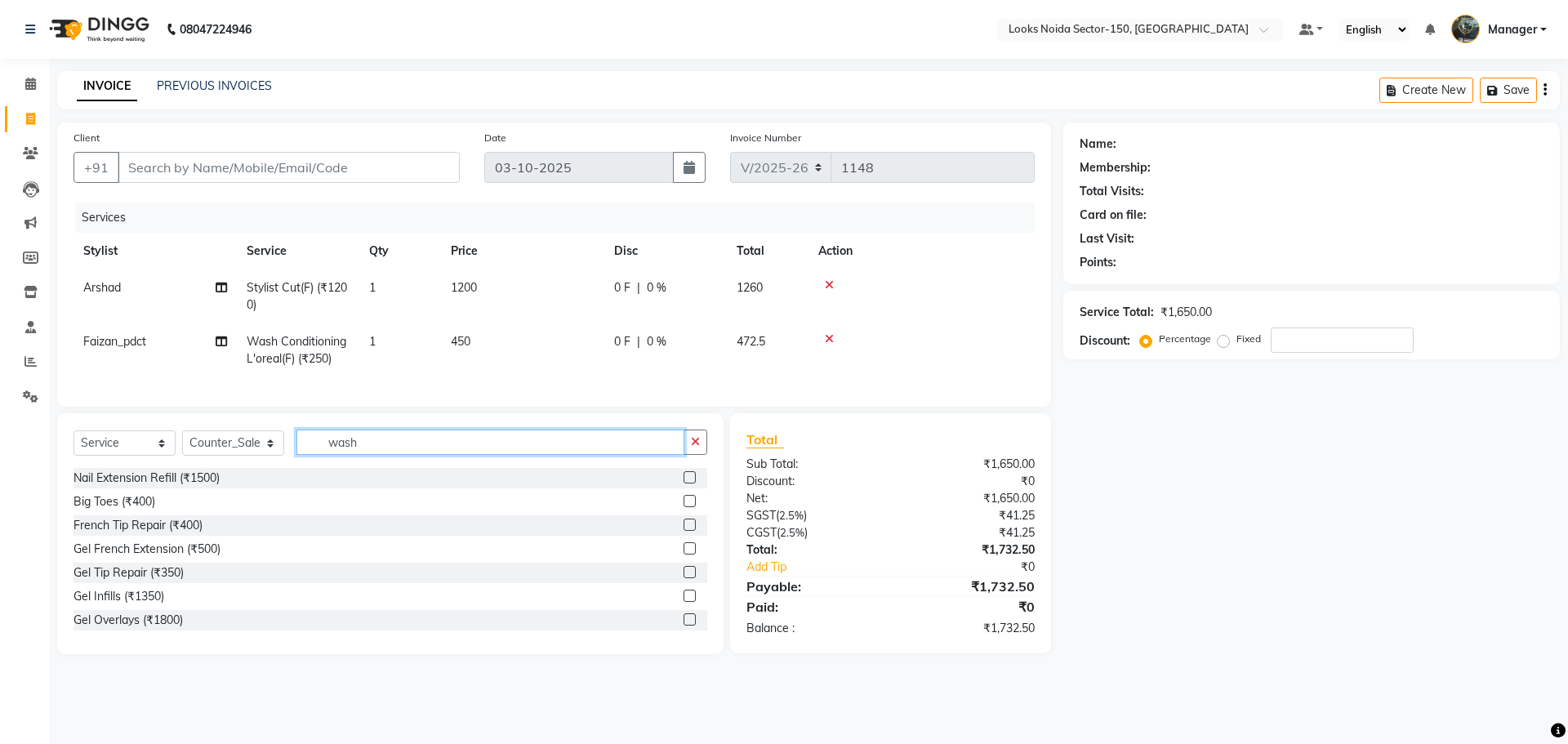
click at [430, 455] on input "wash" at bounding box center [490, 442] width 388 height 25
type input "was"
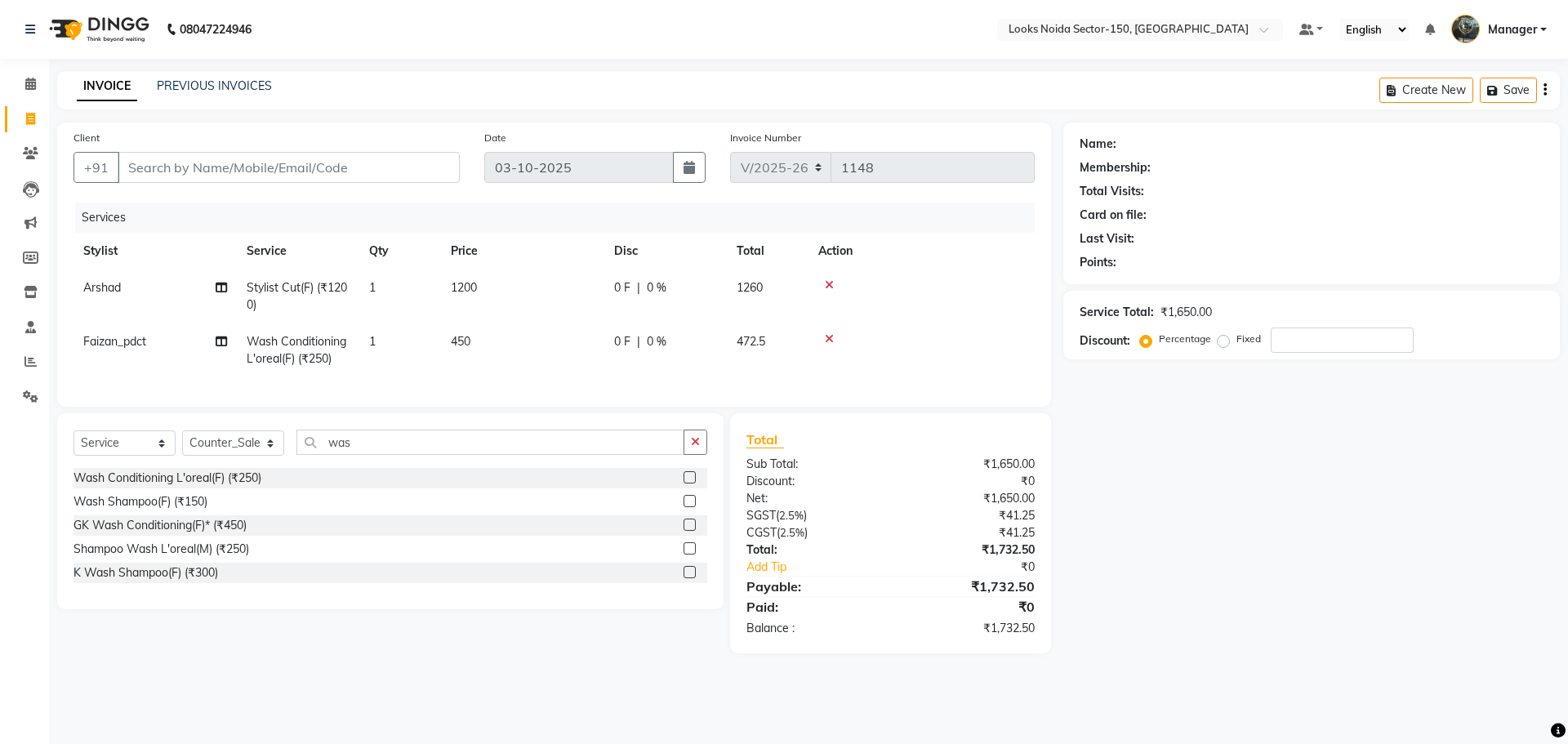
click at [691, 484] on label at bounding box center [690, 477] width 13 height 13
click at [691, 484] on input "checkbox" at bounding box center [689, 478] width 11 height 11
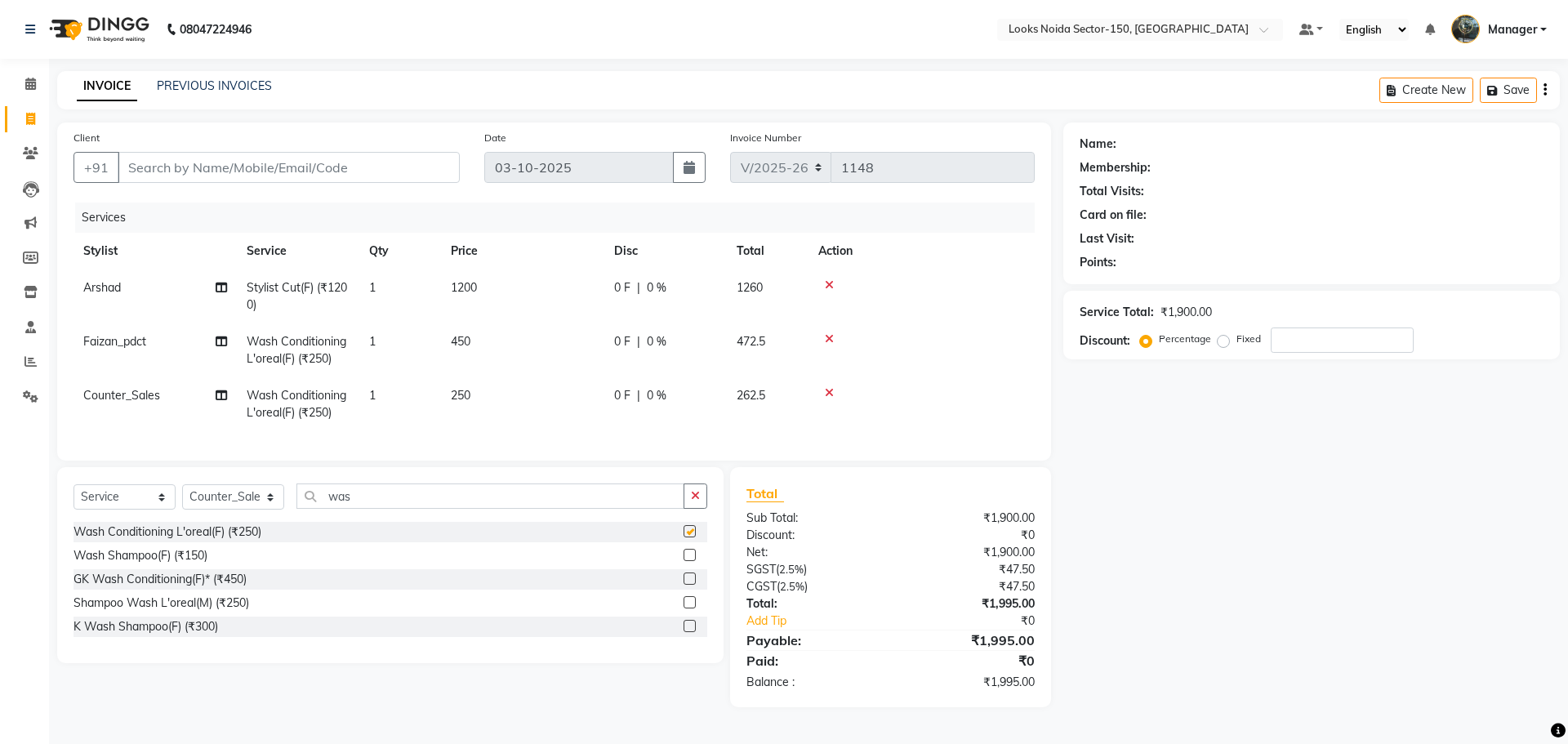
checkbox input "false"
drag, startPoint x: 459, startPoint y: 388, endPoint x: 525, endPoint y: 391, distance: 66.1
click at [460, 389] on span "250" at bounding box center [461, 395] width 20 height 15
select select "85482"
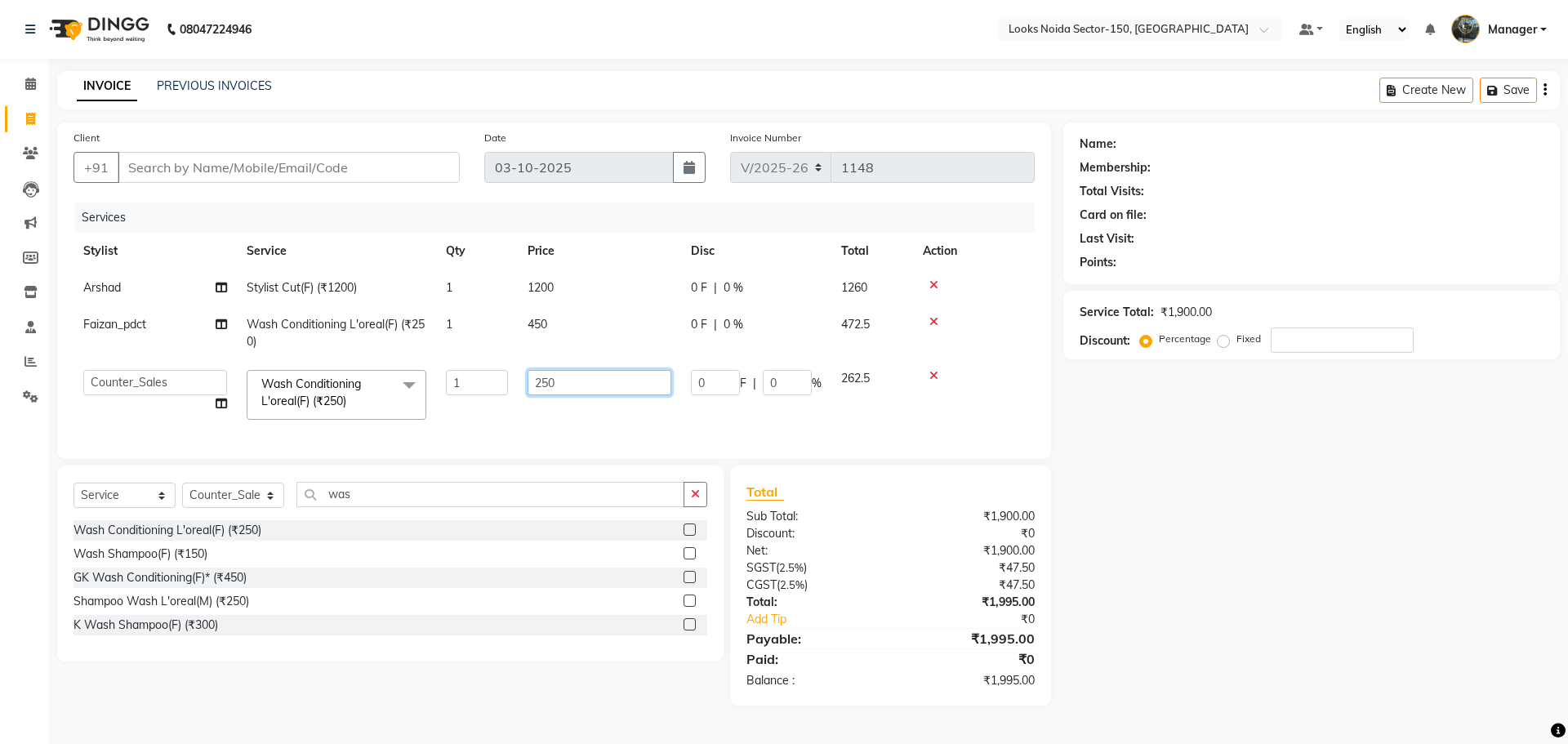
drag, startPoint x: 575, startPoint y: 390, endPoint x: 416, endPoint y: 416, distance: 161.1
click at [416, 416] on tr "Amir_BRB Ankita_Pdct Arshad Counter_Sales Deepa Faizan_pdct Farman_BRB Jawed Ka…" at bounding box center [554, 395] width 962 height 69
type input "450"
click at [496, 432] on div "Services Stylist Service Qty Price Disc Total Action Arshad Stylist Cut(F) (₹12…" at bounding box center [554, 323] width 962 height 240
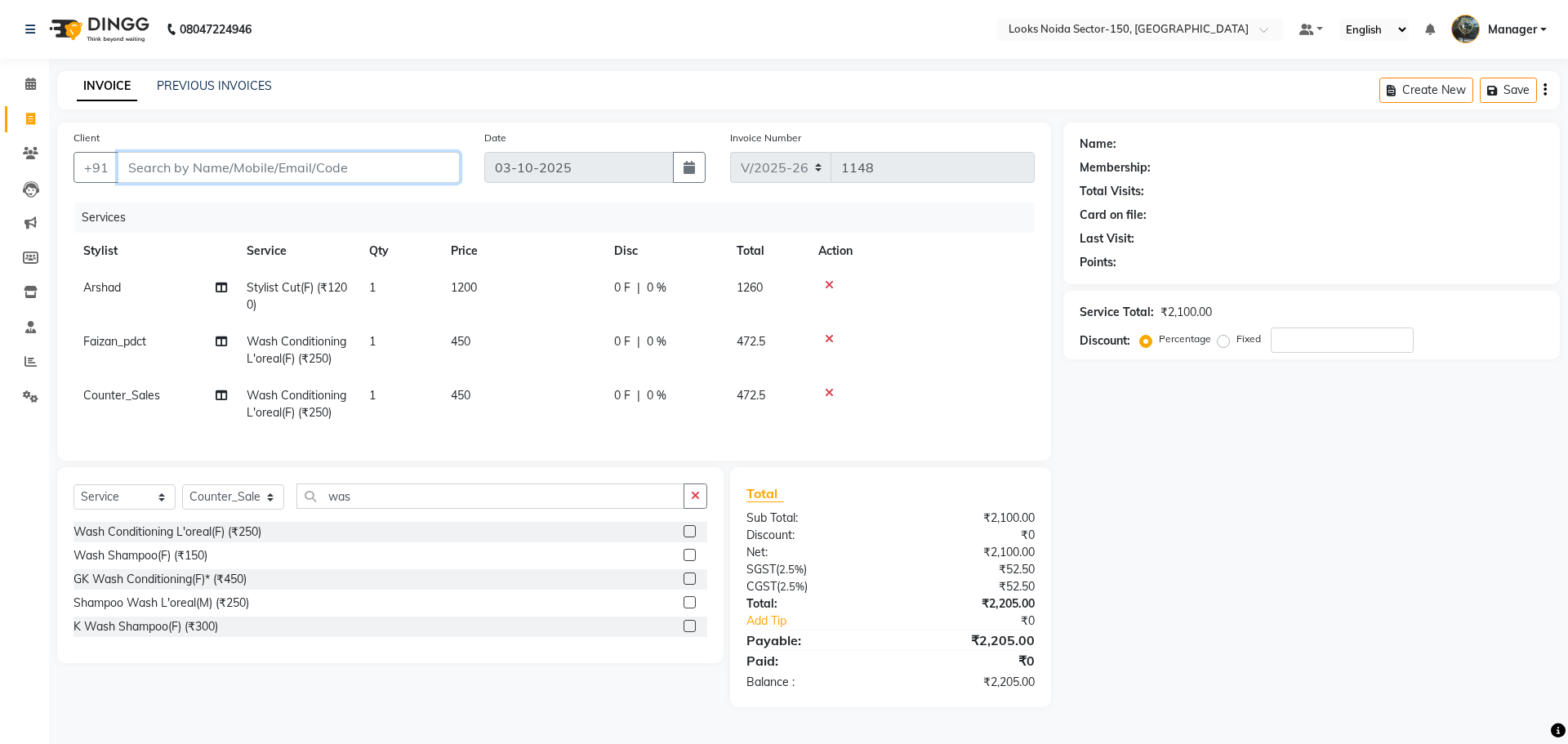
click at [319, 165] on input "Client" at bounding box center [289, 167] width 342 height 31
type input "7"
type input "0"
type input "7652079837"
click at [414, 173] on span "Add Client" at bounding box center [417, 168] width 64 height 17
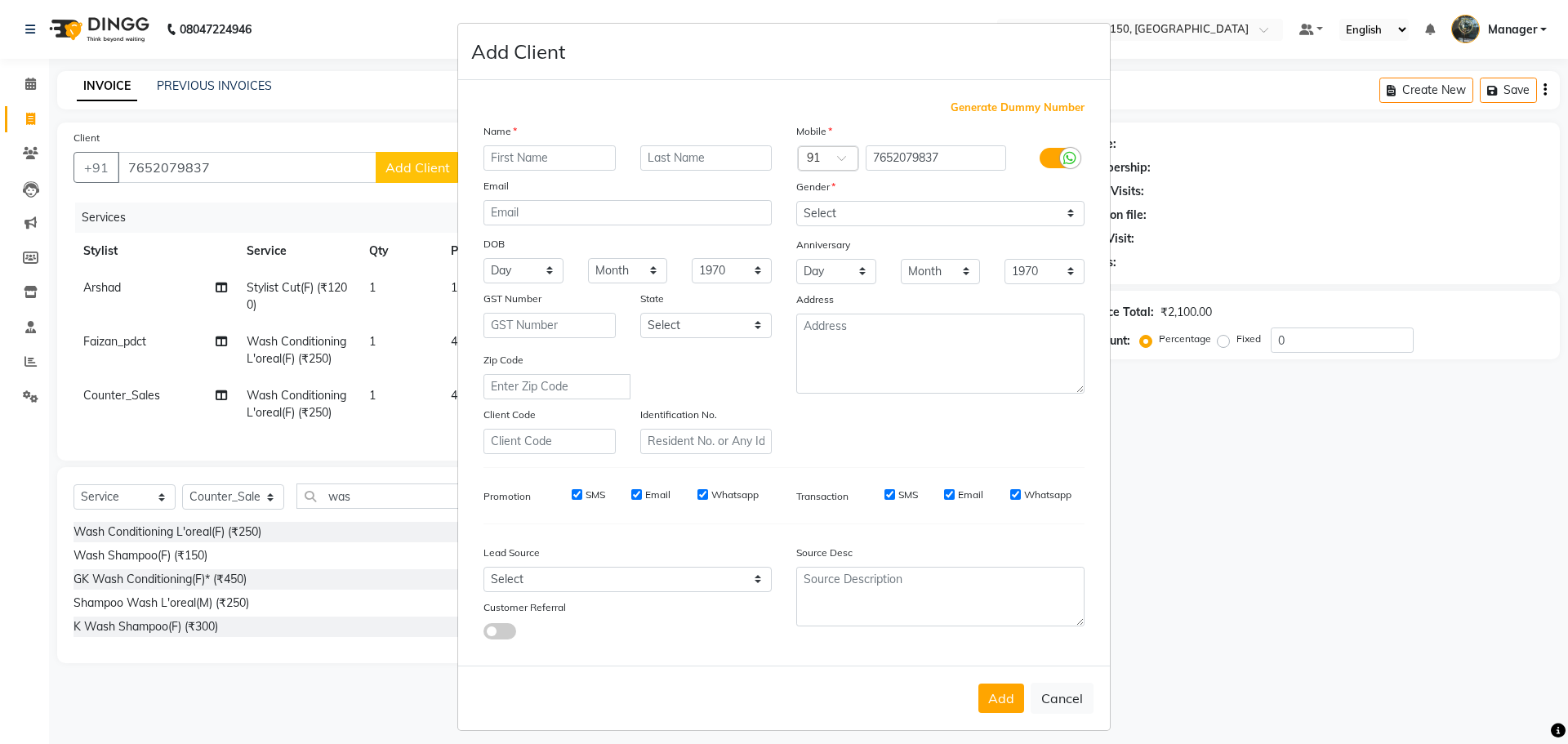
click at [555, 153] on input "text" at bounding box center [550, 158] width 133 height 25
type input "naina"
click at [689, 152] on input "text" at bounding box center [706, 158] width 133 height 25
type input "pandey"
click at [962, 210] on select "Select Male Female Other Prefer Not To Say" at bounding box center [941, 214] width 289 height 25
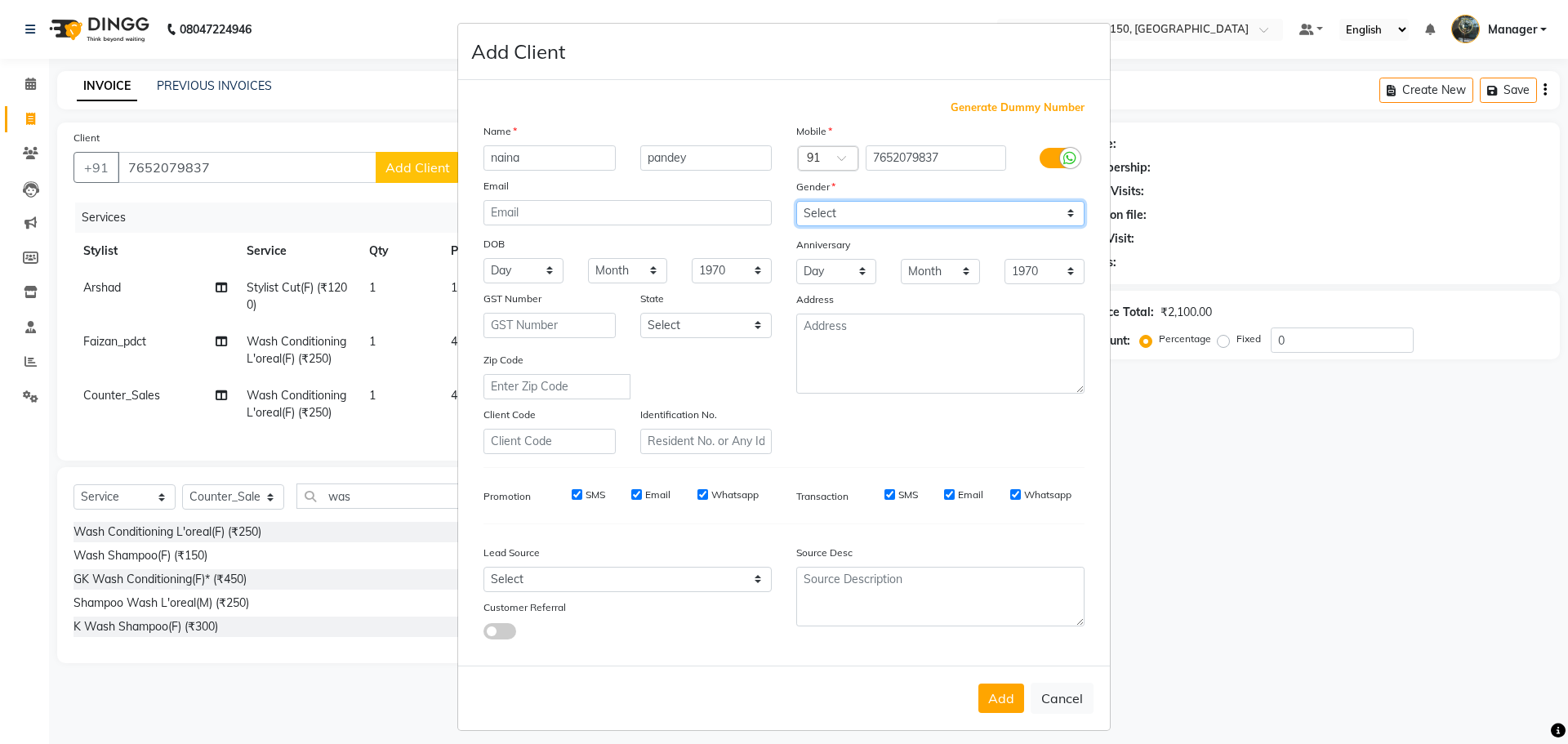
select select "female"
click at [797, 201] on select "Select Male Female Other Prefer Not To Say" at bounding box center [941, 214] width 289 height 25
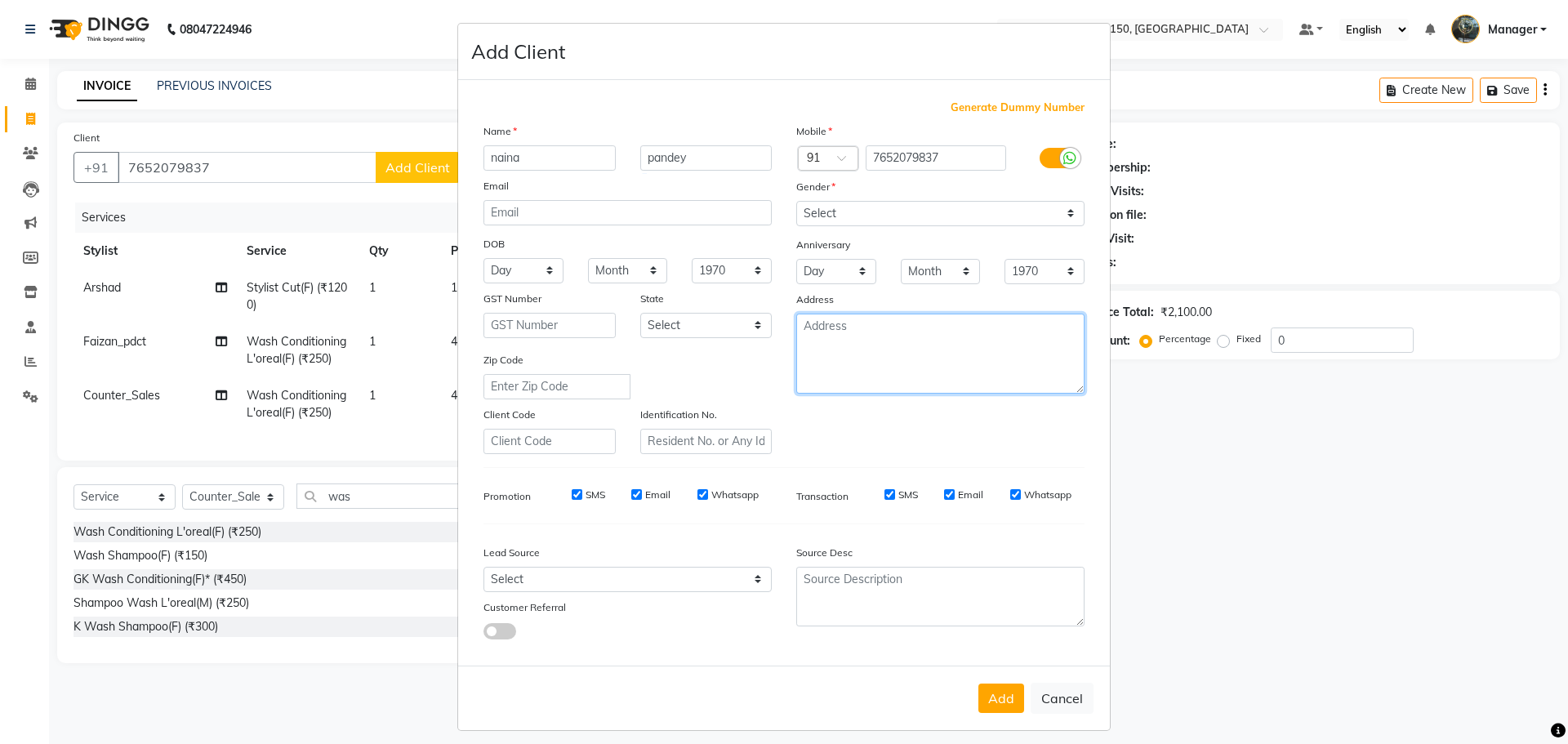
click at [864, 346] on textarea at bounding box center [941, 354] width 289 height 80
click at [525, 269] on select "Day 01 02 03 04 05 06 07 08 09 10 11 12 13 14 15 16 17 18 19 20 21 22 23 24 25 …" at bounding box center [524, 270] width 80 height 25
select select "03"
click at [484, 258] on select "Day 01 02 03 04 05 06 07 08 09 10 11 12 13 14 15 16 17 18 19 20 21 22 23 24 25 …" at bounding box center [524, 270] width 80 height 25
click at [631, 268] on select "Month January February March April May June July August September October Novem…" at bounding box center [628, 270] width 80 height 25
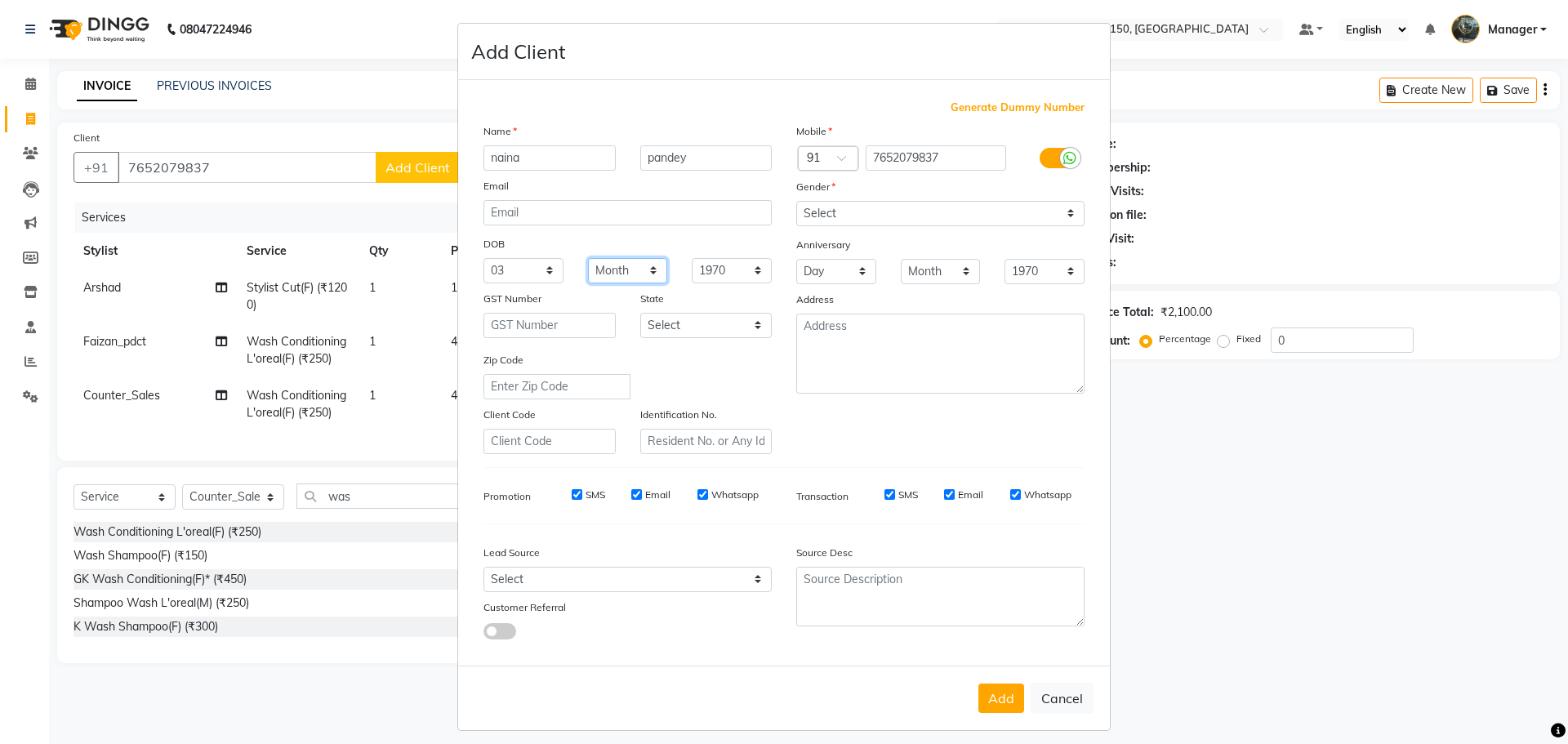
select select "10"
click at [588, 258] on select "Month January February March April May June July August September October Novem…" at bounding box center [628, 270] width 80 height 25
click at [882, 334] on textarea at bounding box center [941, 354] width 289 height 80
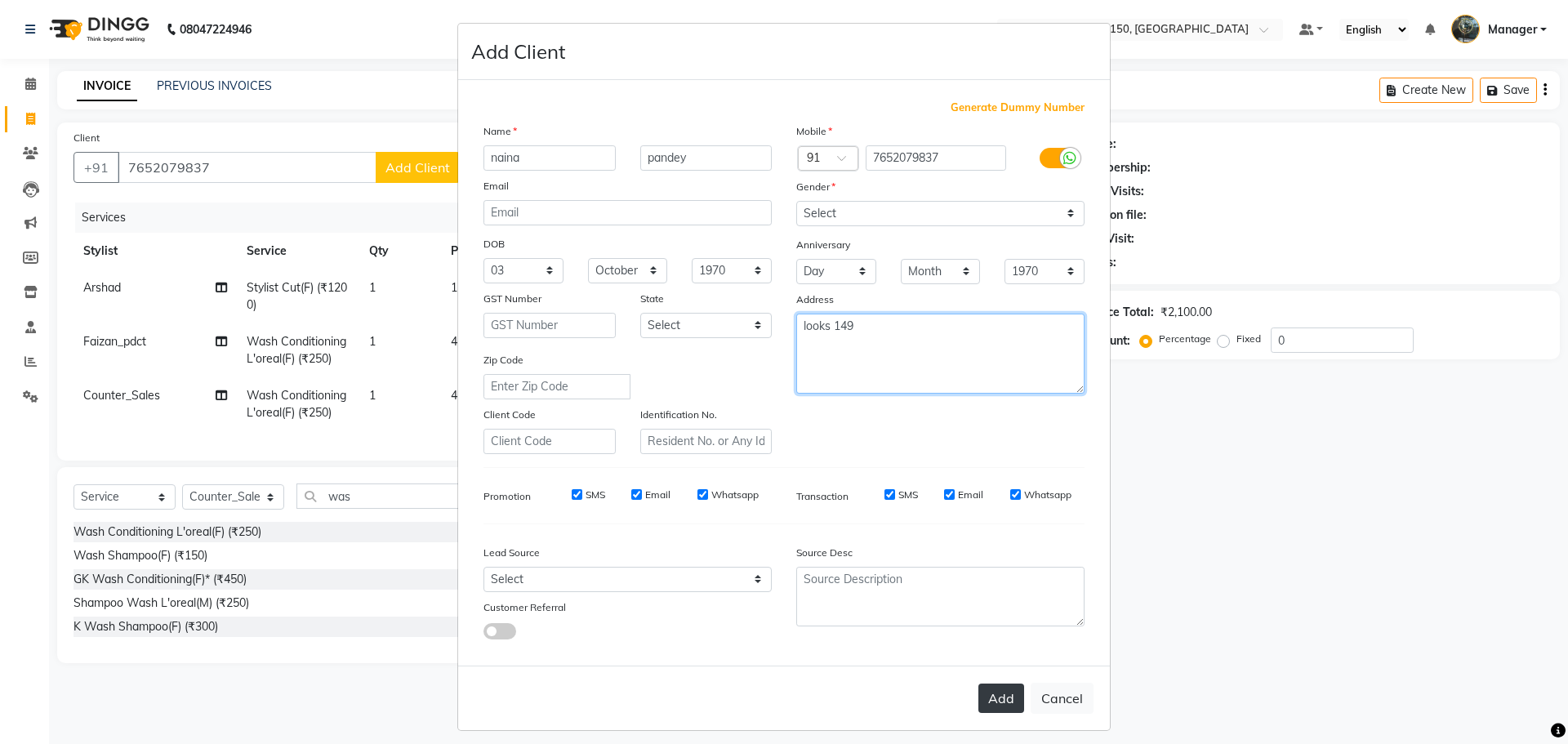
type textarea "looks 149"
click at [982, 695] on button "Add" at bounding box center [1001, 698] width 46 height 29
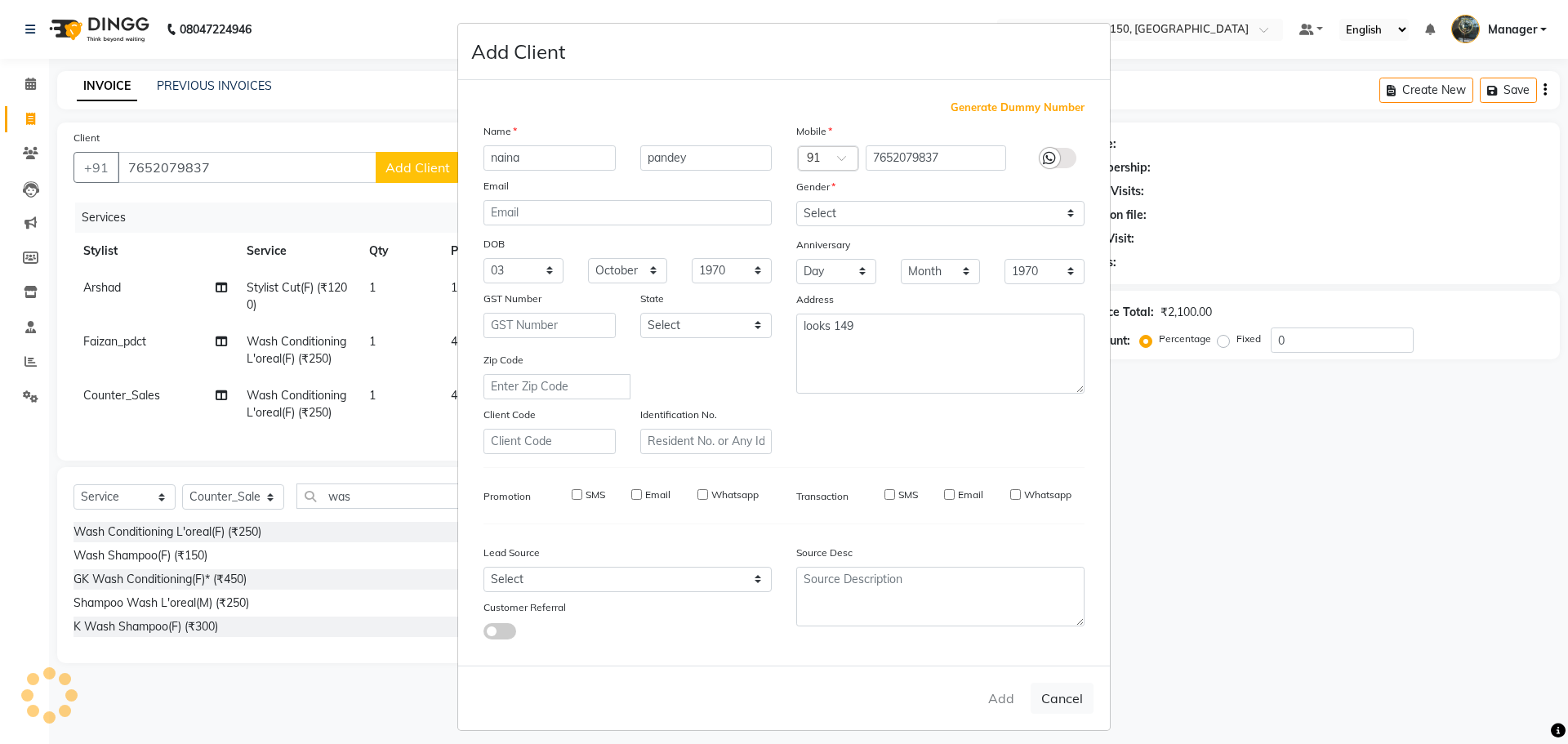
select select
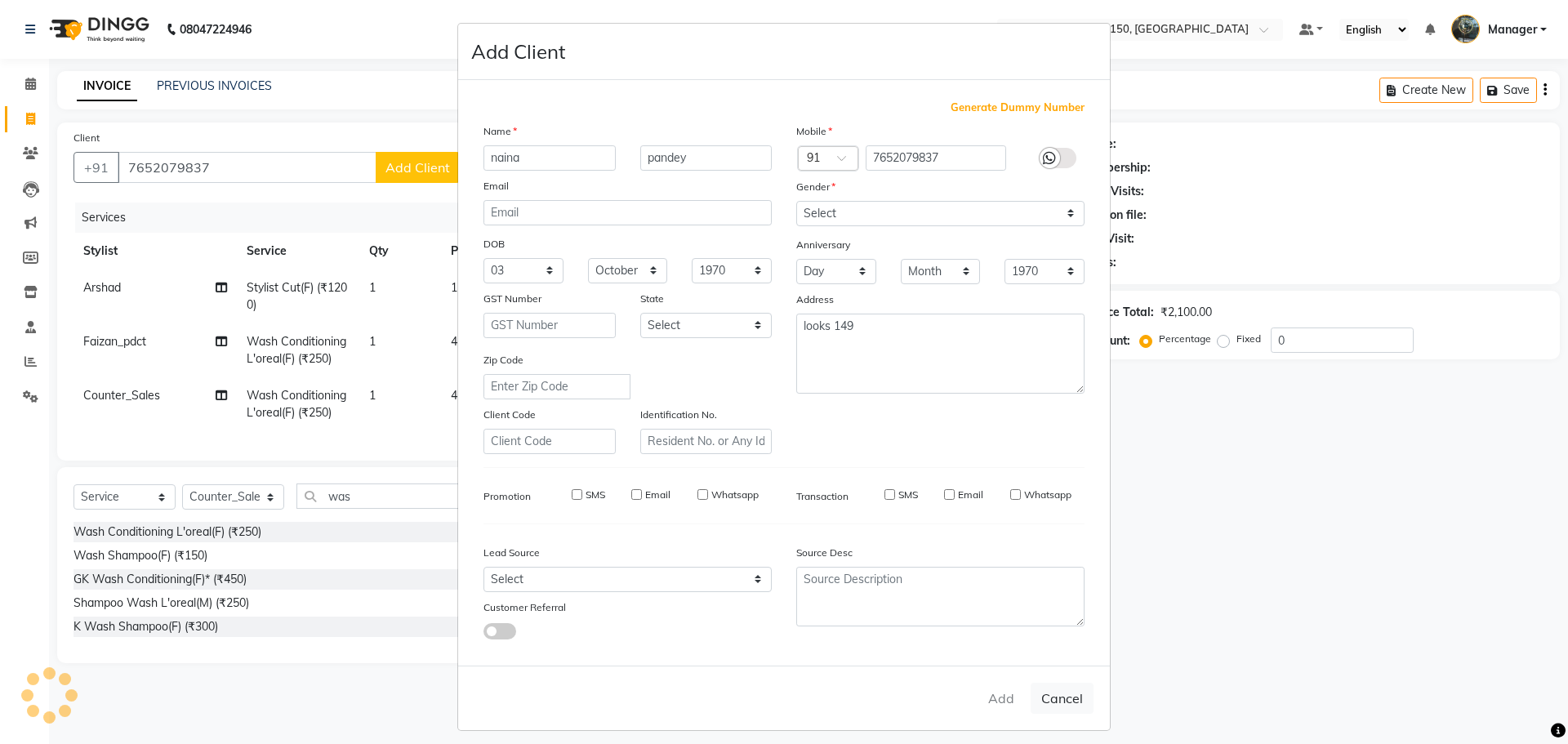
select select
checkbox input "false"
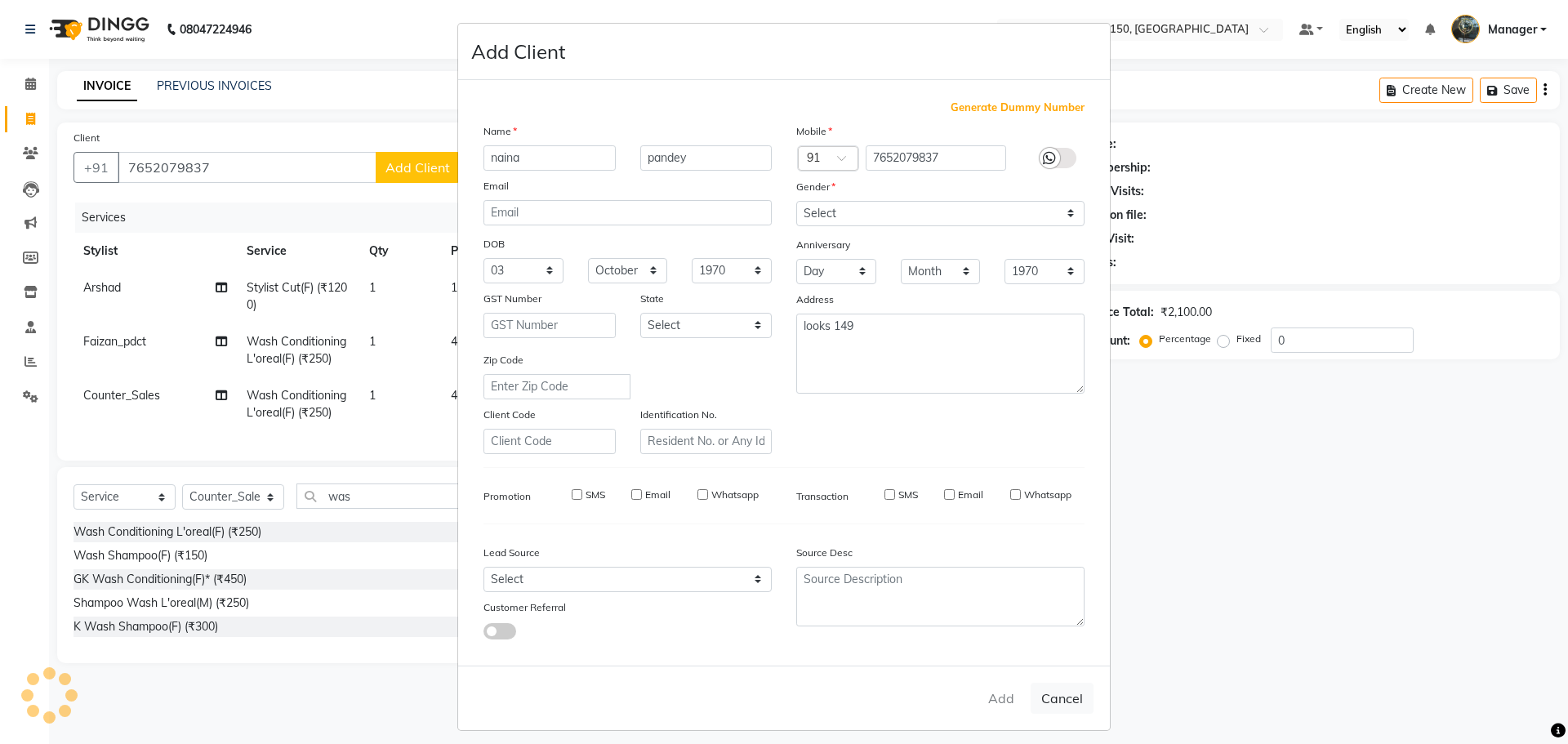
checkbox input "false"
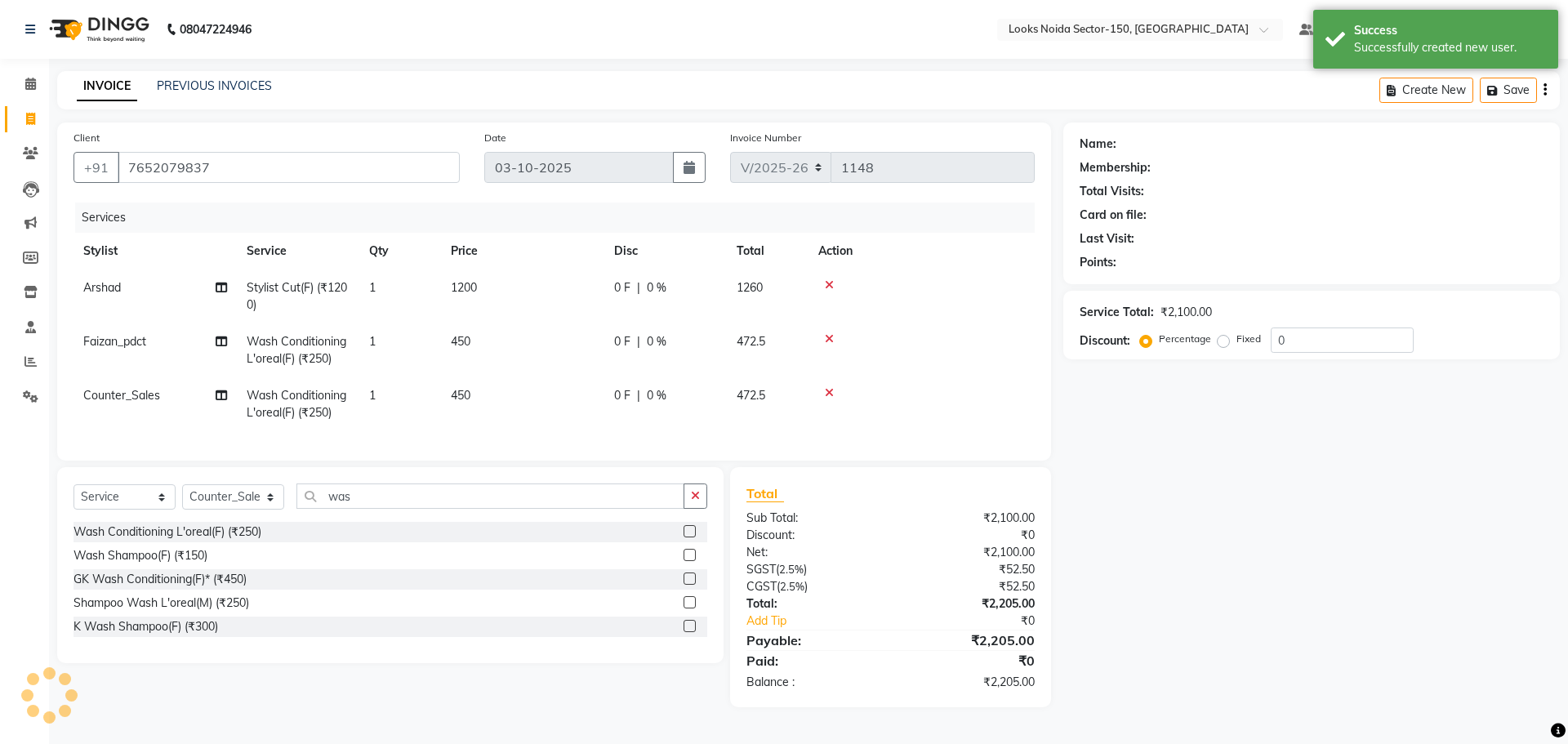
select select "1: Object"
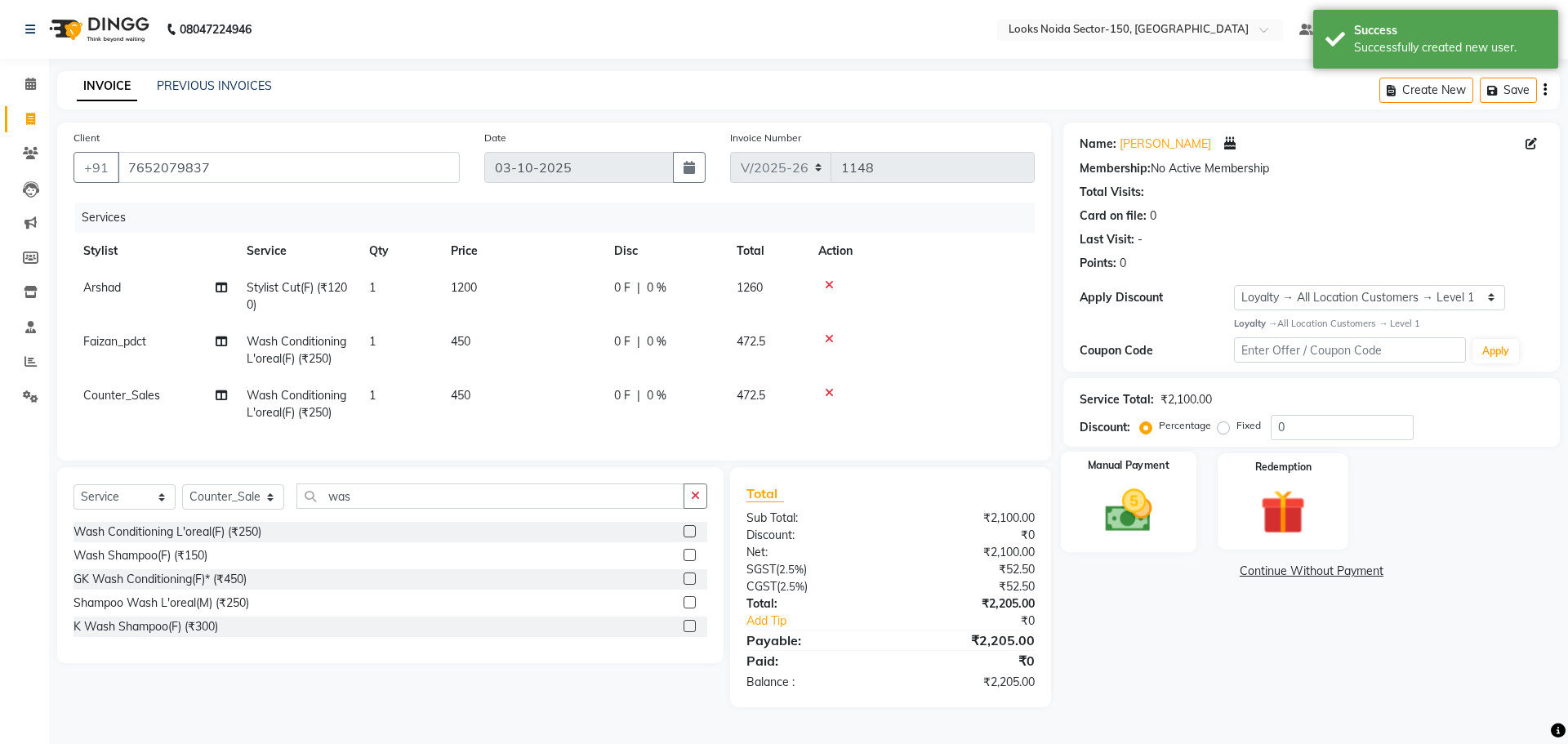
click at [1133, 481] on div "Manual Payment" at bounding box center [1128, 501] width 136 height 100
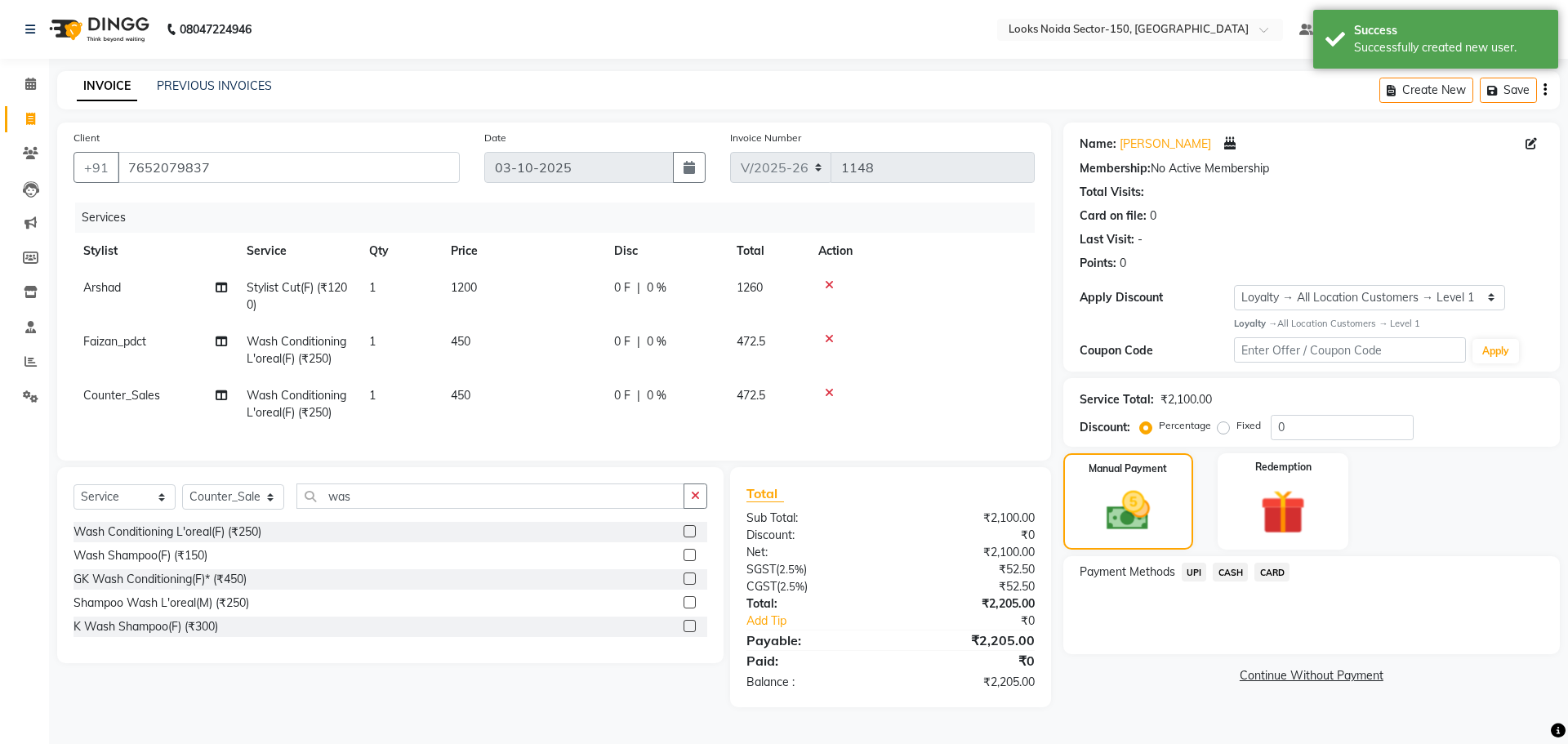
click at [1194, 573] on span "UPI" at bounding box center [1194, 572] width 25 height 19
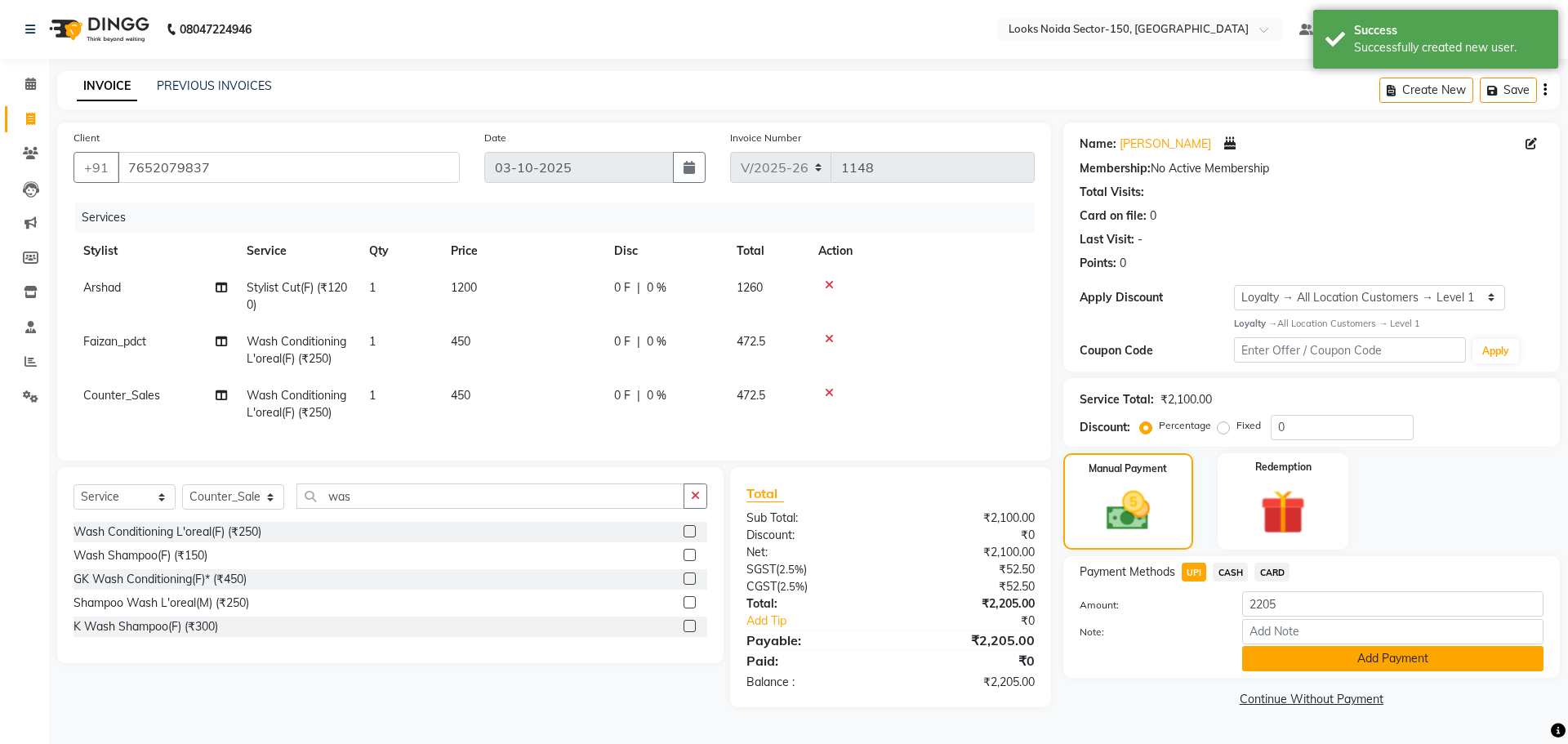
click at [1347, 661] on button "Add Payment" at bounding box center [1393, 659] width 301 height 25
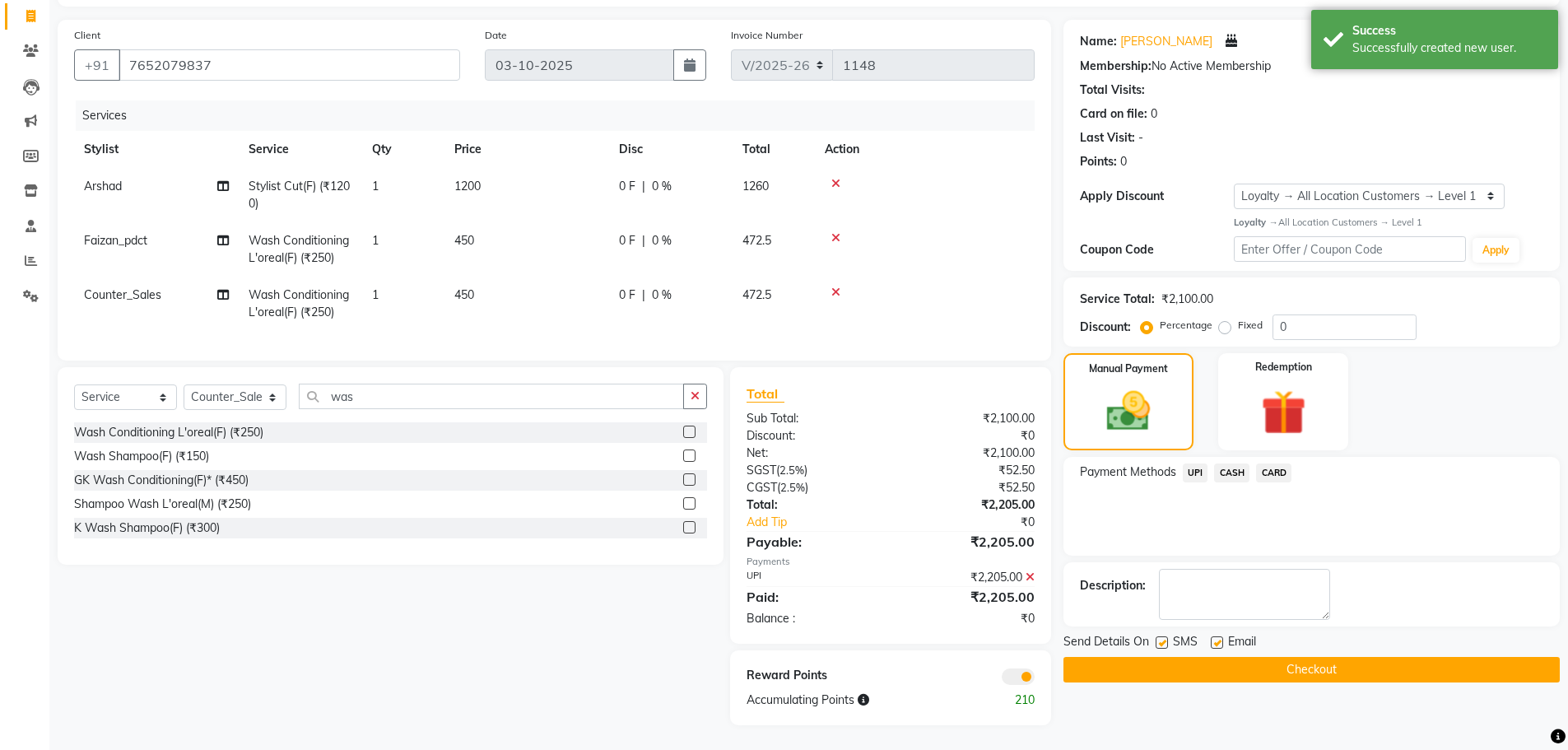
scroll to position [116, 0]
click at [1216, 636] on label at bounding box center [1217, 642] width 13 height 13
click at [1216, 638] on input "checkbox" at bounding box center [1216, 643] width 11 height 11
checkbox input "false"
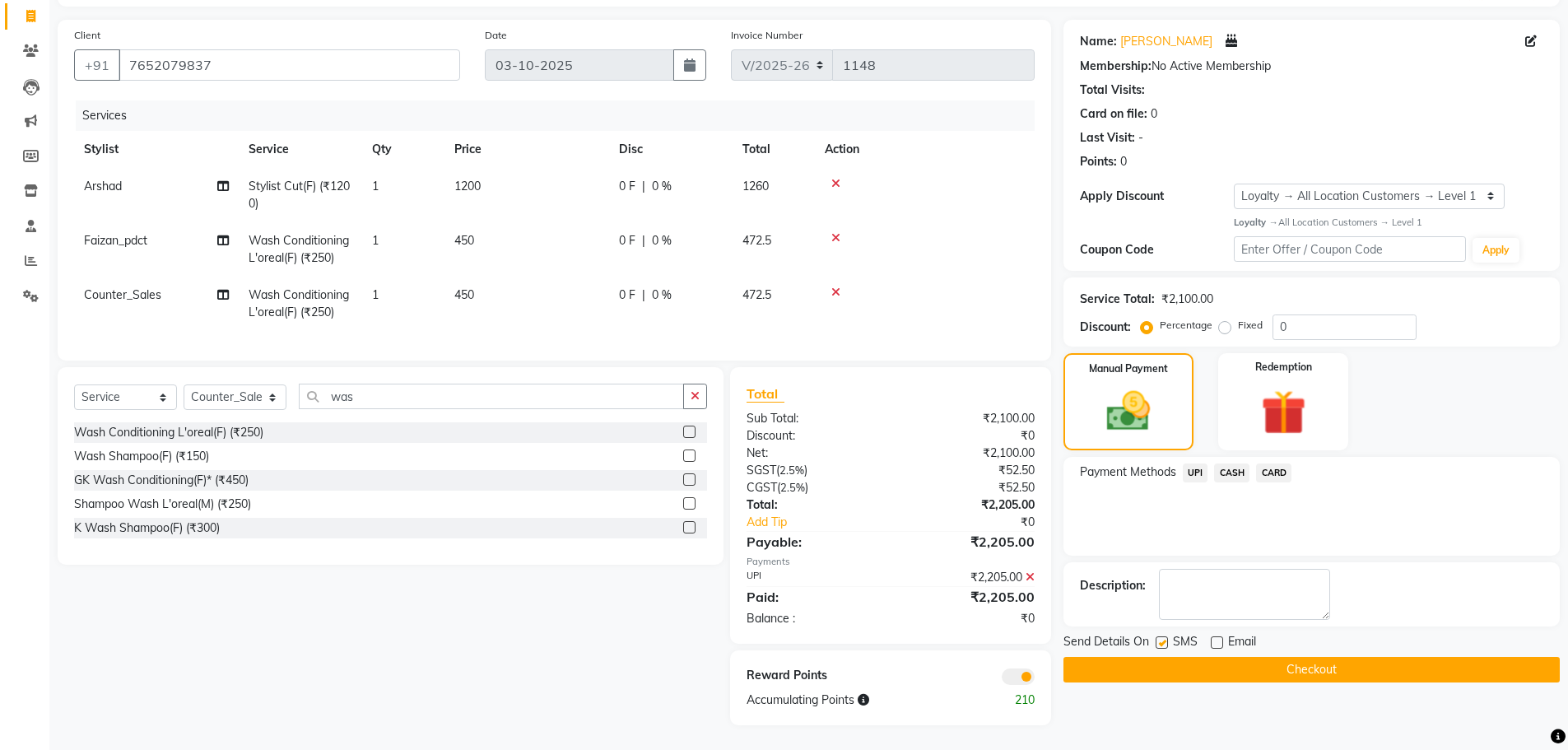
click at [1145, 658] on button "Checkout" at bounding box center [1311, 670] width 497 height 25
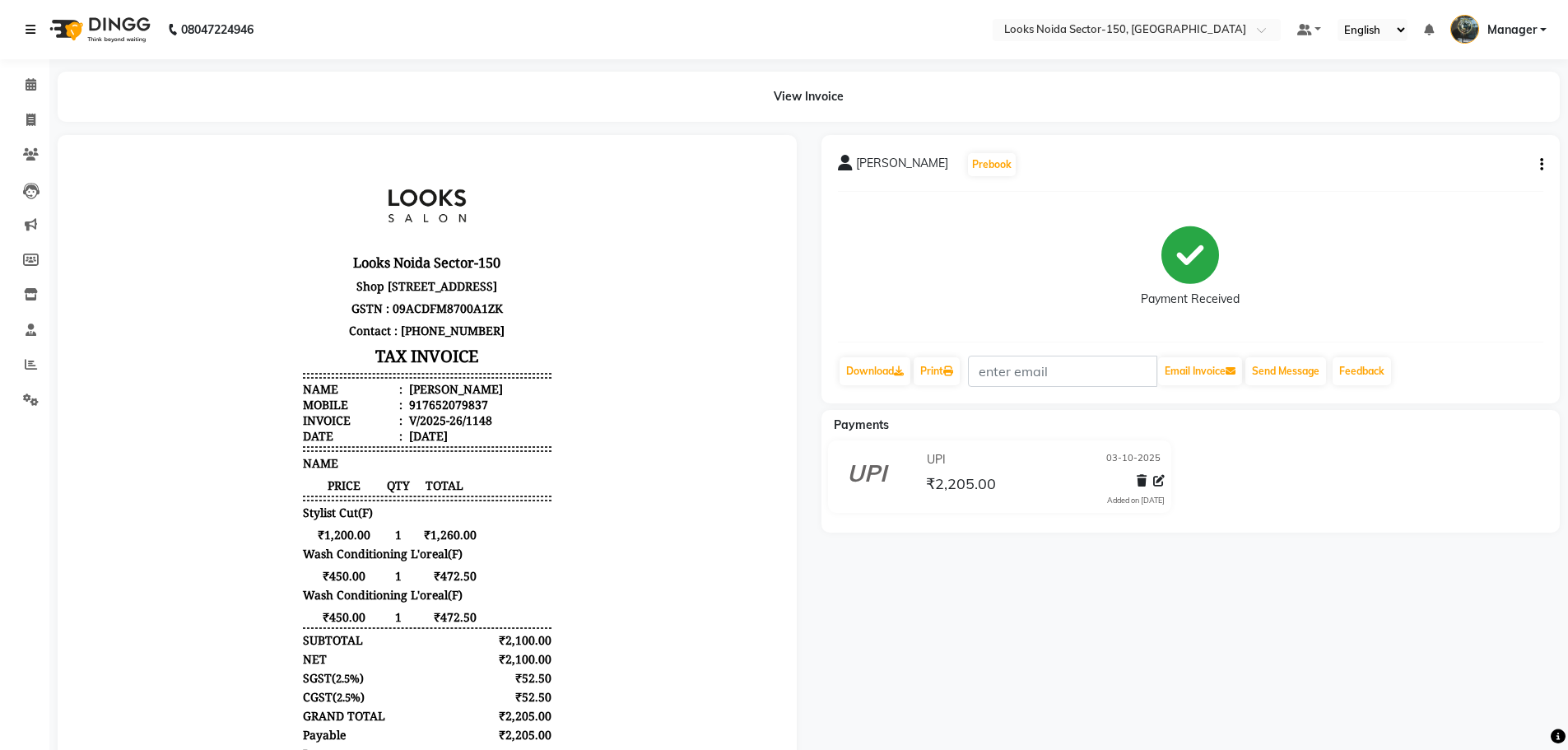
click at [28, 26] on icon at bounding box center [30, 29] width 10 height 12
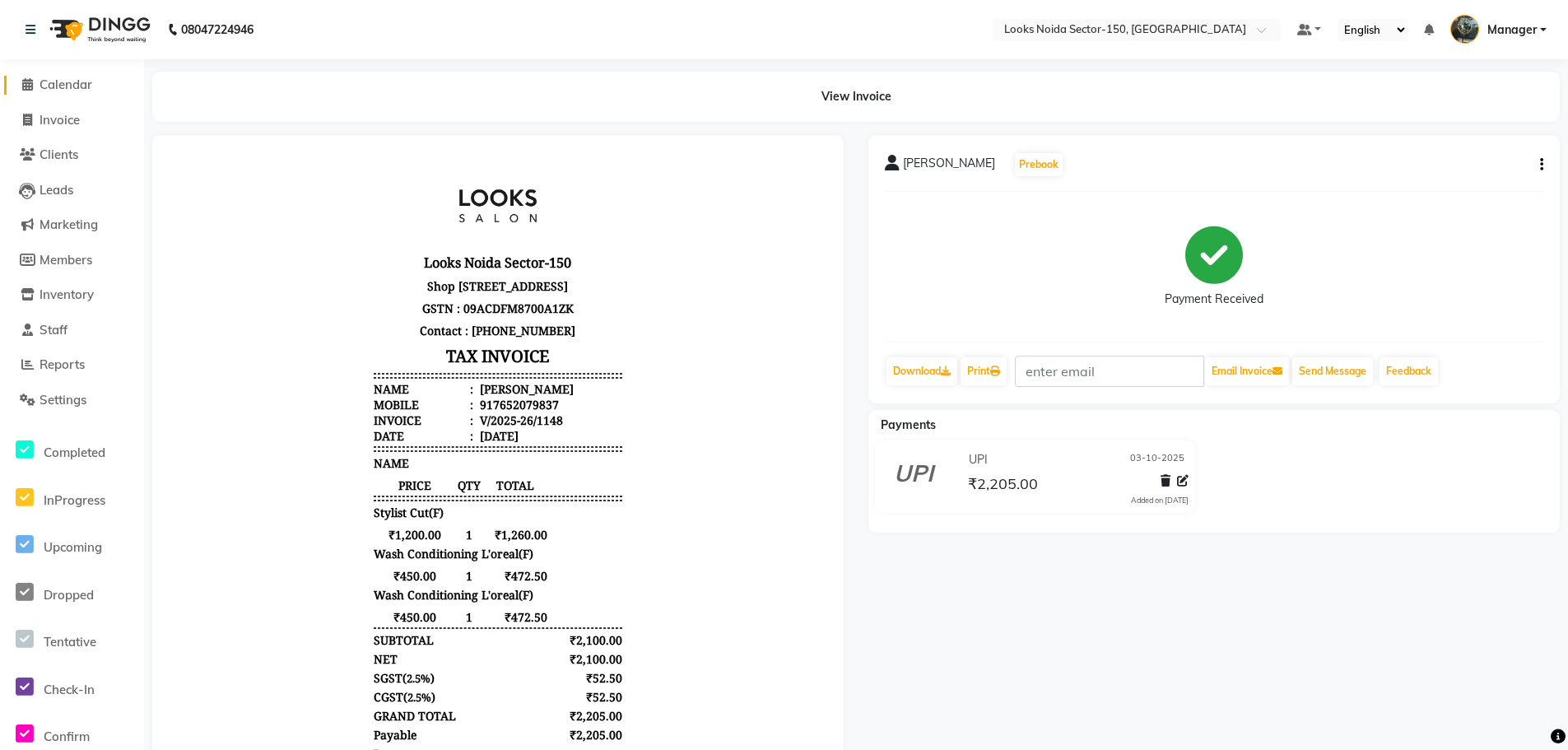
click at [65, 80] on span "Calendar" at bounding box center [66, 84] width 53 height 16
